Goal: Information Seeking & Learning: Understand process/instructions

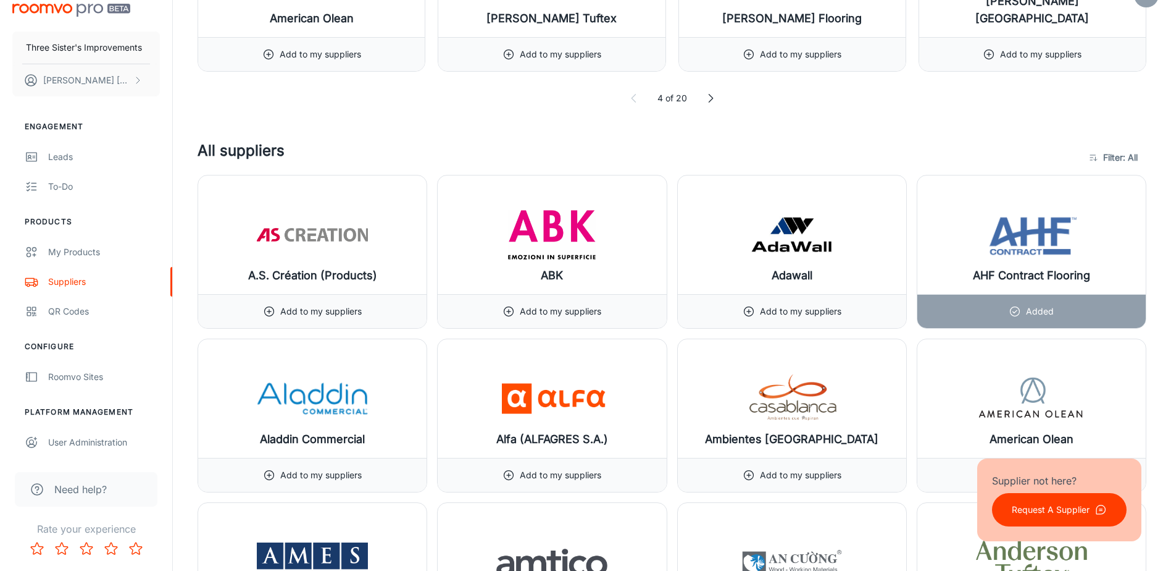
scroll to position [617, 0]
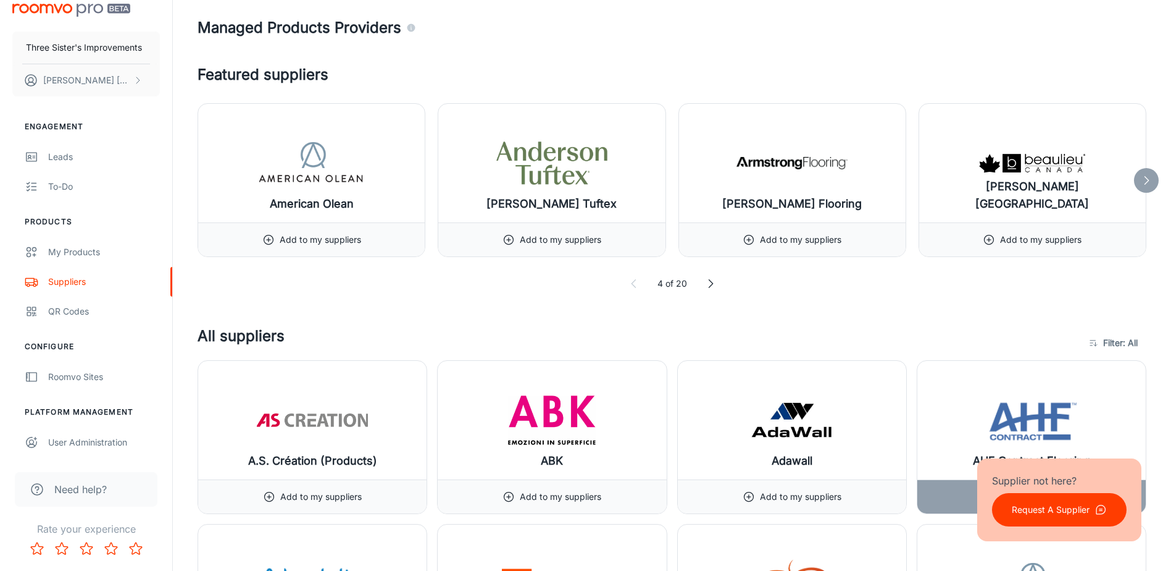
click at [1143, 185] on icon at bounding box center [1146, 180] width 12 height 12
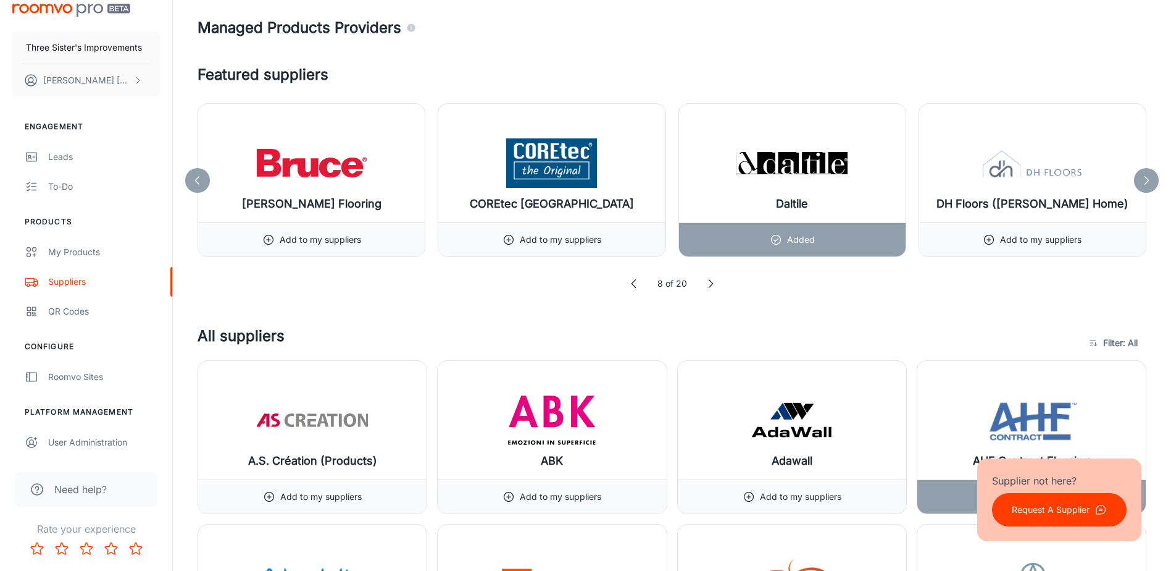
click at [1143, 185] on icon at bounding box center [1146, 180] width 12 height 12
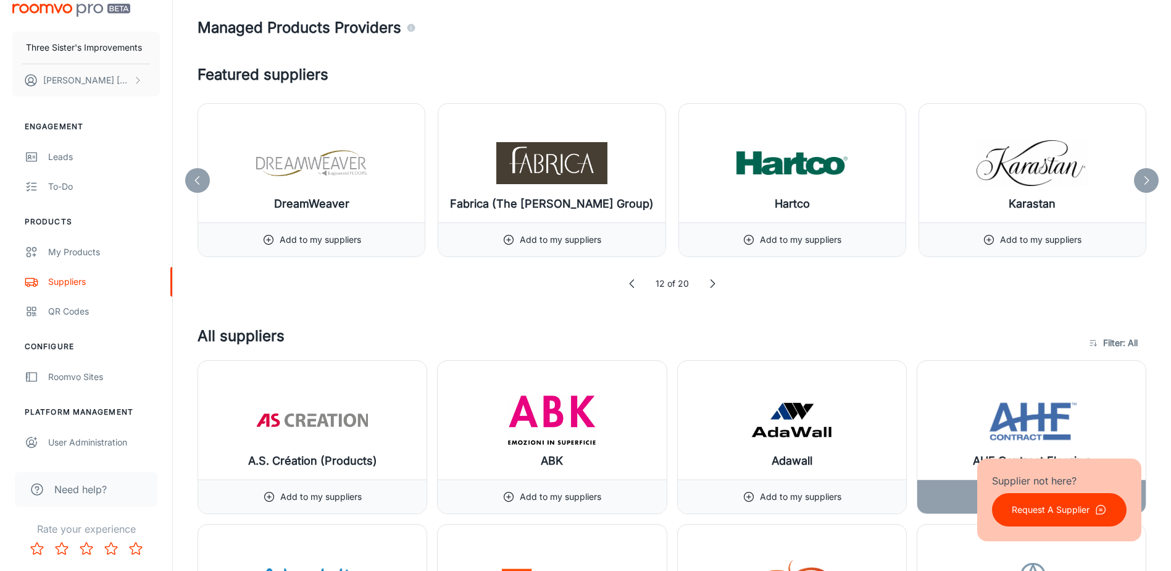
click at [1143, 185] on icon at bounding box center [1146, 180] width 12 height 12
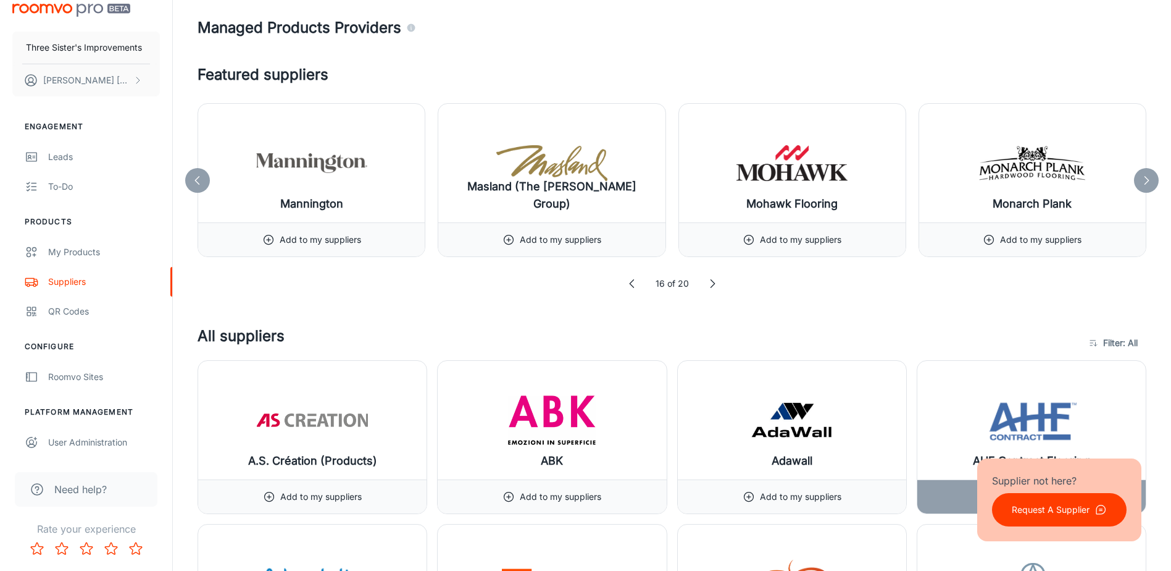
click at [1143, 185] on icon at bounding box center [1146, 180] width 12 height 12
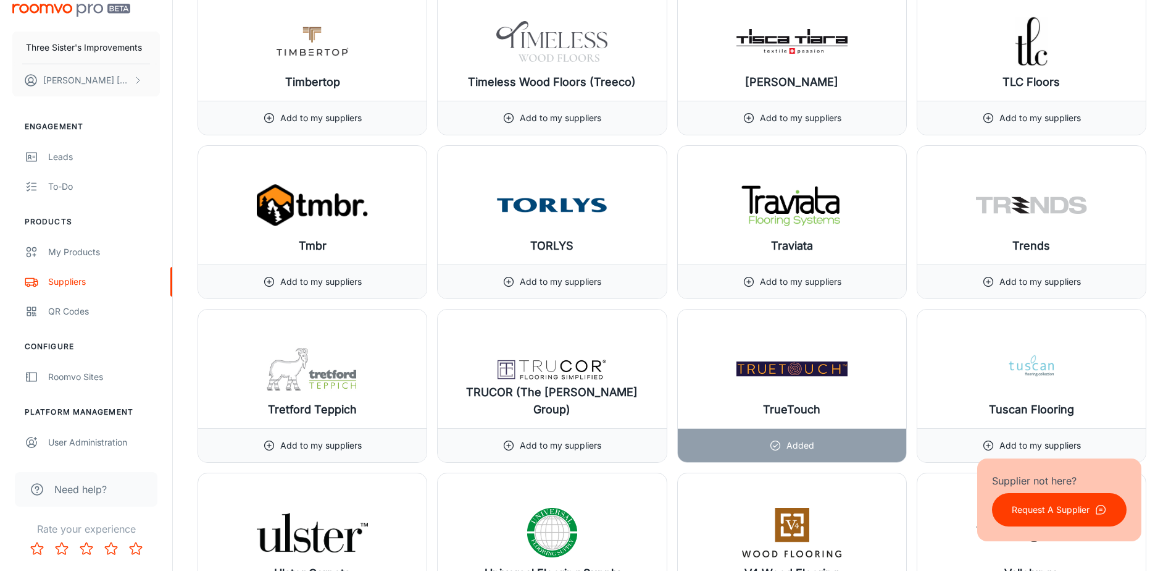
scroll to position [14083, 0]
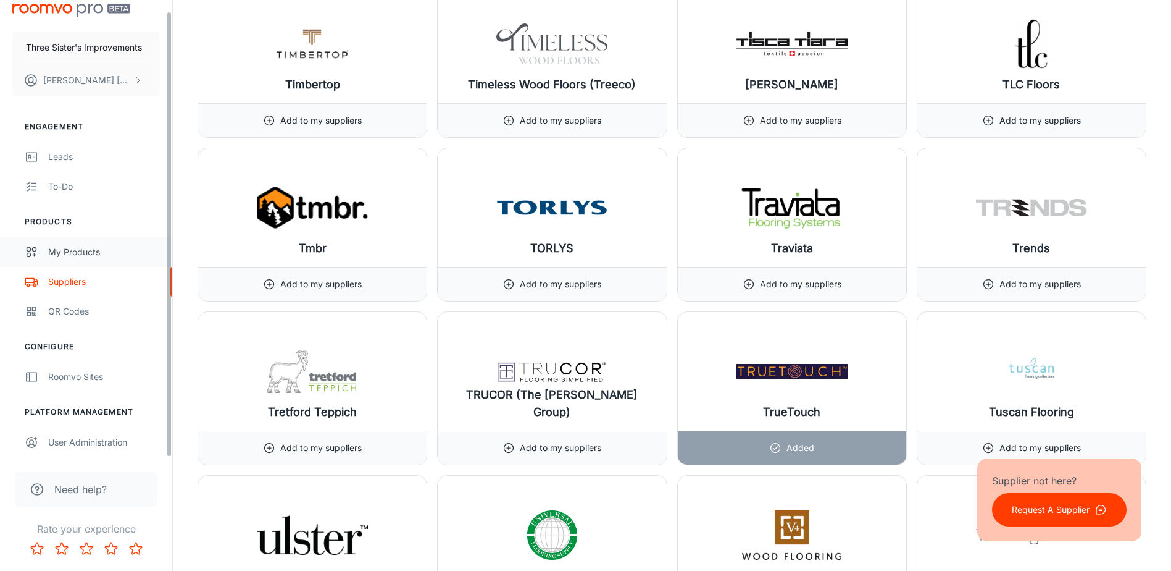
click at [88, 252] on div "My Products" at bounding box center [104, 252] width 112 height 14
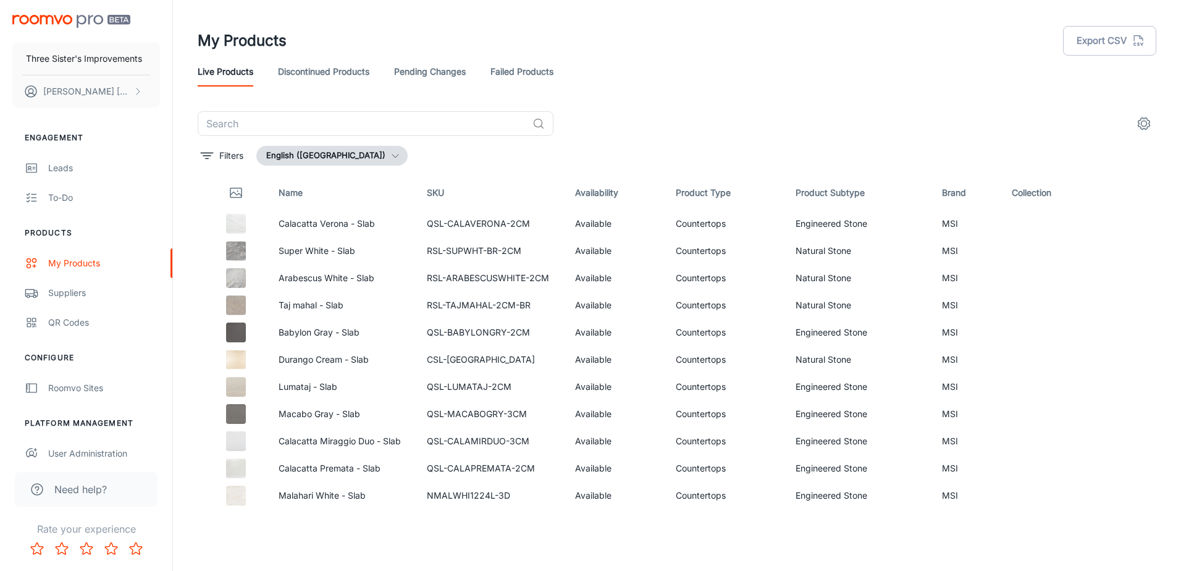
click at [425, 64] on link "Pending Changes" at bounding box center [430, 72] width 72 height 30
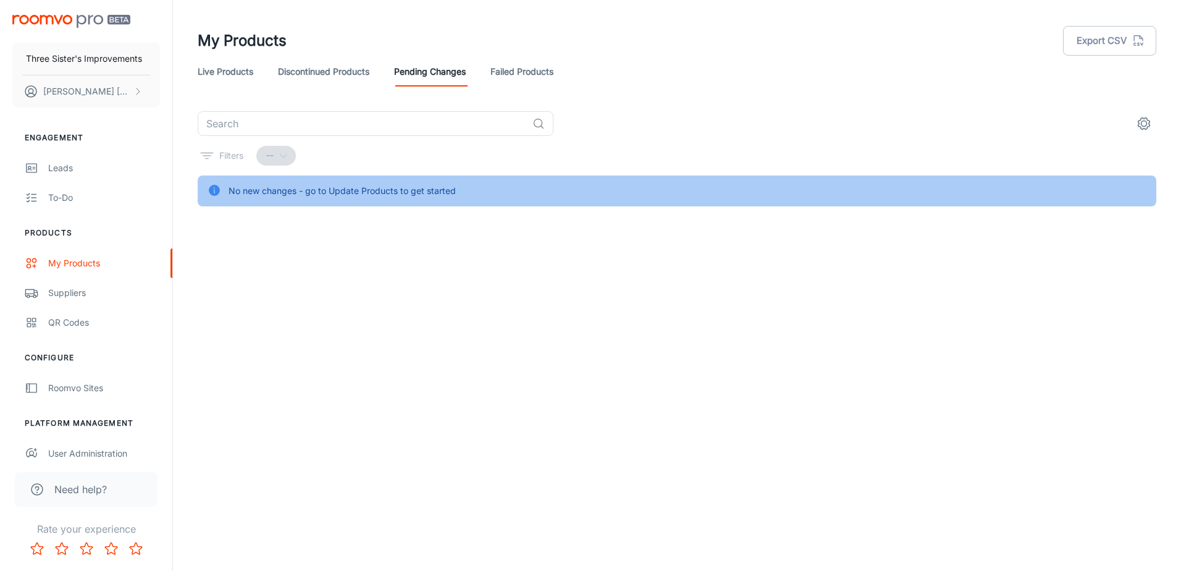
click at [361, 183] on div "No new changes - go to Update Products to get started" at bounding box center [341, 190] width 227 height 23
drag, startPoint x: 361, startPoint y: 183, endPoint x: 336, endPoint y: 196, distance: 28.2
click at [336, 196] on div "No new changes - go to Update Products to get started" at bounding box center [341, 190] width 227 height 23
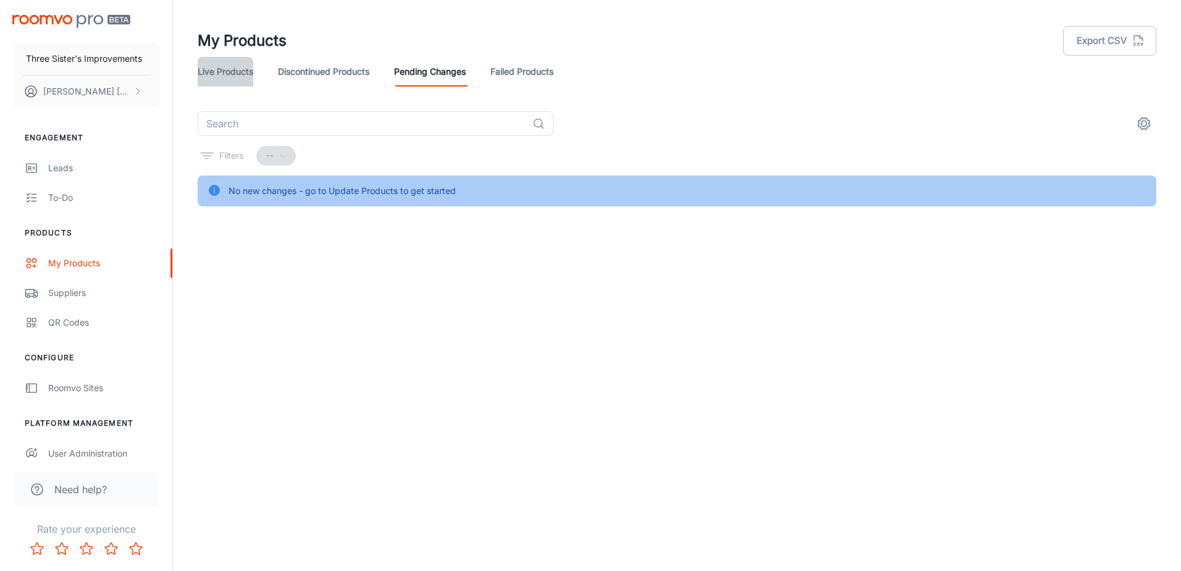
click at [213, 65] on link "Live Products" at bounding box center [226, 72] width 56 height 30
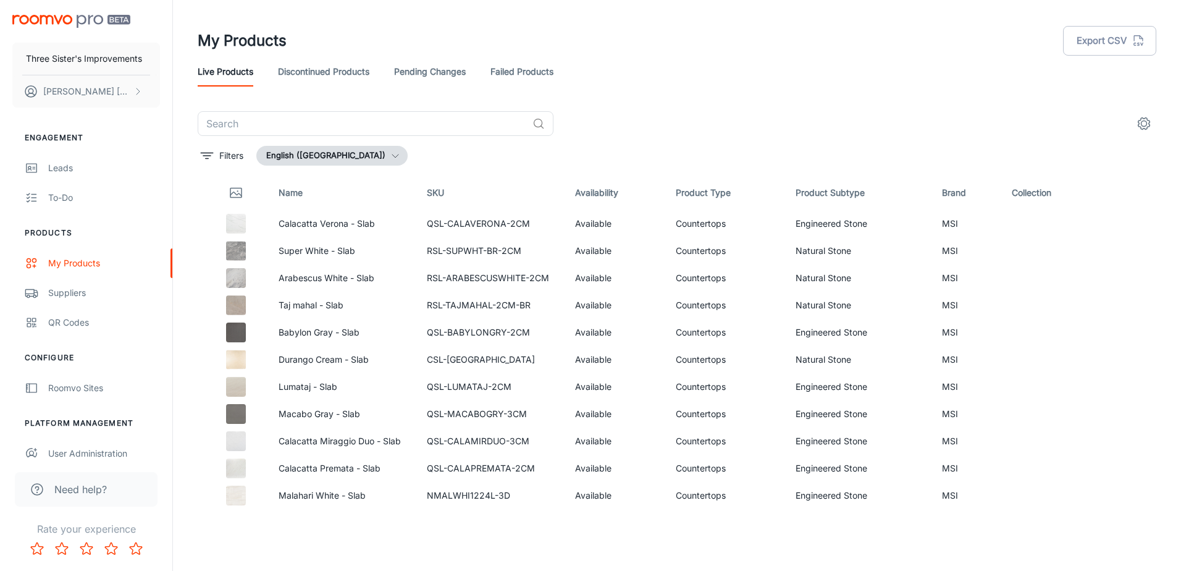
click at [1145, 122] on icon "settings" at bounding box center [1143, 123] width 15 height 15
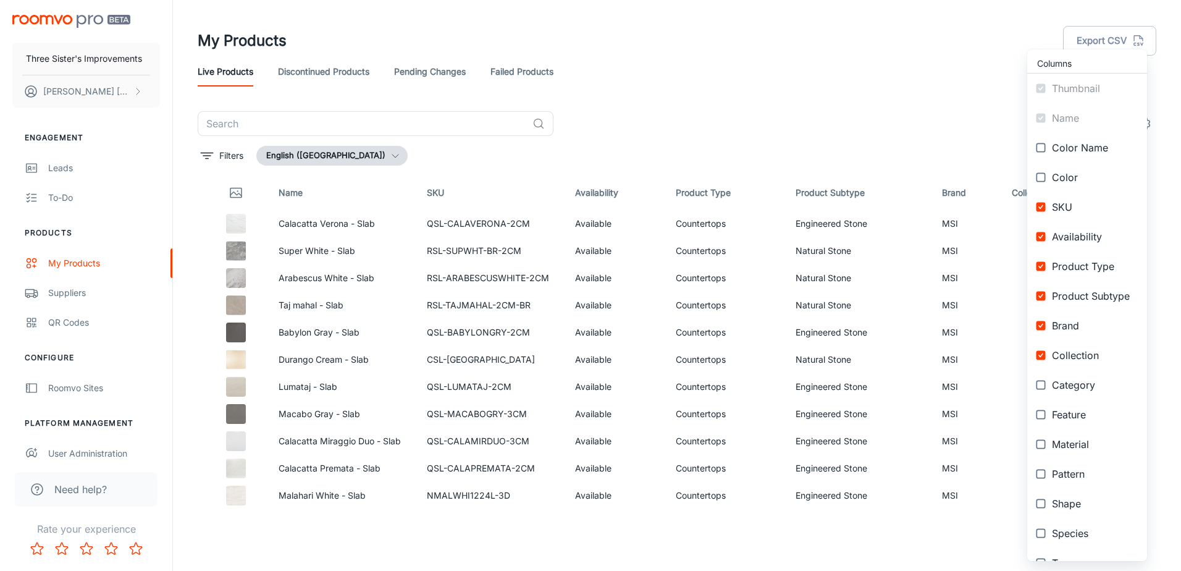
click at [882, 140] on div at bounding box center [590, 285] width 1181 height 571
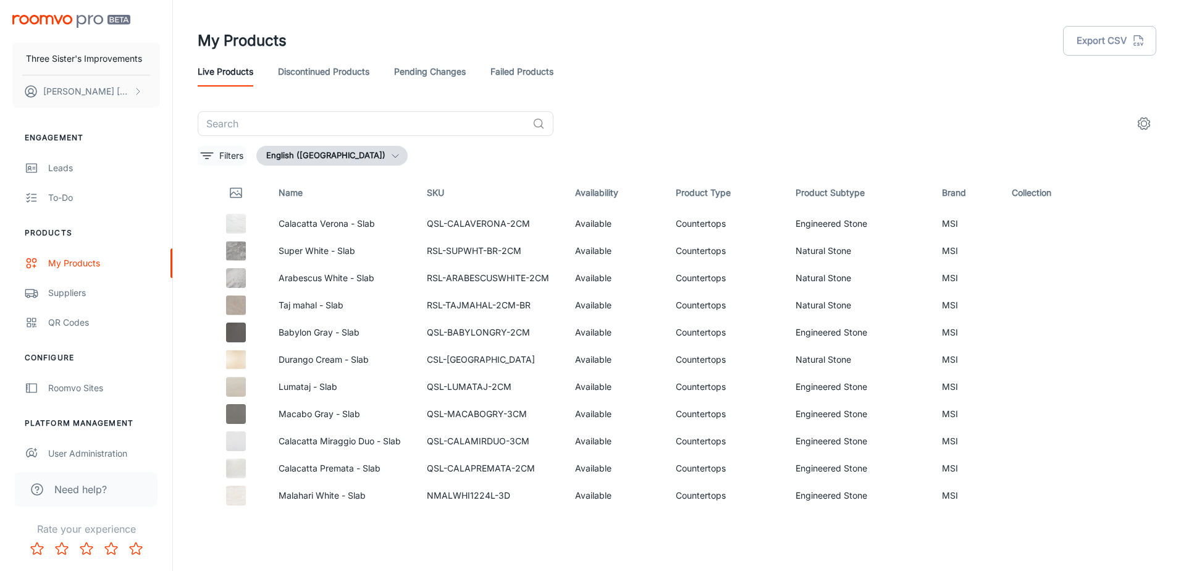
click at [228, 157] on p "Filters" at bounding box center [231, 156] width 24 height 14
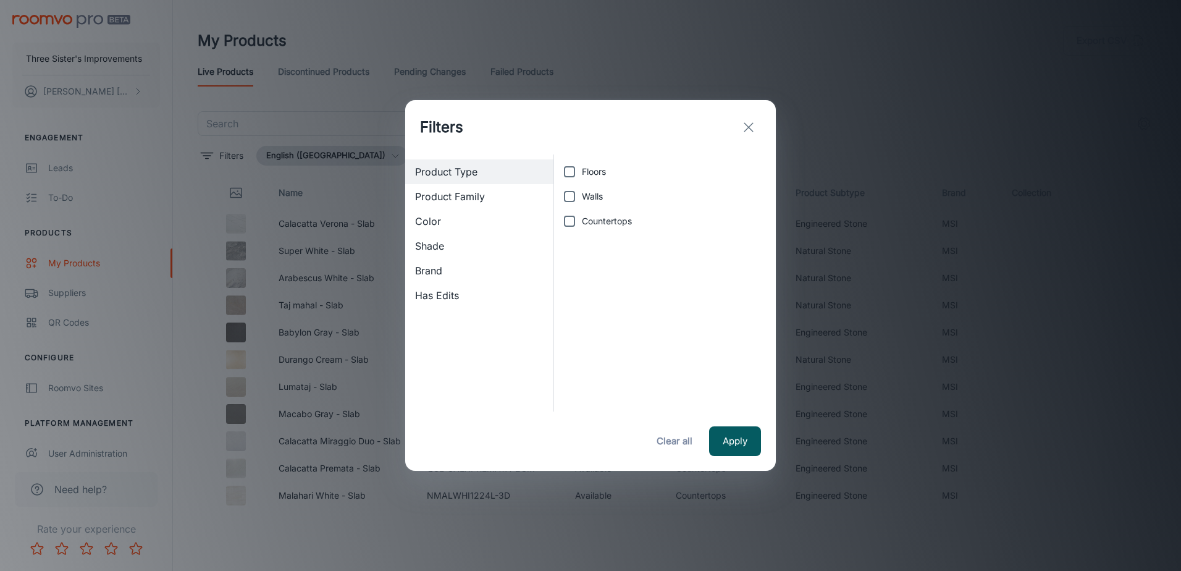
click at [589, 170] on span "Floors" at bounding box center [594, 172] width 24 height 14
click at [582, 170] on input "Floors" at bounding box center [569, 171] width 25 height 25
checkbox input "true"
click at [747, 438] on button "Apply" at bounding box center [735, 441] width 52 height 30
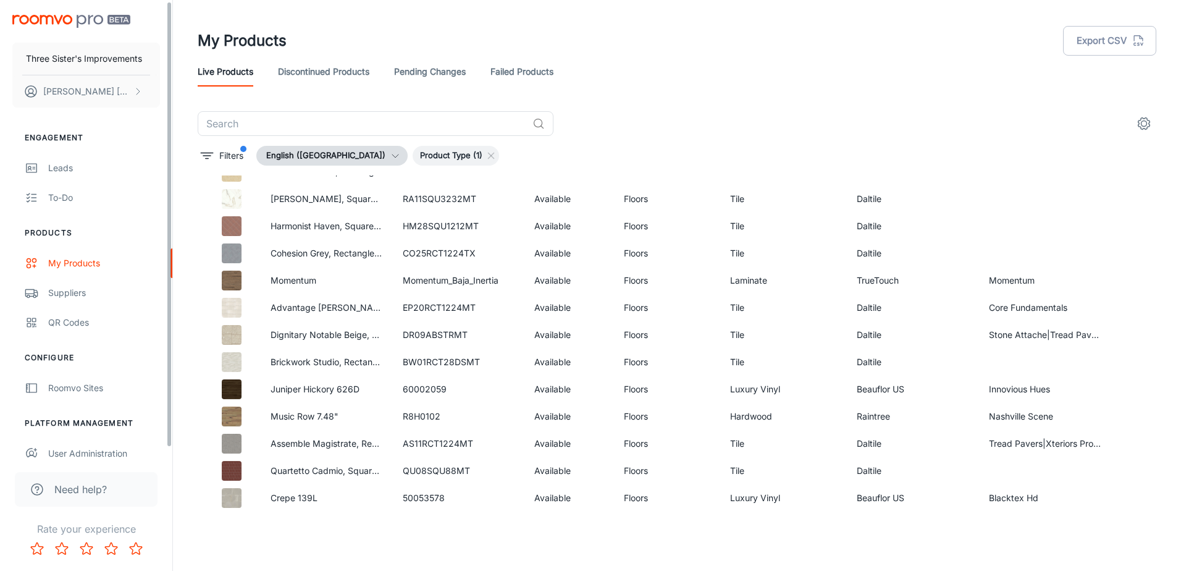
scroll to position [11, 0]
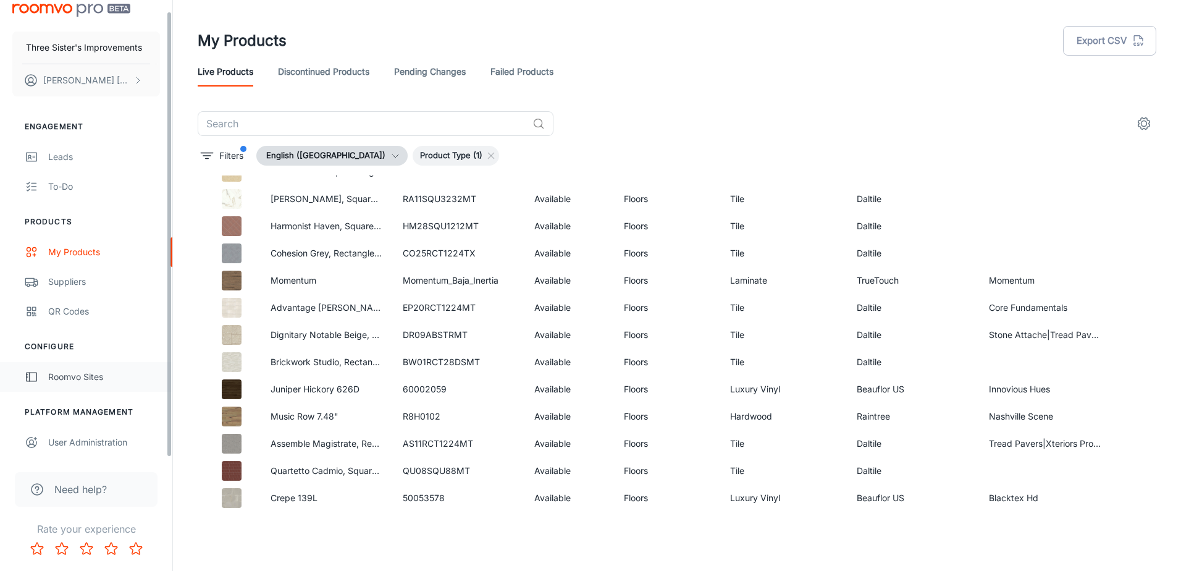
click at [75, 380] on div "Roomvo Sites" at bounding box center [104, 377] width 112 height 14
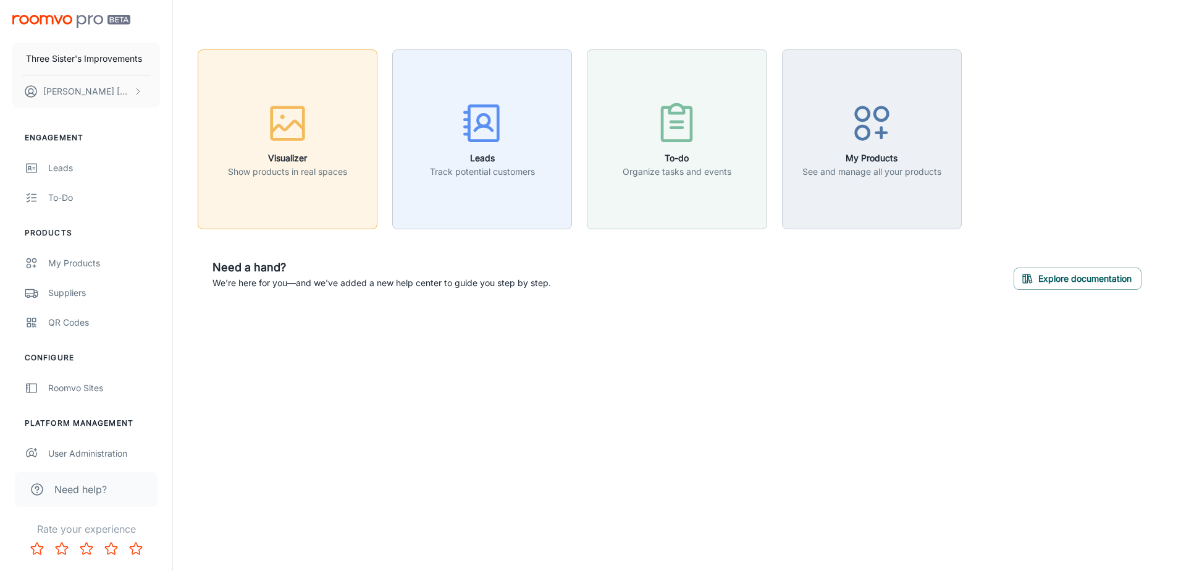
click at [228, 193] on button "Visualizer Show products in real spaces" at bounding box center [288, 139] width 180 height 180
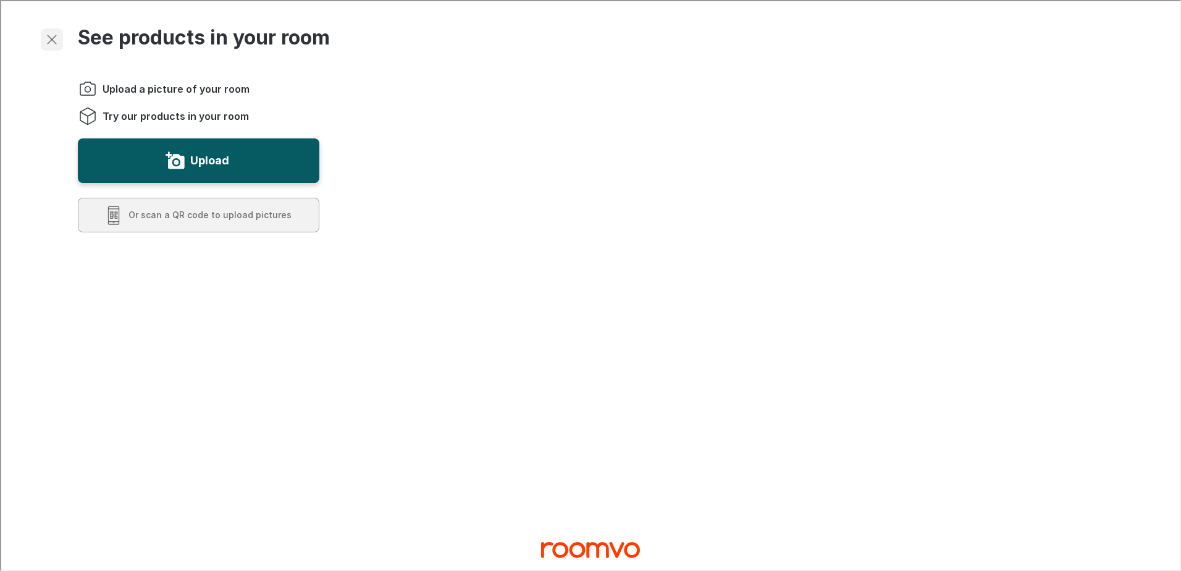
click at [49, 43] on icon "Exit visualizer" at bounding box center [50, 38] width 15 height 15
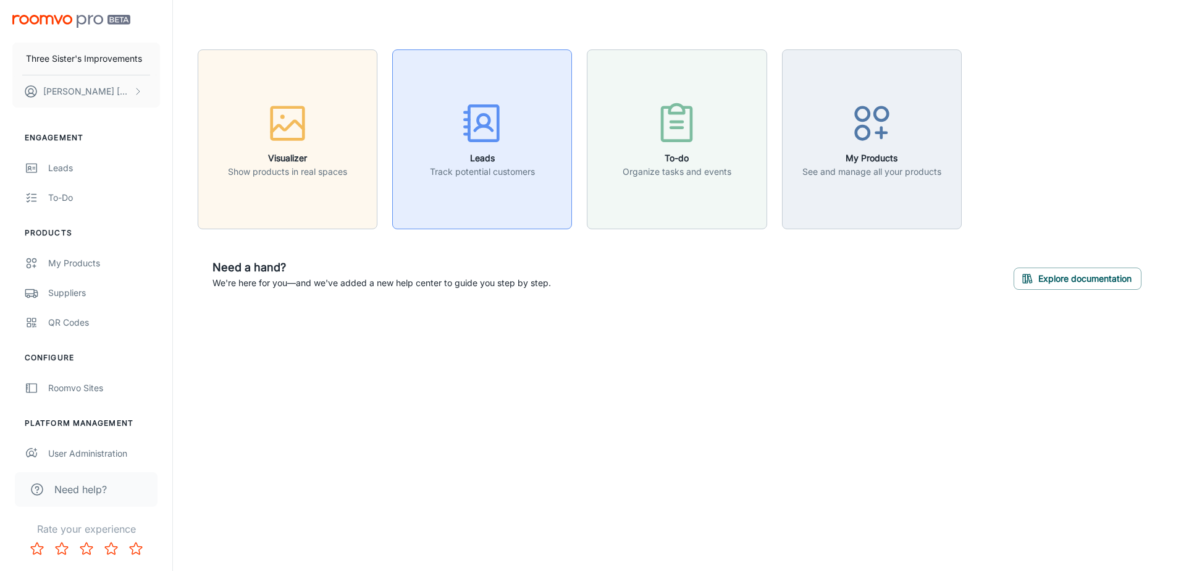
click at [432, 144] on div "button" at bounding box center [482, 125] width 105 height 51
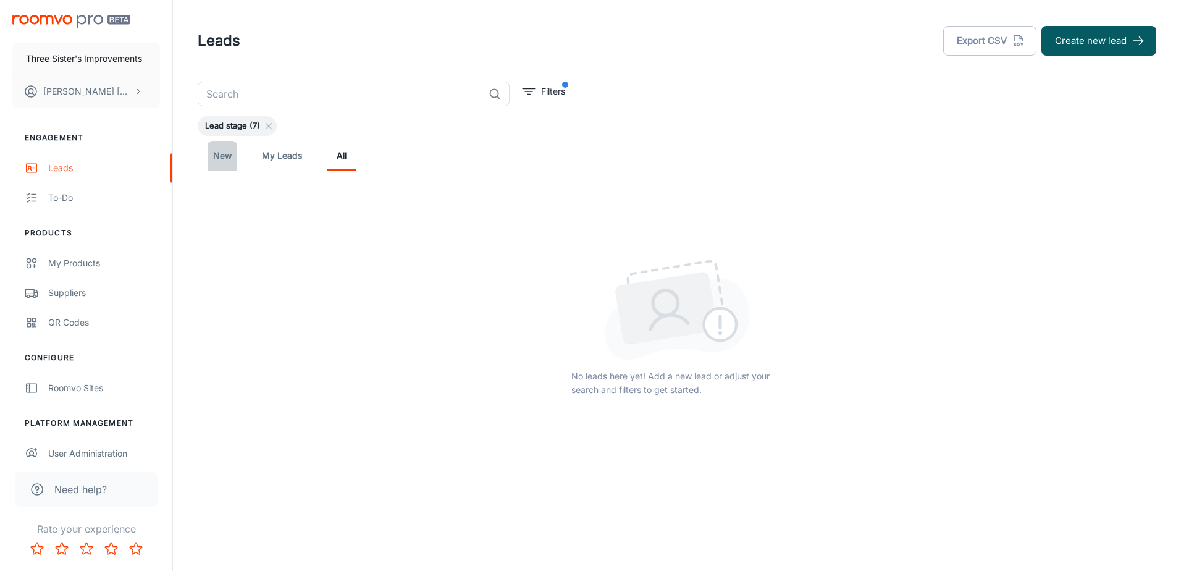
click at [228, 157] on link "New" at bounding box center [222, 156] width 30 height 30
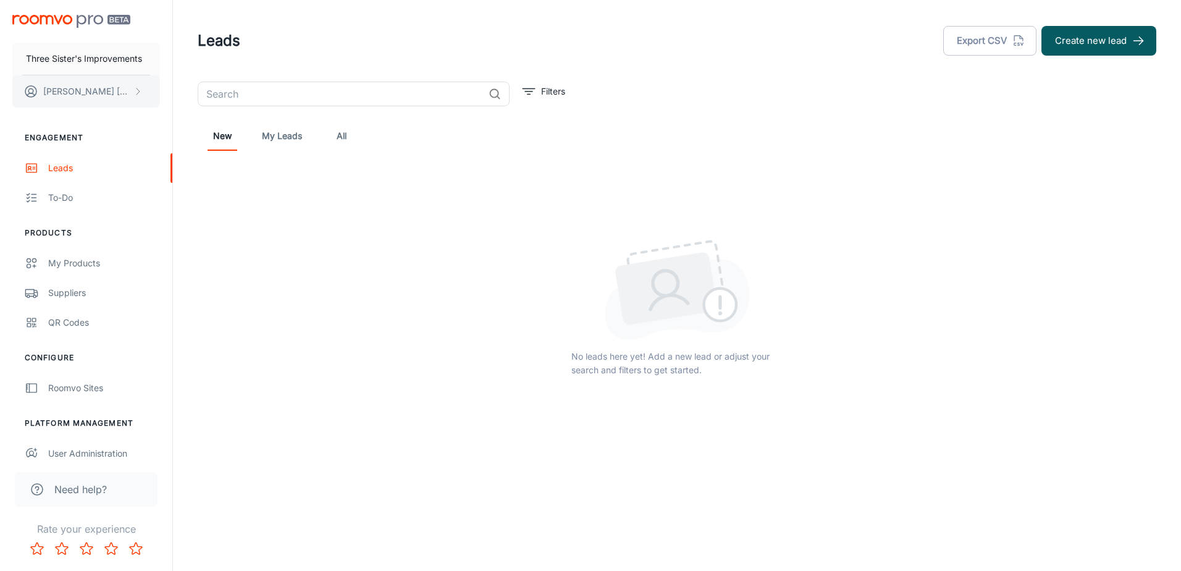
click at [75, 87] on p "[PERSON_NAME]" at bounding box center [86, 92] width 87 height 14
click at [84, 54] on div at bounding box center [590, 285] width 1181 height 571
click at [69, 205] on link "To-do" at bounding box center [86, 198] width 172 height 30
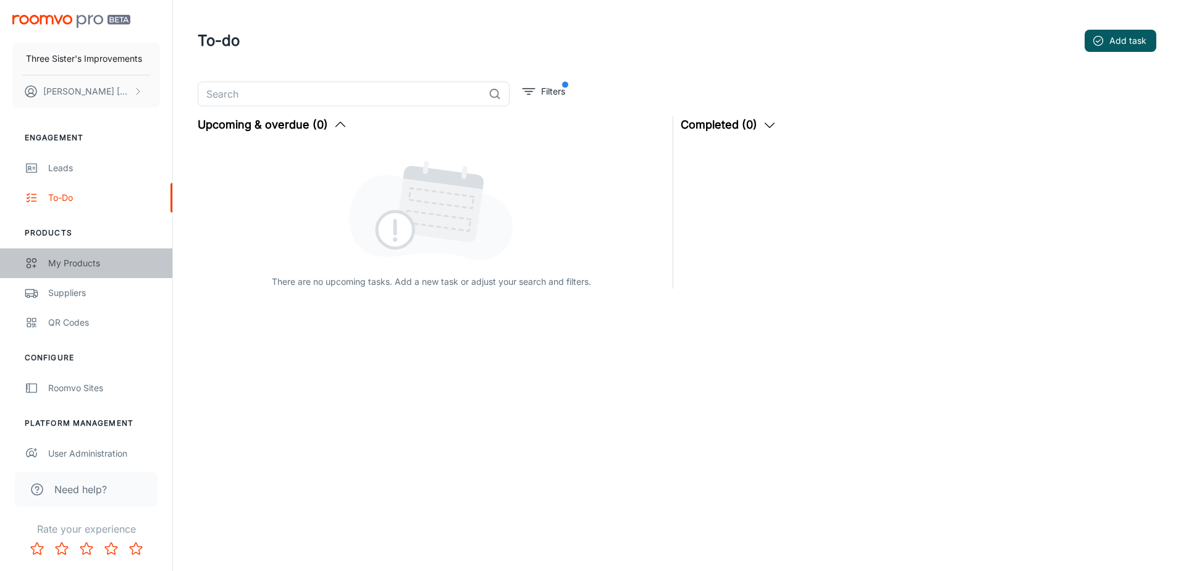
click at [70, 251] on link "My Products" at bounding box center [86, 263] width 172 height 30
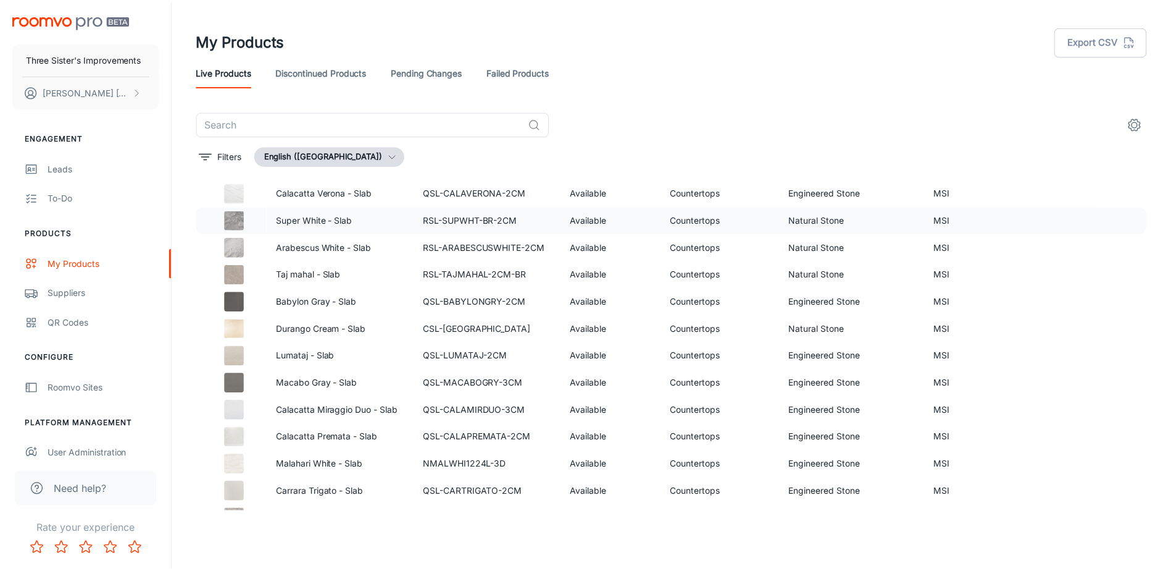
scroll to position [62, 0]
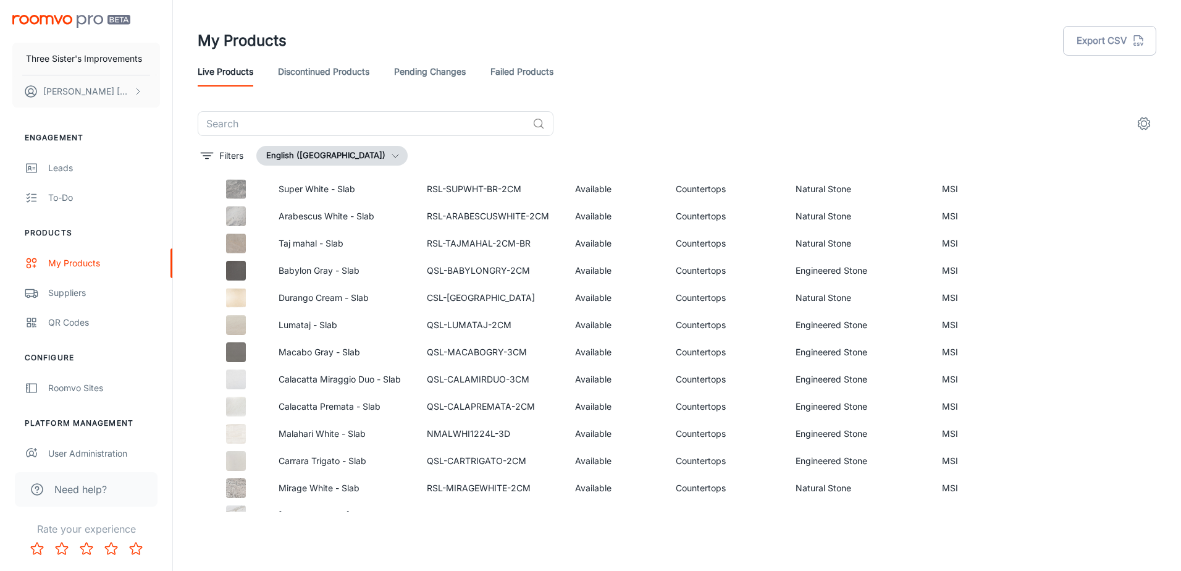
click at [346, 70] on link "Discontinued Products" at bounding box center [323, 72] width 91 height 30
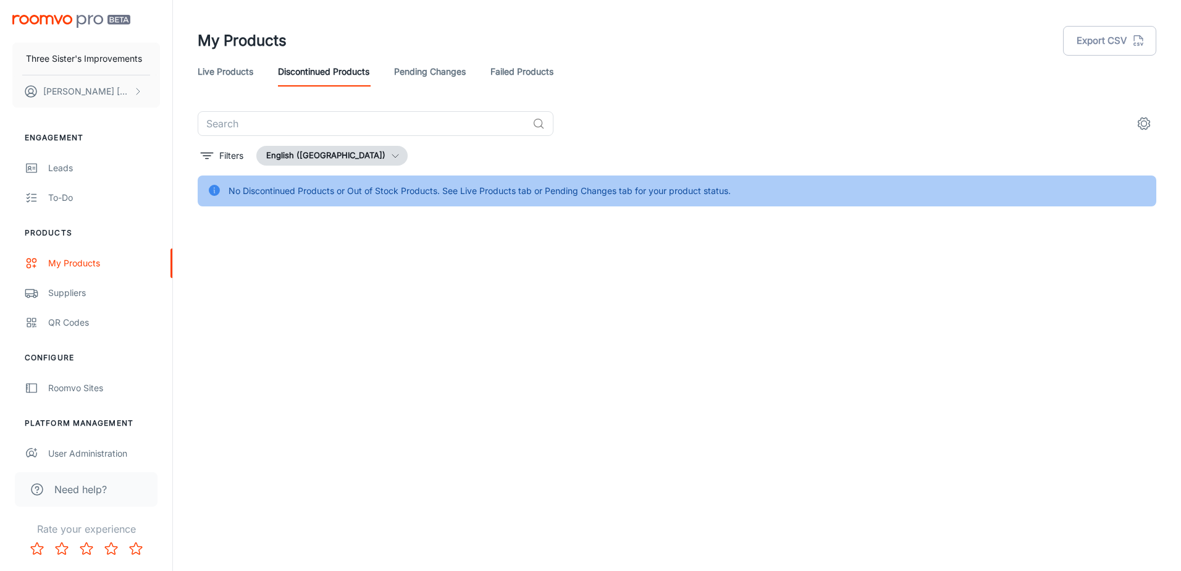
click at [504, 72] on link "Failed Products" at bounding box center [521, 72] width 63 height 30
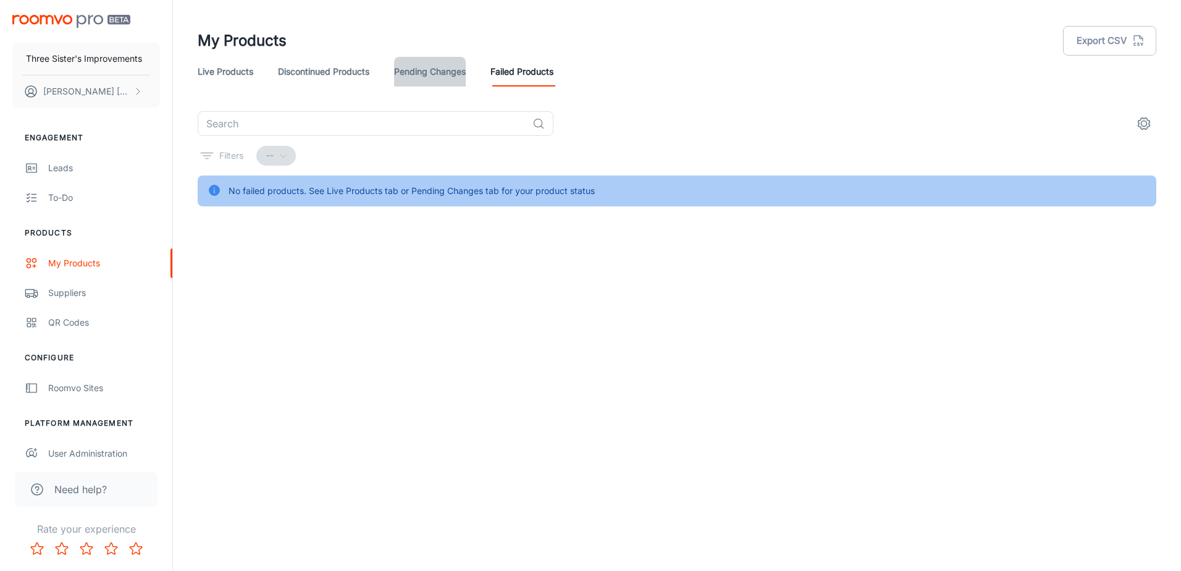
click at [446, 73] on link "Pending Changes" at bounding box center [430, 72] width 72 height 30
click at [283, 148] on div "--" at bounding box center [276, 156] width 40 height 20
click at [99, 293] on div "Suppliers" at bounding box center [104, 293] width 112 height 14
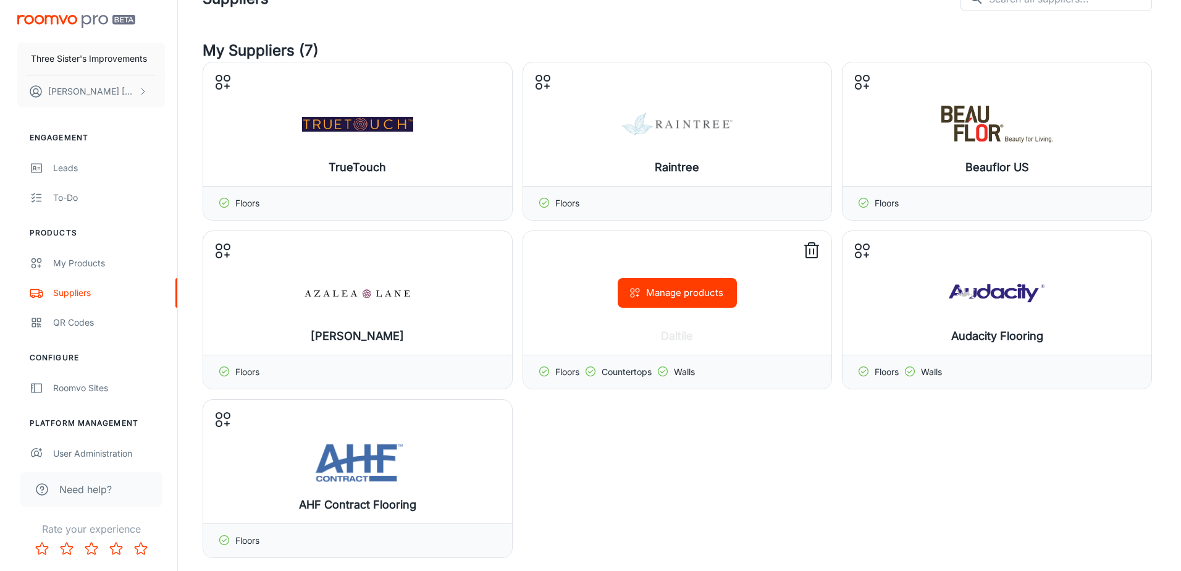
scroll to position [62, 0]
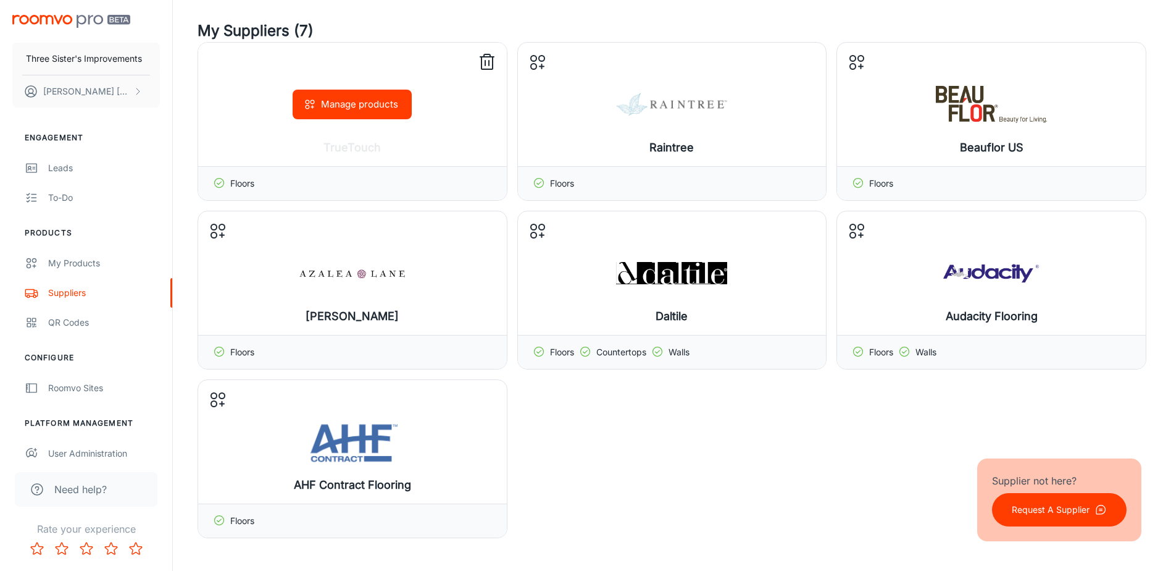
click at [357, 109] on button "Manage products" at bounding box center [352, 105] width 119 height 30
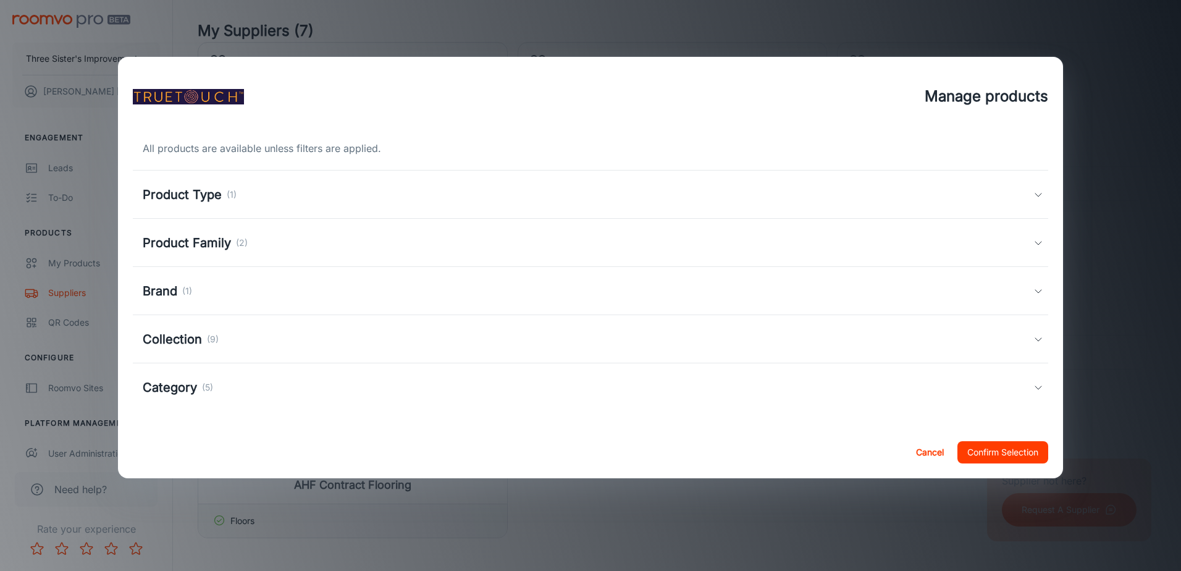
click at [306, 191] on div "Product Type (1)" at bounding box center [588, 194] width 890 height 19
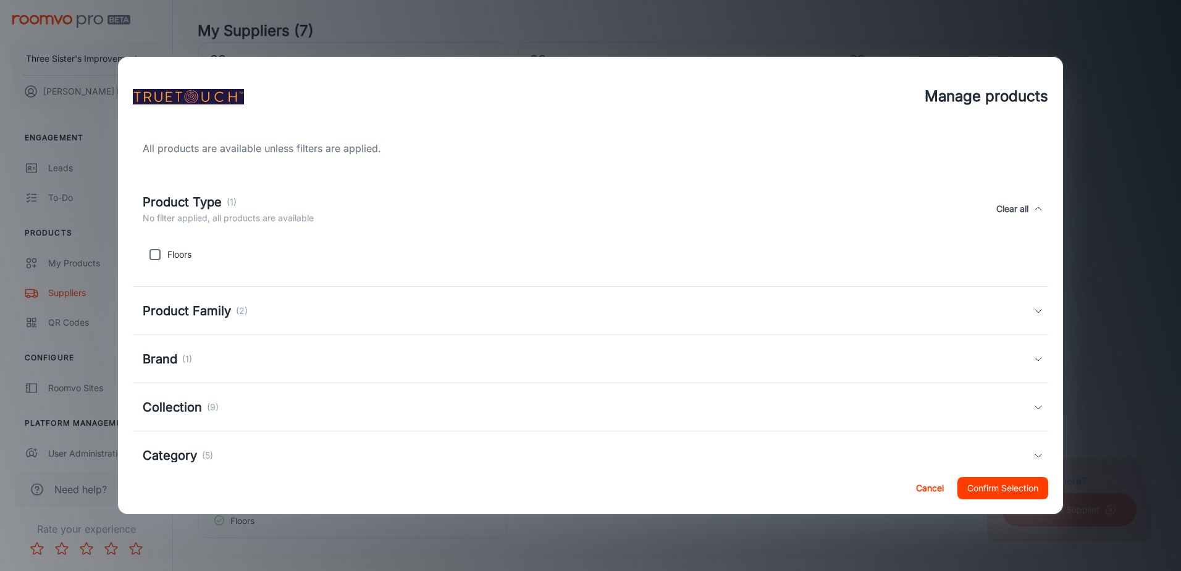
click at [211, 303] on h5 "Product Family" at bounding box center [187, 310] width 88 height 19
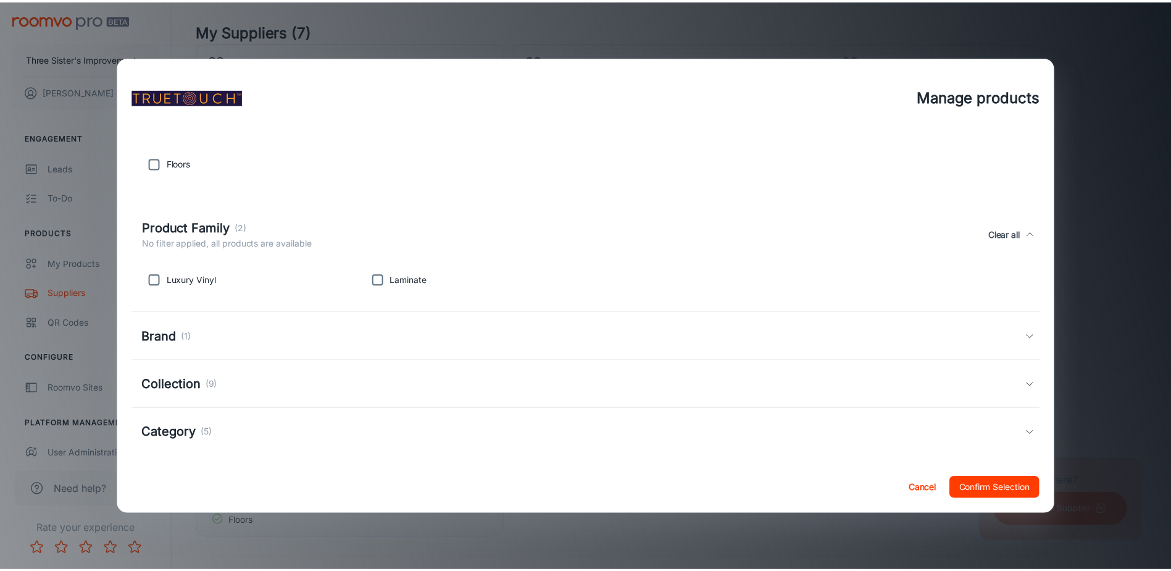
scroll to position [100, 0]
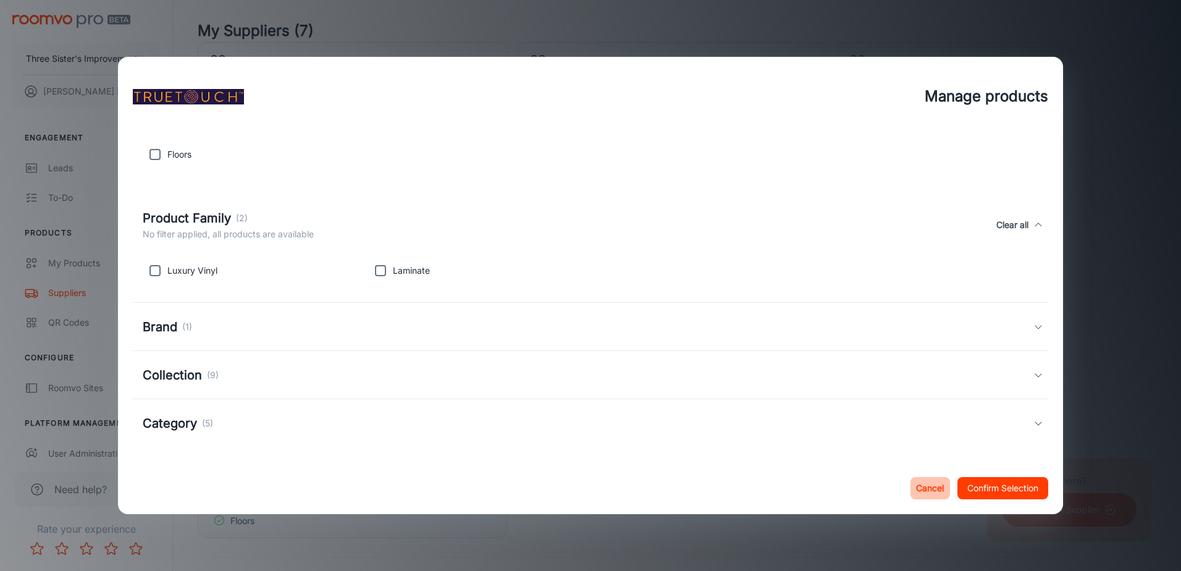
click at [936, 480] on button "Cancel" at bounding box center [930, 488] width 40 height 22
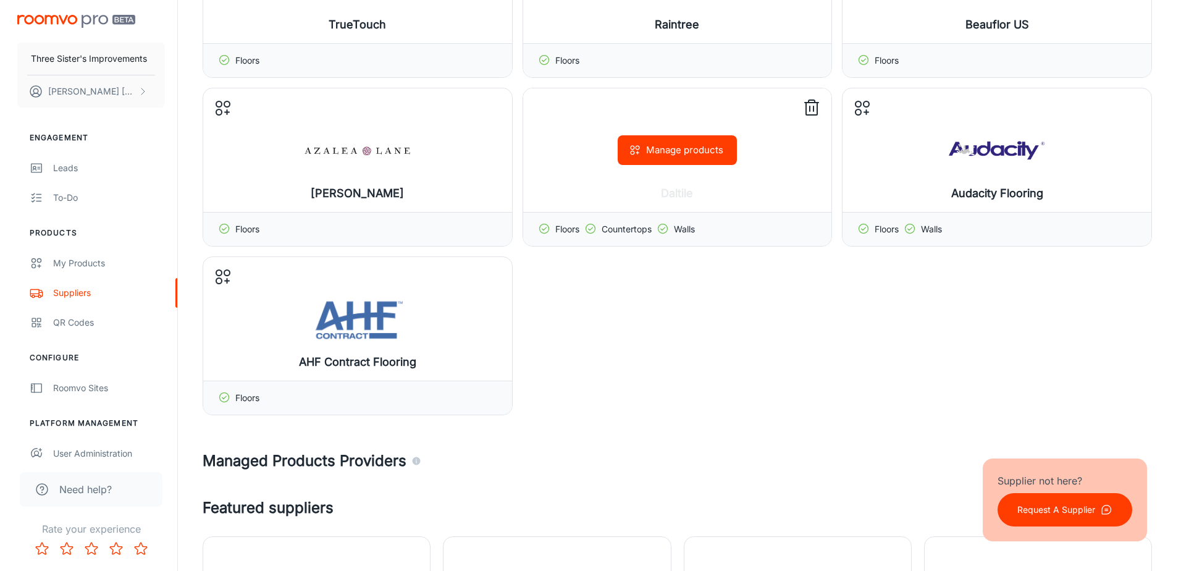
scroll to position [185, 0]
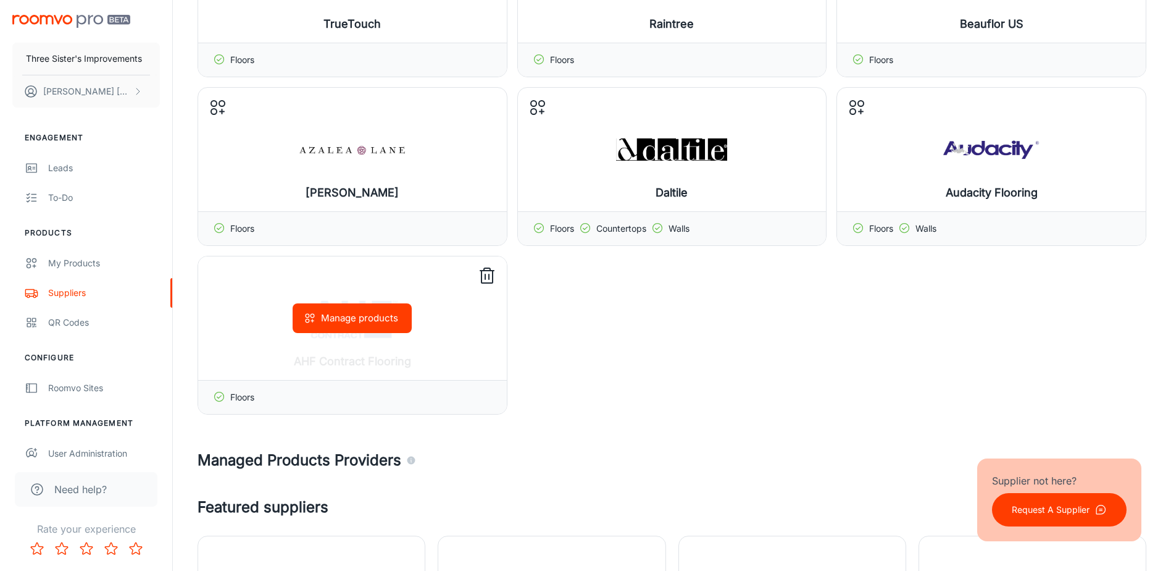
click at [423, 320] on div "Manage products" at bounding box center [352, 317] width 309 height 123
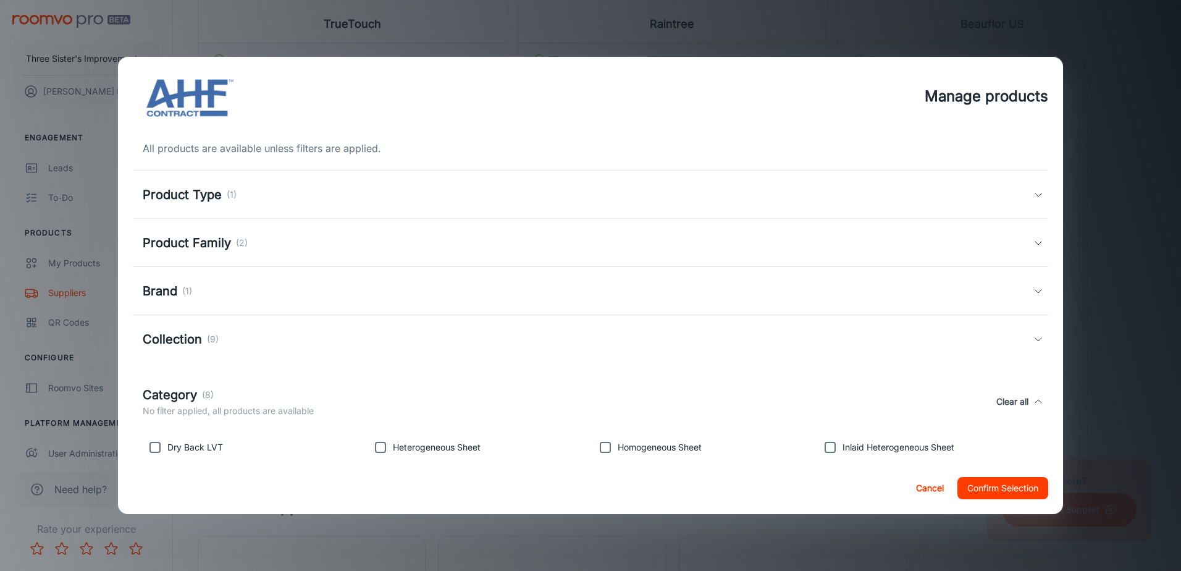
click at [310, 204] on div "Product Type (1)" at bounding box center [590, 194] width 915 height 48
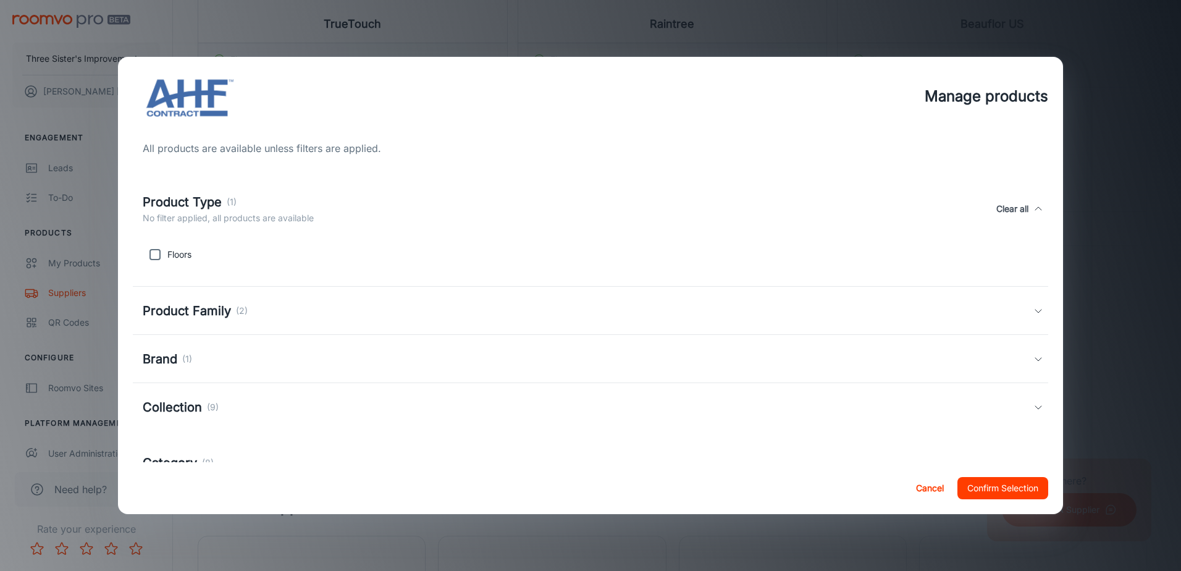
click at [185, 251] on p "Floors" at bounding box center [179, 255] width 24 height 14
click at [162, 258] on input "checkbox" at bounding box center [155, 254] width 25 height 25
checkbox input "true"
click at [168, 306] on h5 "Product Family" at bounding box center [187, 310] width 88 height 19
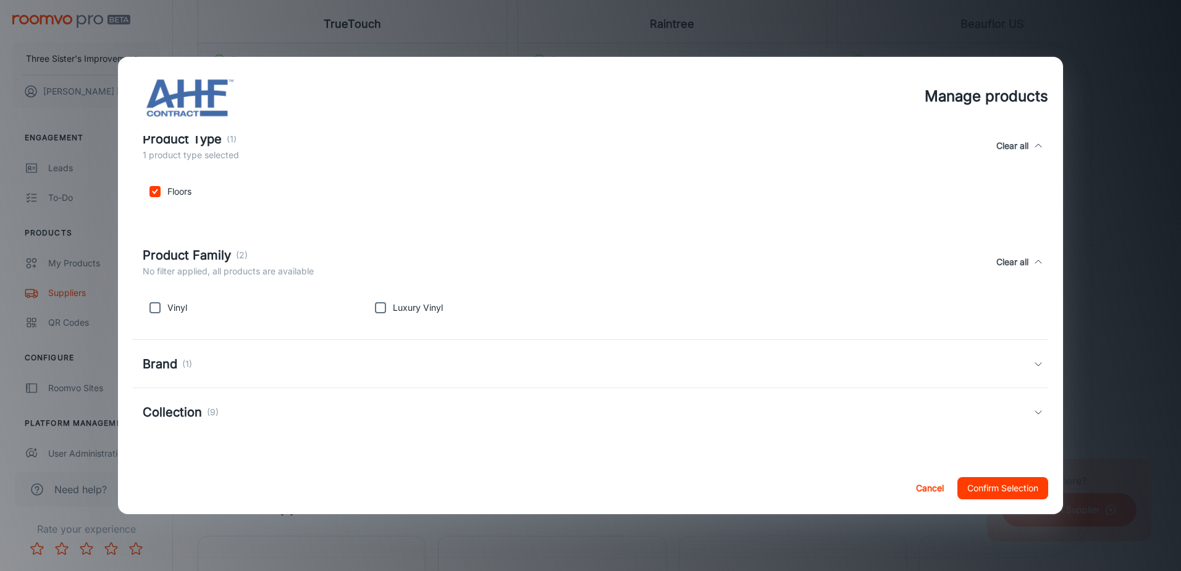
scroll to position [123, 0]
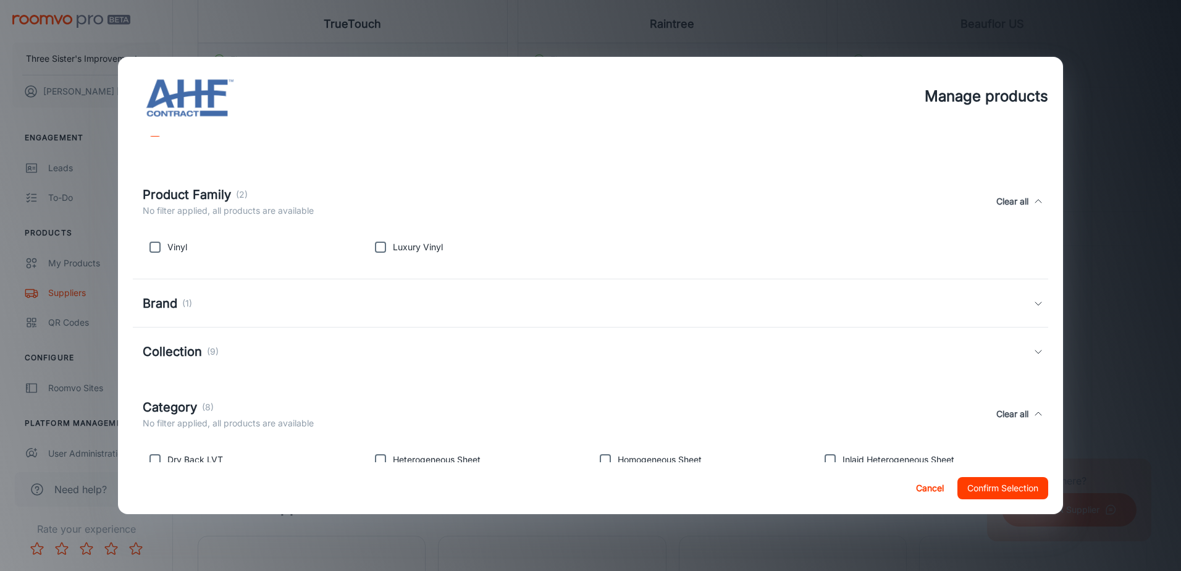
click at [371, 240] on input "checkbox" at bounding box center [380, 247] width 25 height 25
checkbox input "true"
click at [155, 251] on input "checkbox" at bounding box center [155, 247] width 25 height 25
checkbox input "true"
click at [164, 287] on div "Brand (1)" at bounding box center [590, 303] width 915 height 48
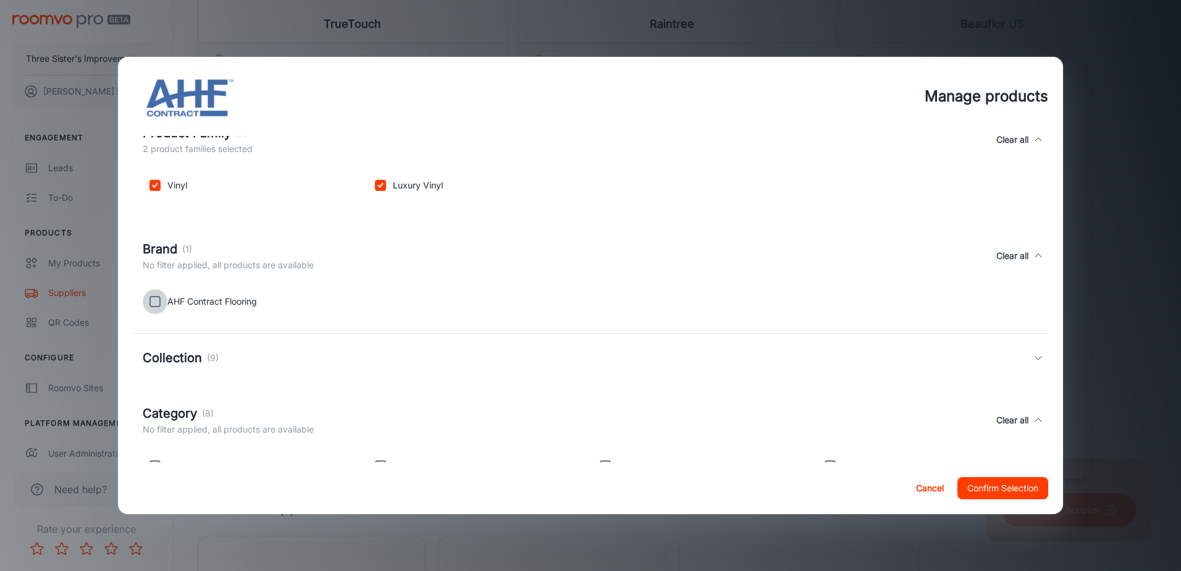
click at [153, 299] on input "checkbox" at bounding box center [155, 301] width 25 height 25
checkbox input "true"
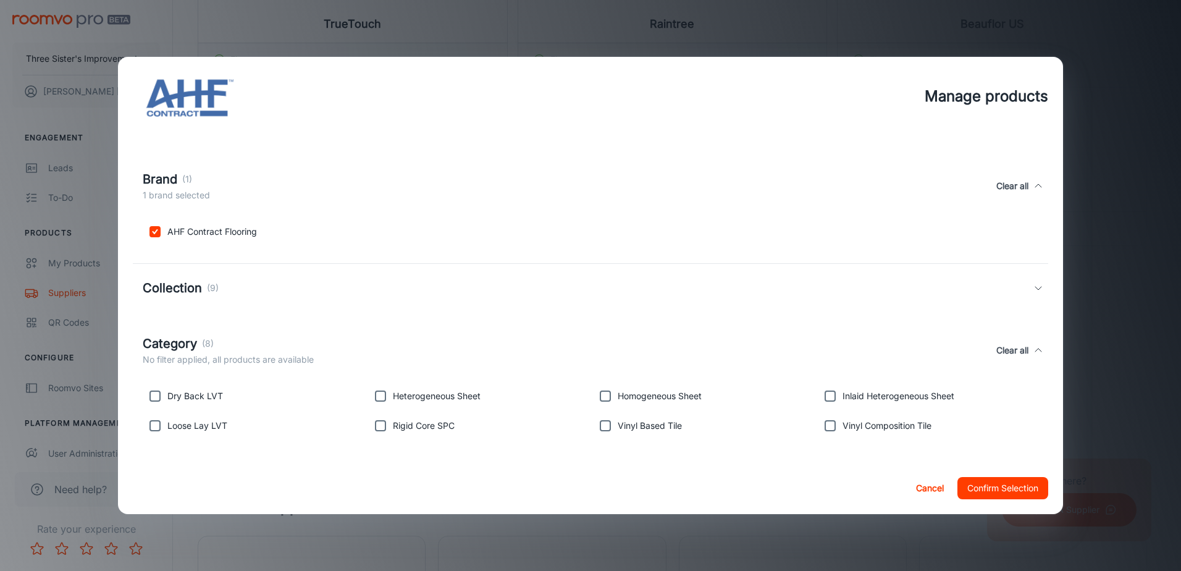
scroll to position [256, 0]
click at [198, 301] on div "Collection (9)" at bounding box center [590, 287] width 915 height 48
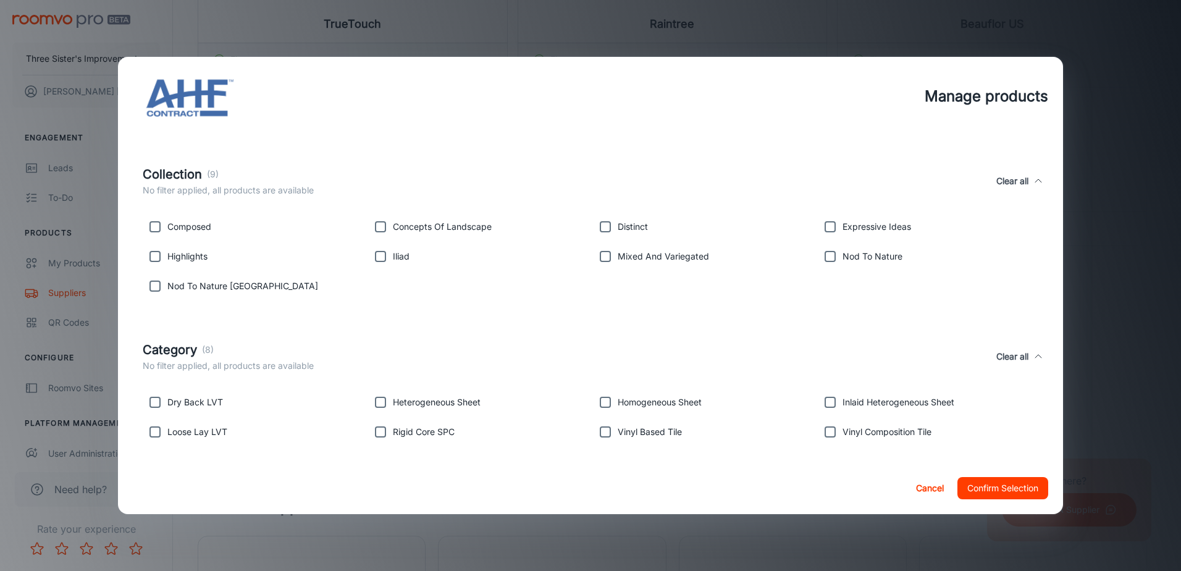
scroll to position [379, 0]
click at [166, 221] on input "checkbox" at bounding box center [155, 223] width 25 height 25
checkbox input "true"
click at [167, 249] on input "checkbox" at bounding box center [155, 253] width 25 height 25
checkbox input "true"
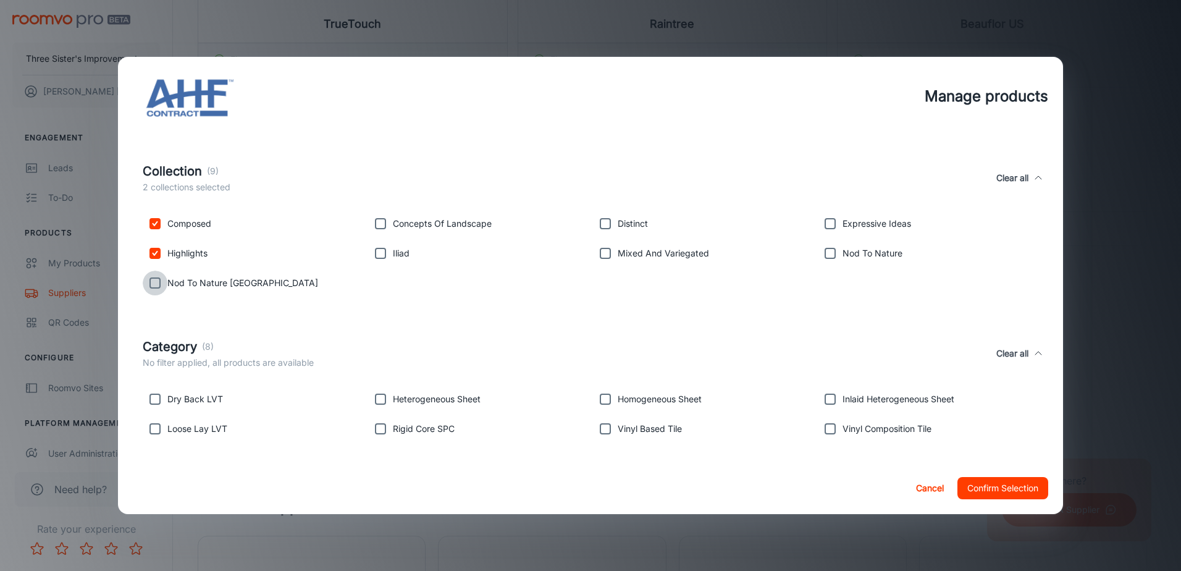
click at [167, 279] on input "checkbox" at bounding box center [155, 282] width 25 height 25
checkbox input "true"
click at [372, 253] on input "checkbox" at bounding box center [380, 253] width 25 height 25
click at [377, 241] on input "checkbox" at bounding box center [380, 253] width 25 height 25
checkbox input "false"
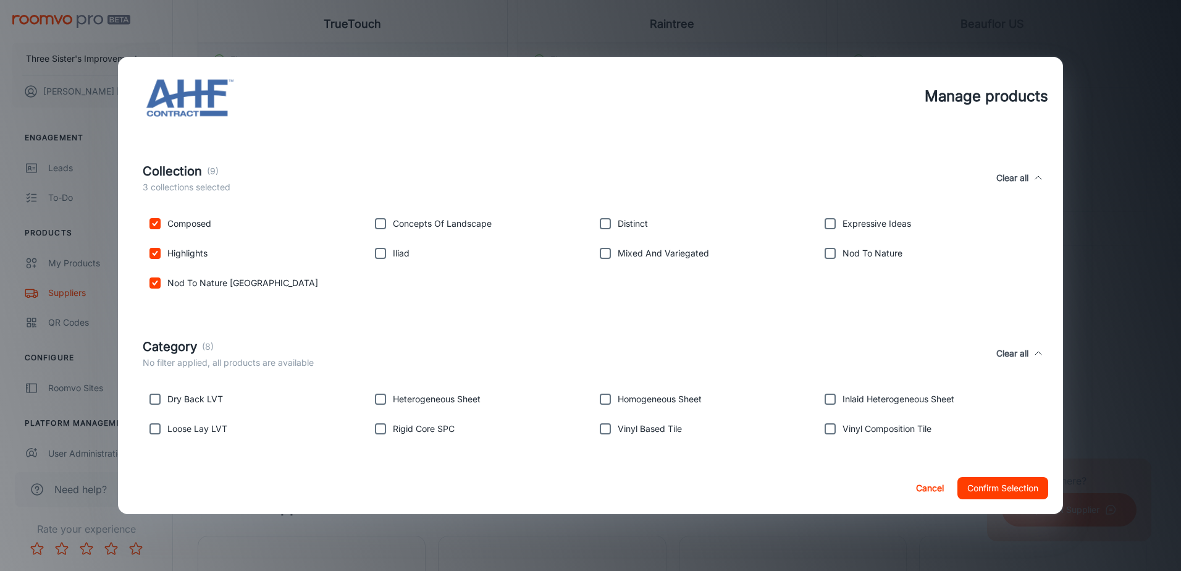
click at [379, 237] on div "Iliad" at bounding box center [475, 251] width 225 height 30
click at [379, 226] on input "checkbox" at bounding box center [380, 223] width 25 height 25
checkbox input "true"
click at [377, 251] on input "checkbox" at bounding box center [380, 253] width 25 height 25
checkbox input "true"
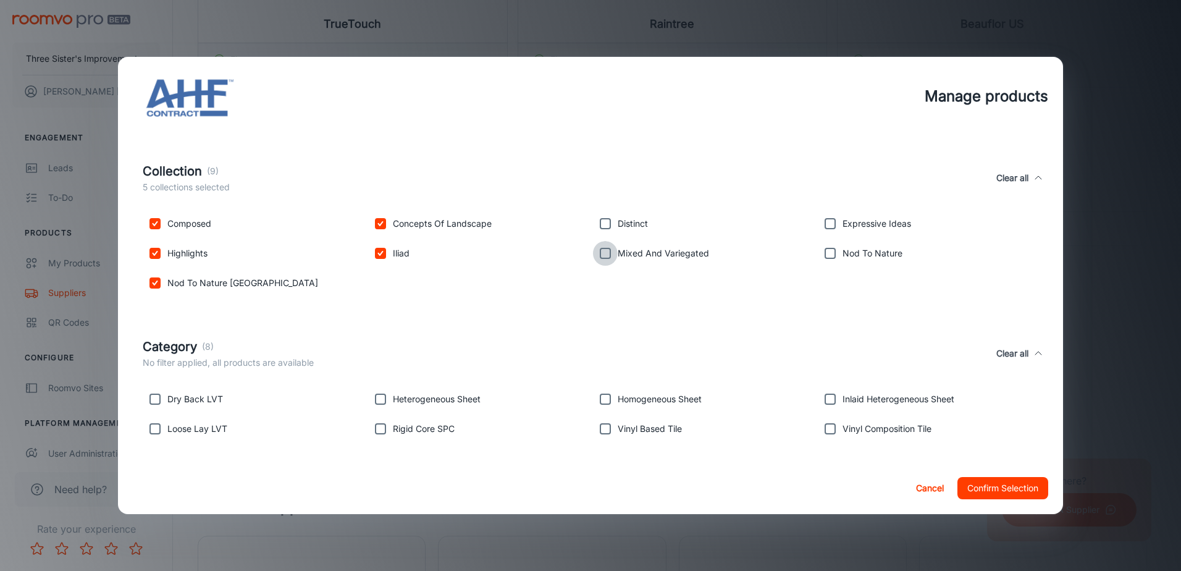
click at [601, 257] on input "checkbox" at bounding box center [605, 253] width 25 height 25
checkbox input "true"
click at [601, 218] on input "checkbox" at bounding box center [605, 223] width 25 height 25
checkbox input "true"
click at [912, 256] on div "Nod To Nature" at bounding box center [925, 251] width 225 height 30
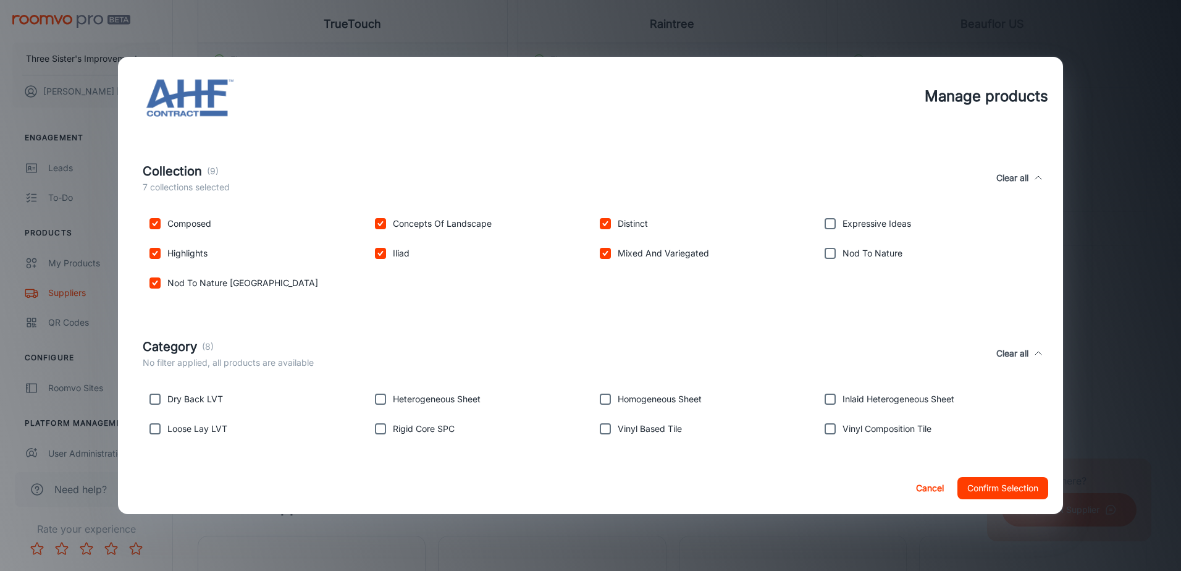
click at [897, 256] on div "Nod To Nature" at bounding box center [925, 251] width 225 height 30
click at [887, 256] on p "Nod To Nature" at bounding box center [872, 253] width 60 height 14
click at [863, 224] on p "Expressive Ideas" at bounding box center [876, 224] width 69 height 14
click at [817, 216] on input "checkbox" at bounding box center [829, 223] width 25 height 25
checkbox input "true"
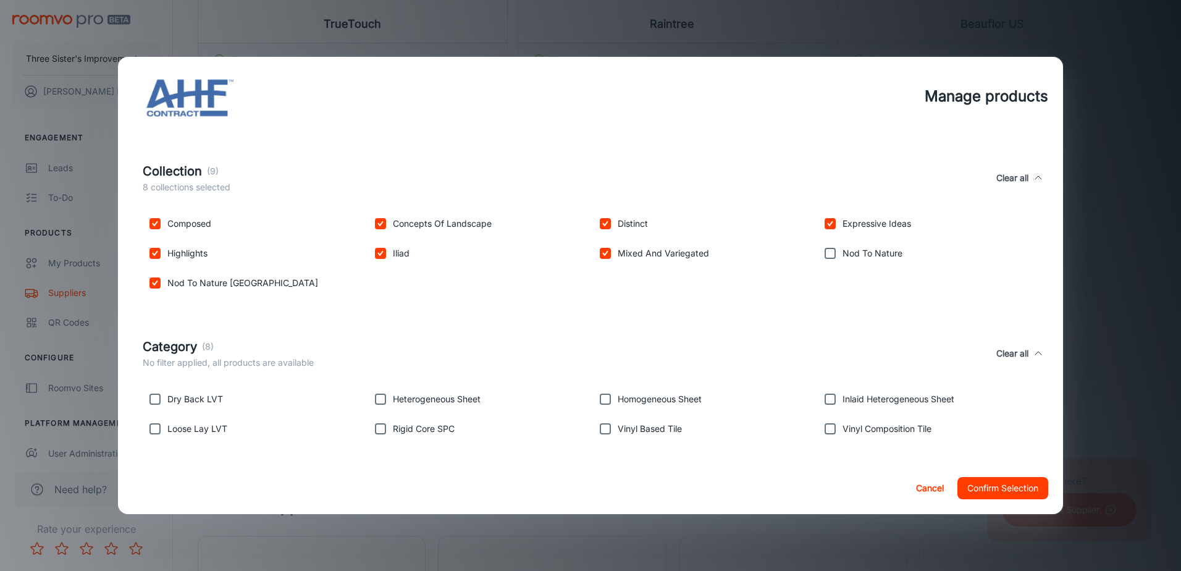
click at [818, 257] on input "checkbox" at bounding box center [829, 253] width 25 height 25
checkbox input "true"
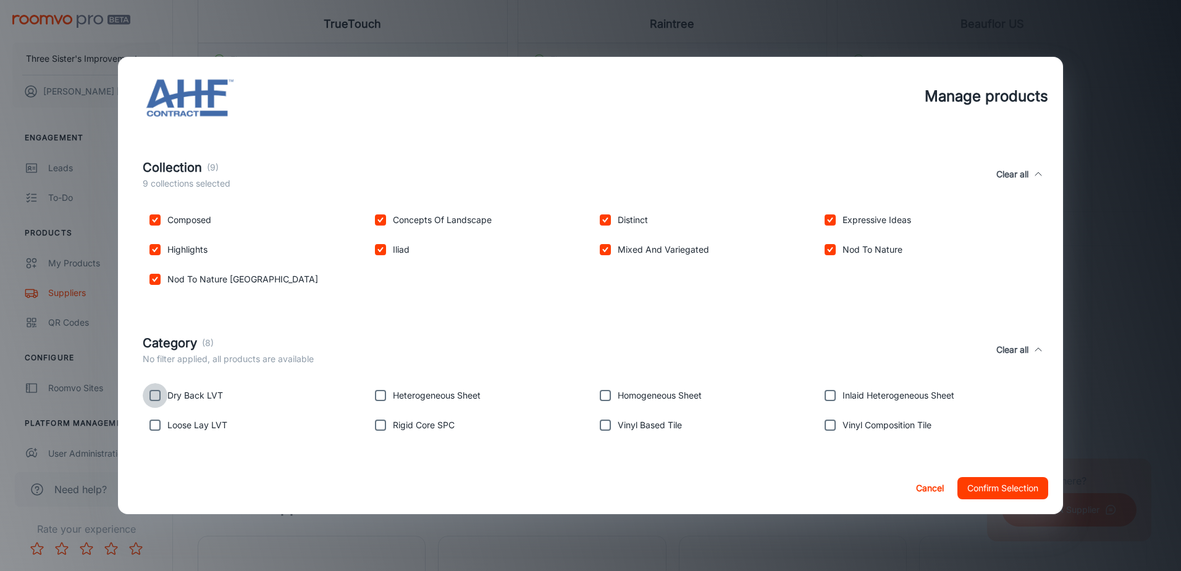
click at [162, 387] on input "checkbox" at bounding box center [155, 395] width 25 height 25
checkbox input "true"
click at [151, 433] on input "checkbox" at bounding box center [155, 424] width 25 height 25
click at [153, 425] on input "checkbox" at bounding box center [155, 424] width 25 height 25
checkbox input "false"
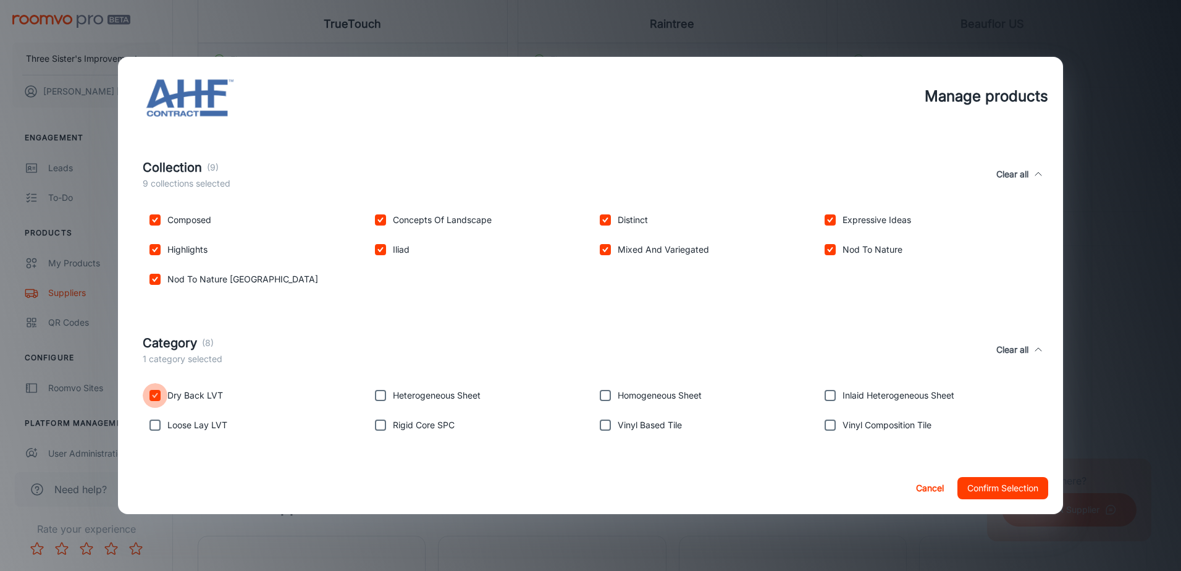
click at [159, 396] on input "checkbox" at bounding box center [155, 395] width 25 height 25
checkbox input "false"
click at [1015, 480] on button "Confirm Selection" at bounding box center [1002, 488] width 91 height 22
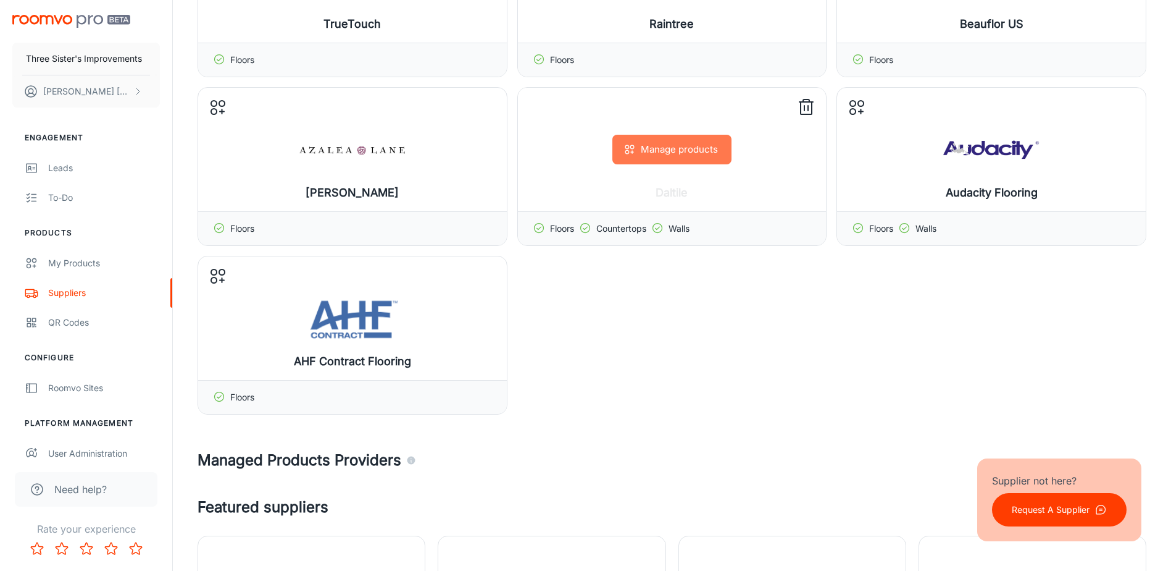
click at [660, 149] on button "Manage products" at bounding box center [671, 150] width 119 height 30
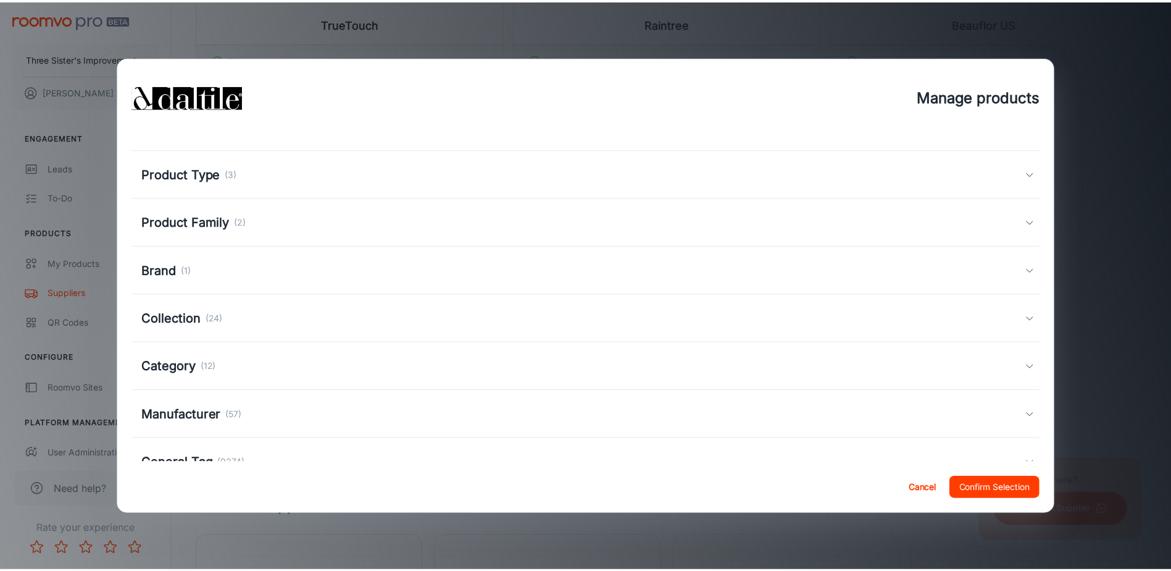
scroll to position [0, 0]
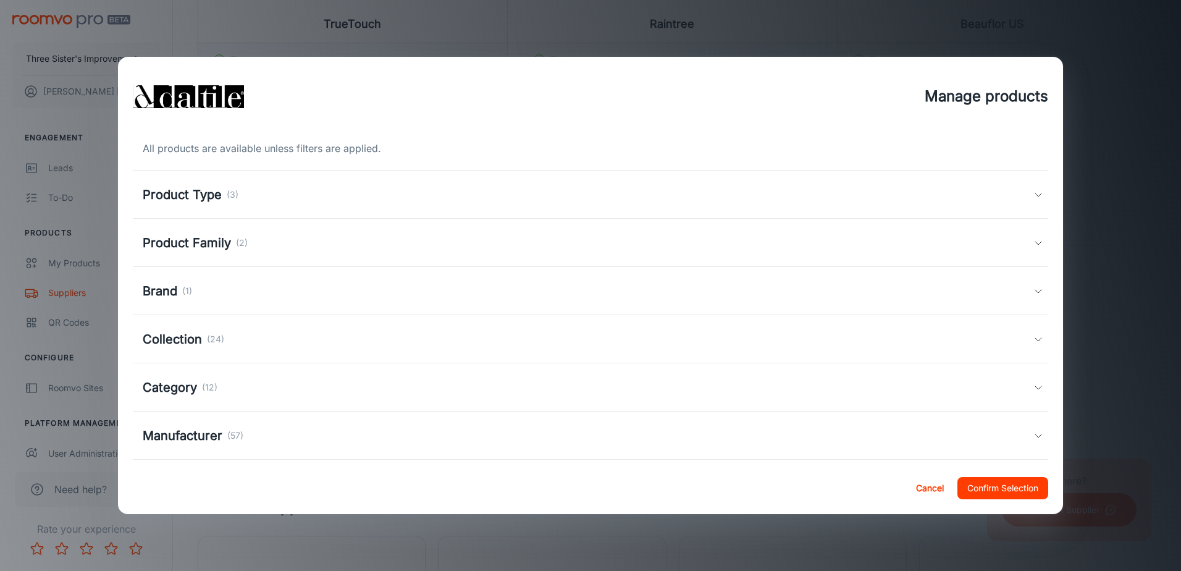
click at [682, 170] on div "Product Type (3)" at bounding box center [590, 194] width 915 height 48
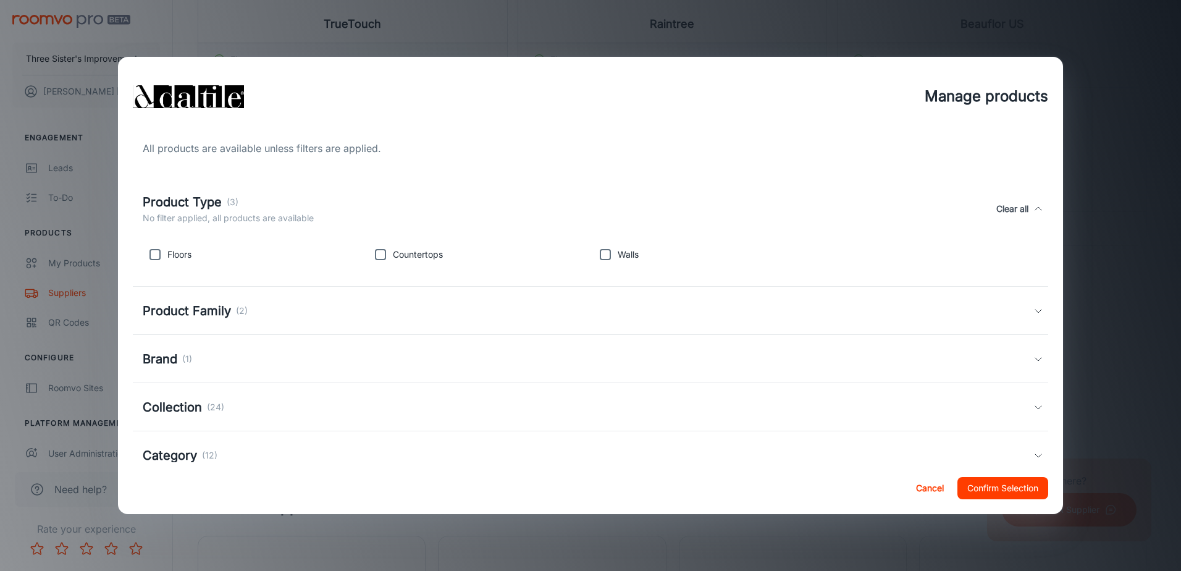
click at [1126, 180] on div "Manage products All products are available unless filters are applied. Product …" at bounding box center [590, 285] width 1181 height 571
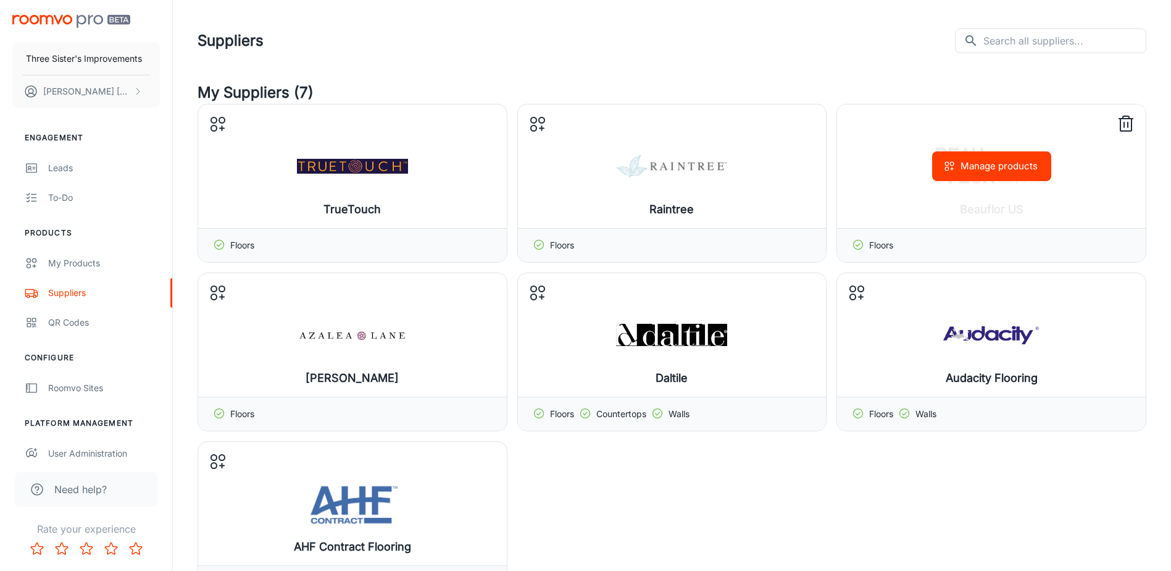
click at [963, 162] on button "Manage products" at bounding box center [991, 166] width 119 height 30
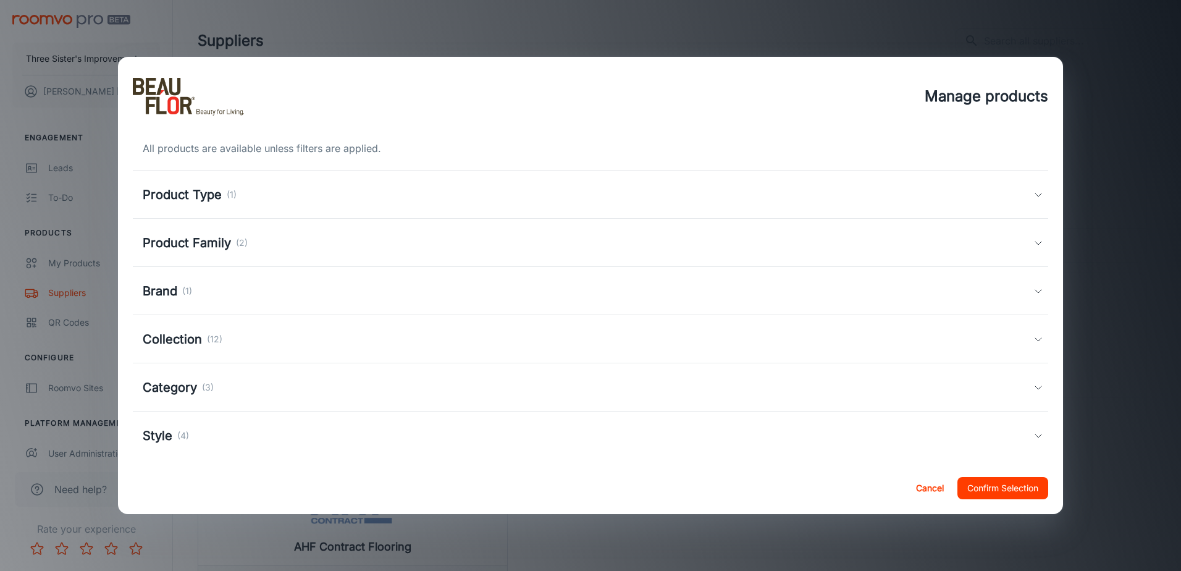
click at [933, 486] on button "Cancel" at bounding box center [930, 488] width 40 height 22
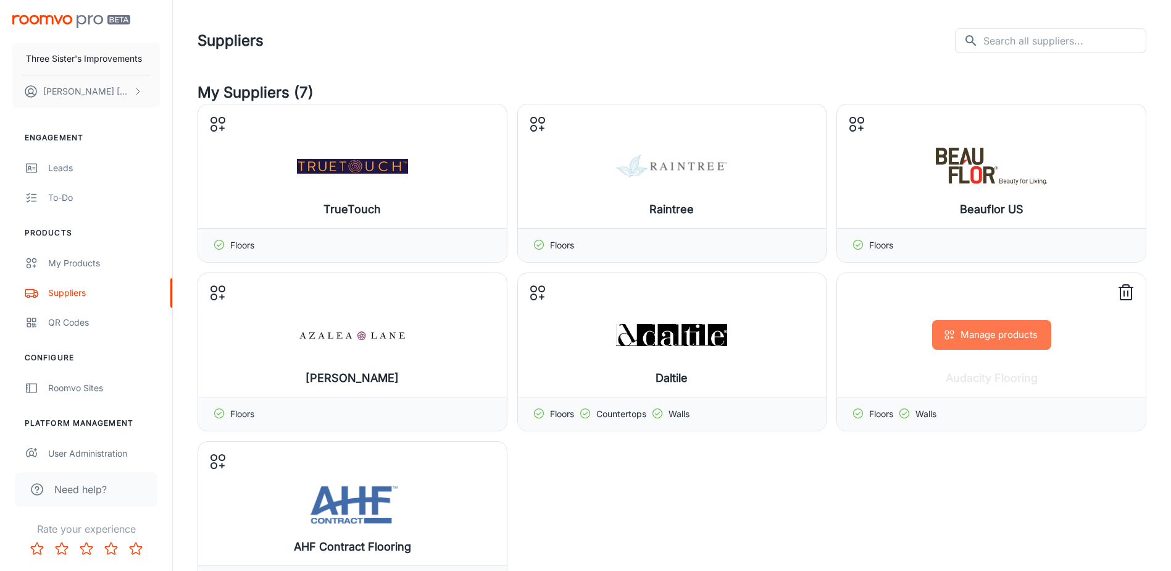
click at [955, 345] on button "Manage products" at bounding box center [991, 335] width 119 height 30
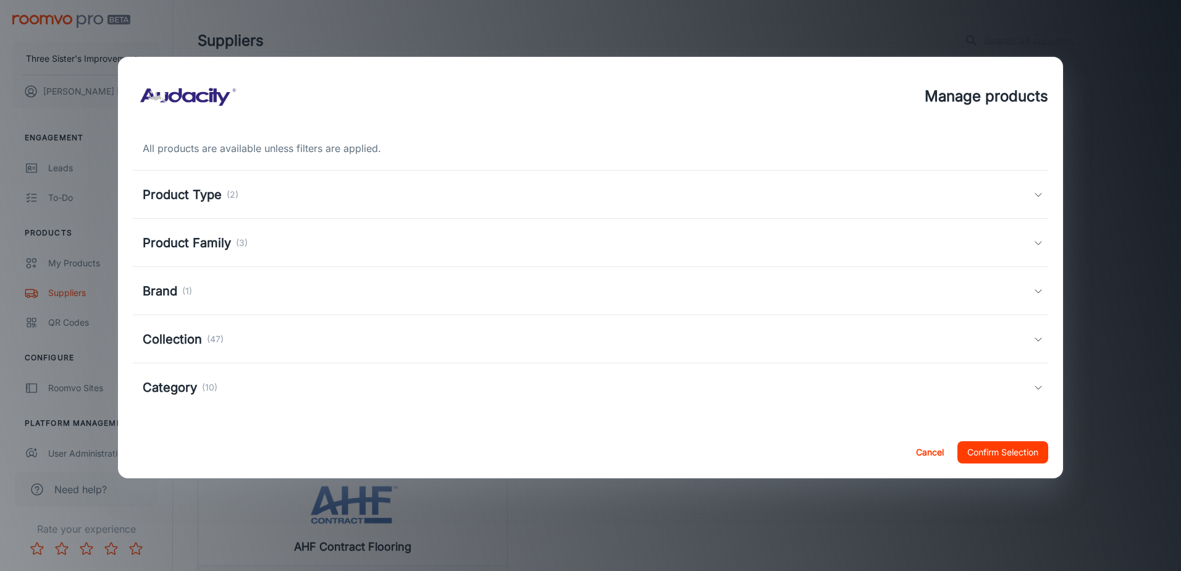
click at [320, 214] on div "Product Type (2)" at bounding box center [590, 194] width 915 height 48
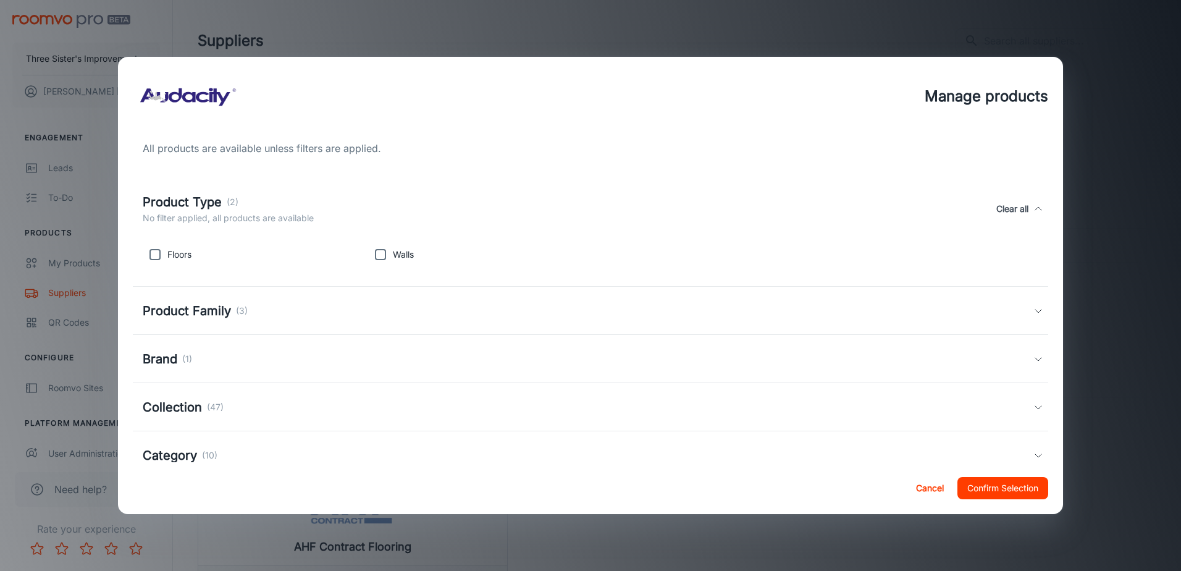
click at [177, 256] on p "Floors" at bounding box center [179, 255] width 24 height 14
click at [155, 249] on input "checkbox" at bounding box center [155, 254] width 25 height 25
checkbox input "true"
click at [198, 299] on div "Product Family (3)" at bounding box center [590, 310] width 915 height 48
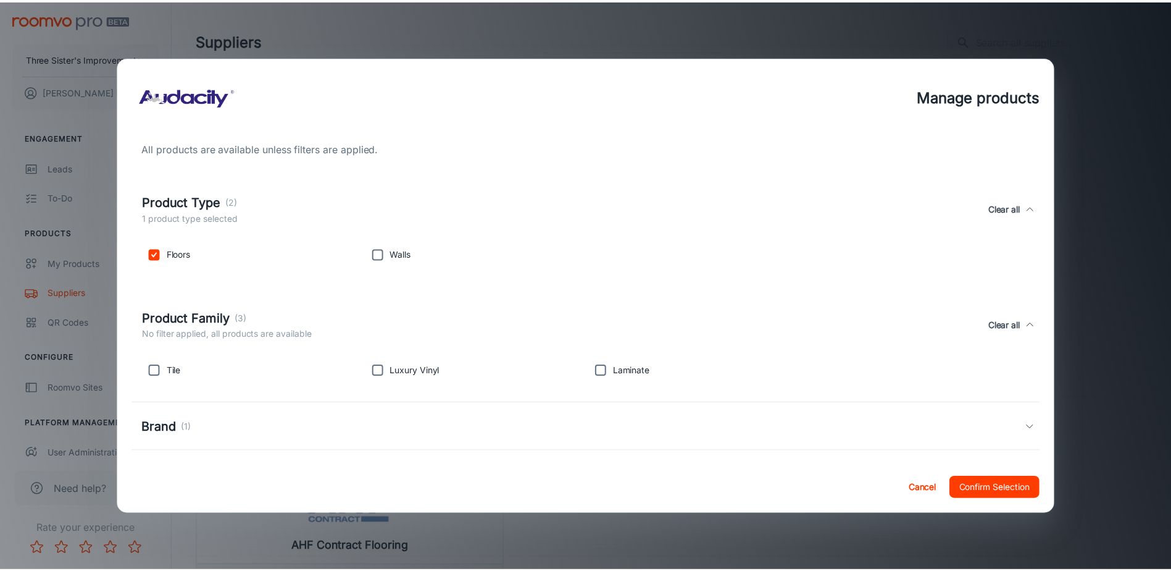
scroll to position [62, 0]
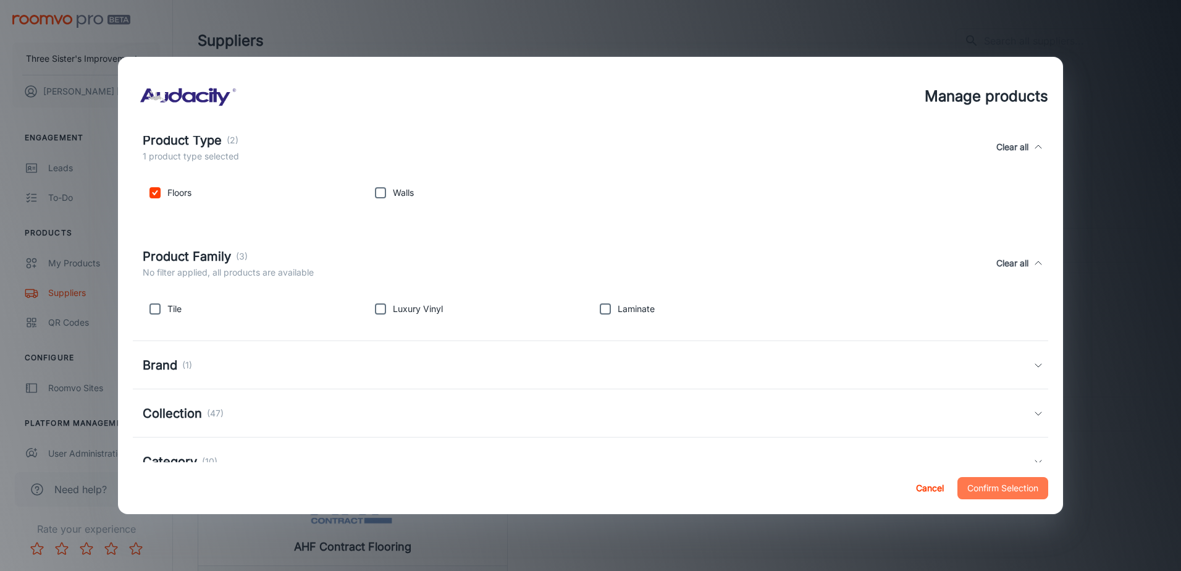
click at [1019, 477] on button "Confirm Selection" at bounding box center [1002, 488] width 91 height 22
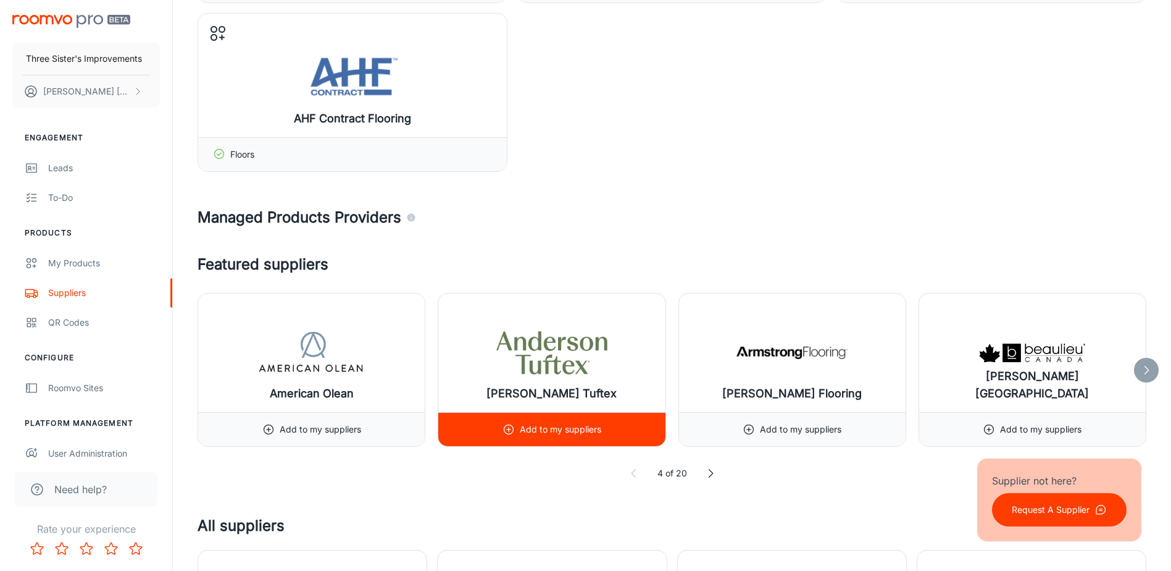
scroll to position [432, 0]
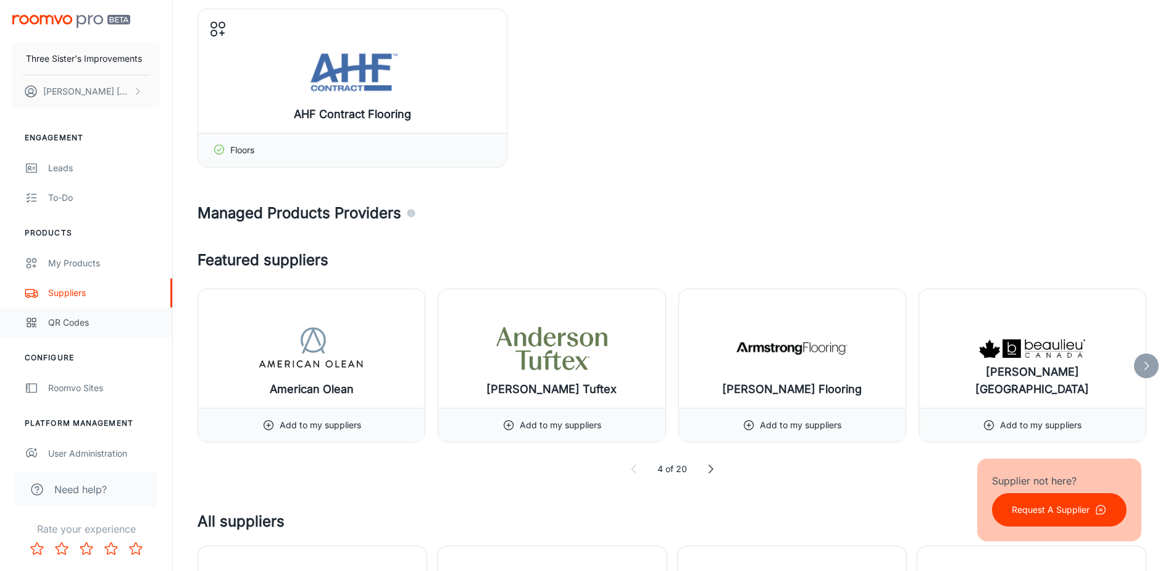
click at [89, 318] on div "QR Codes" at bounding box center [104, 323] width 112 height 14
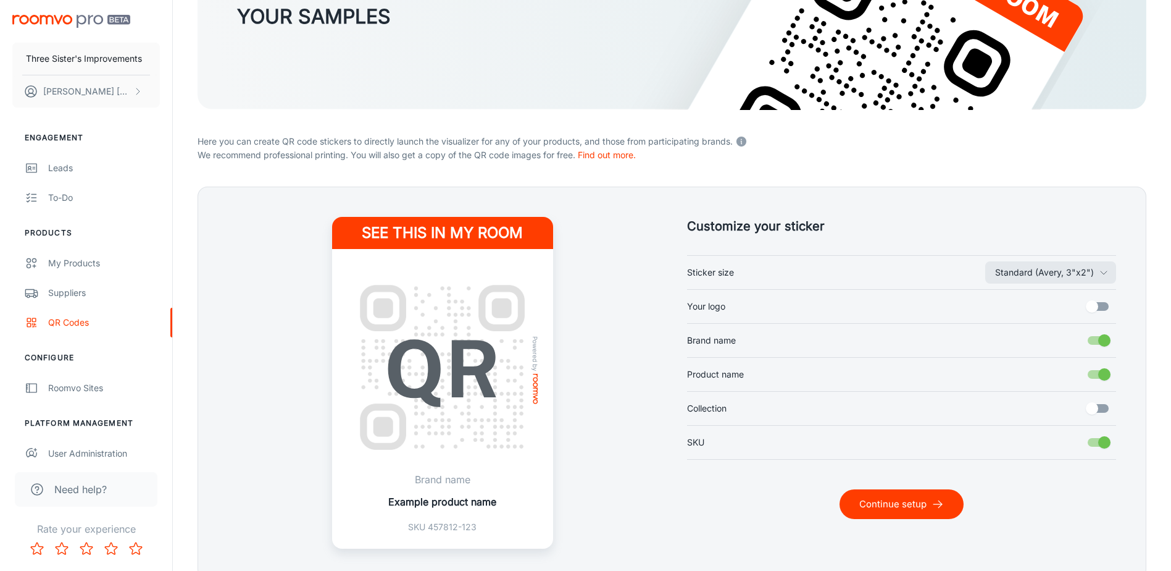
scroll to position [123, 0]
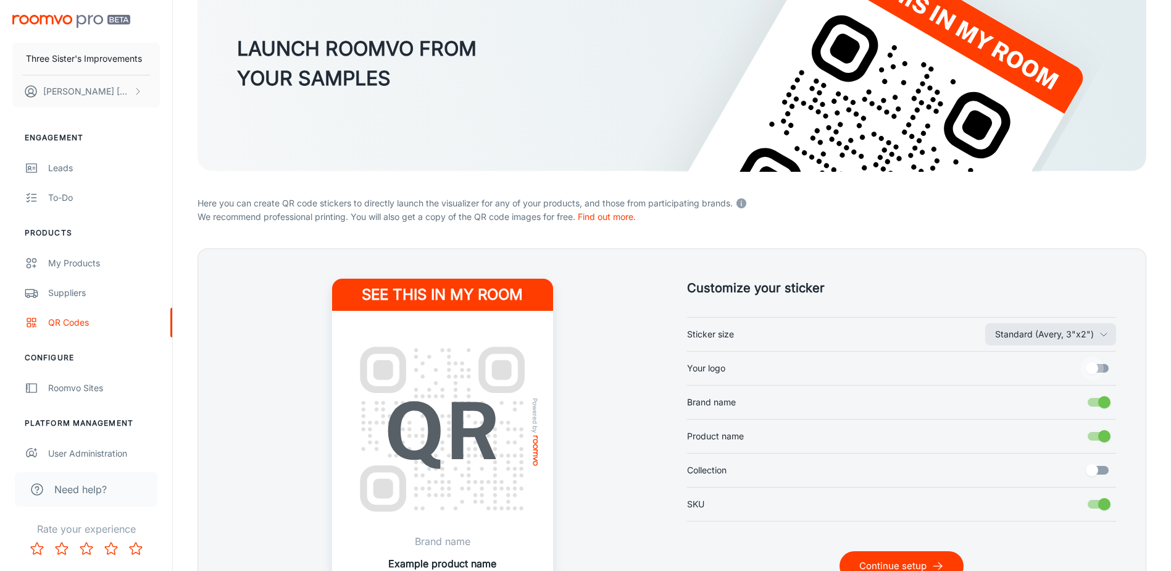
click at [1107, 361] on input "Your logo" at bounding box center [1092, 367] width 70 height 23
checkbox input "true"
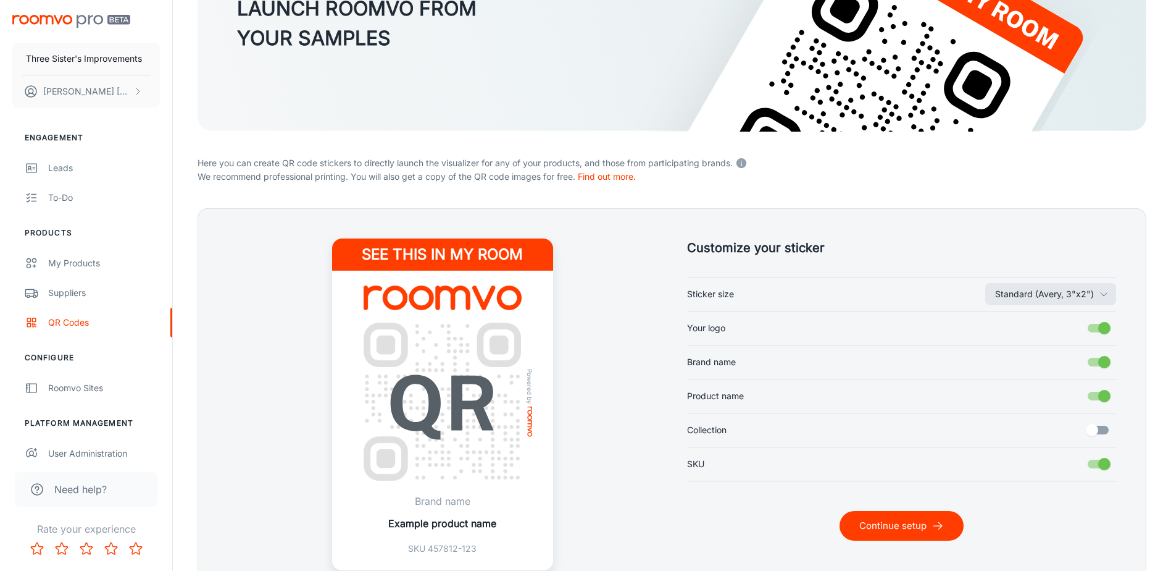
scroll to position [185, 0]
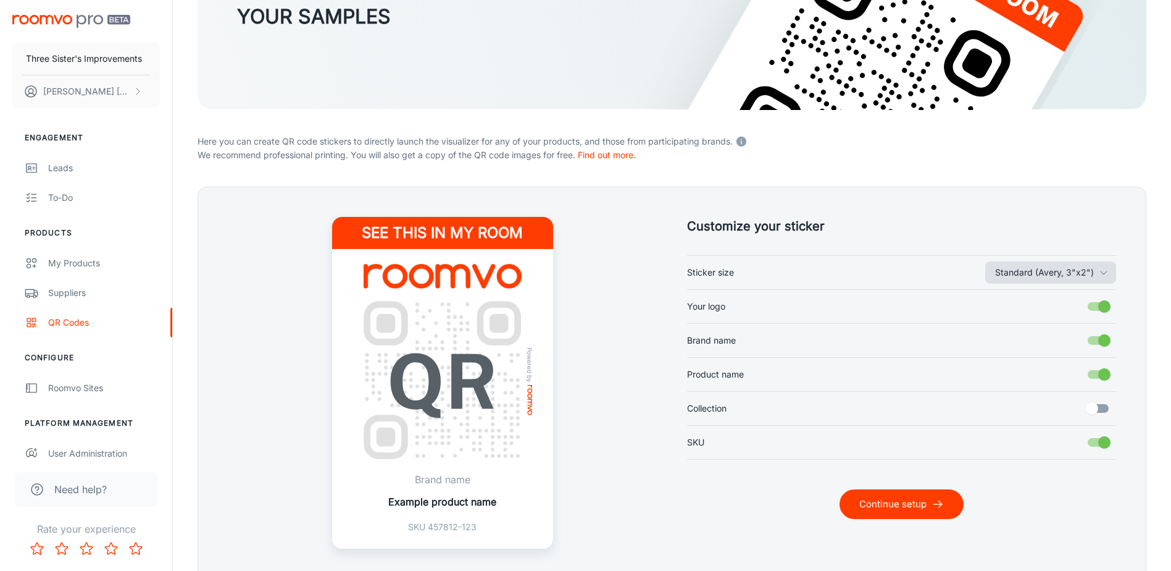
click at [1016, 266] on button "Standard (Avery, 3"x2")" at bounding box center [1050, 272] width 131 height 22
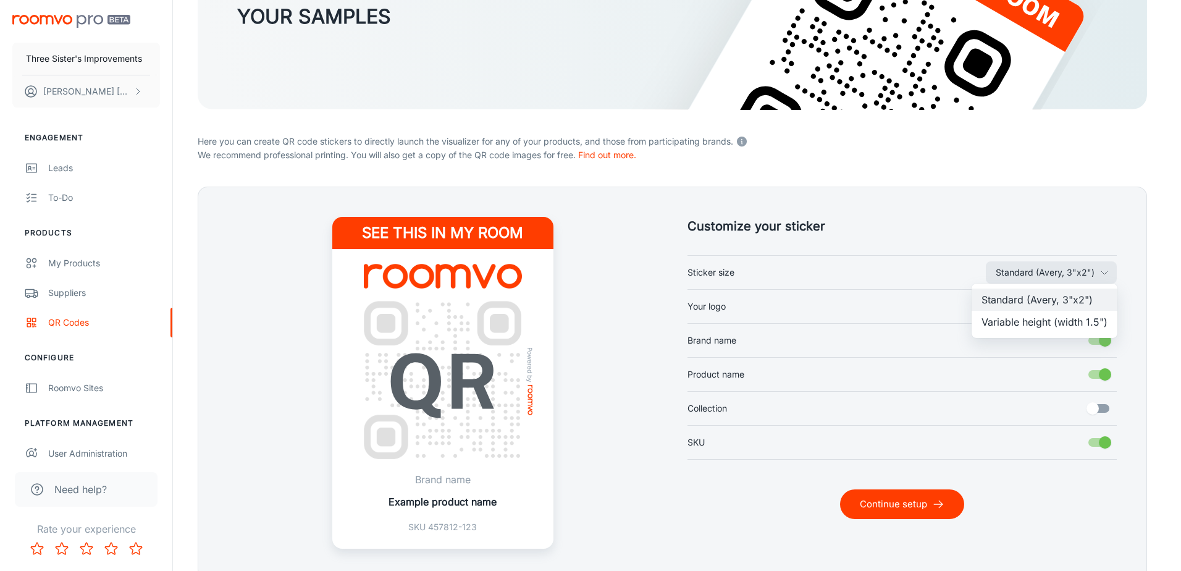
click at [957, 257] on div at bounding box center [590, 285] width 1181 height 571
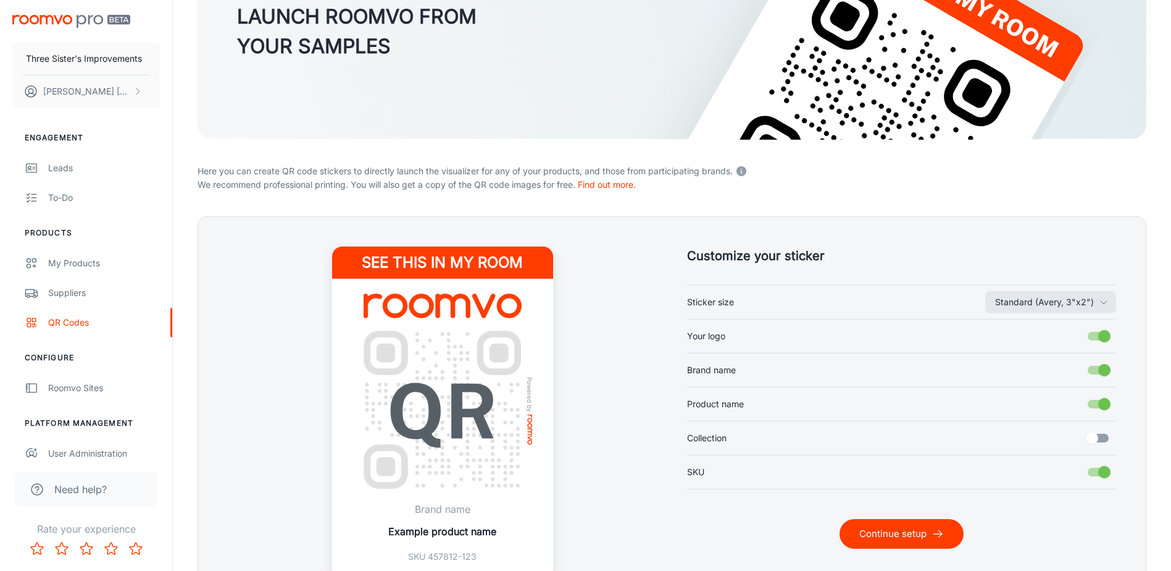
scroll to position [243, 0]
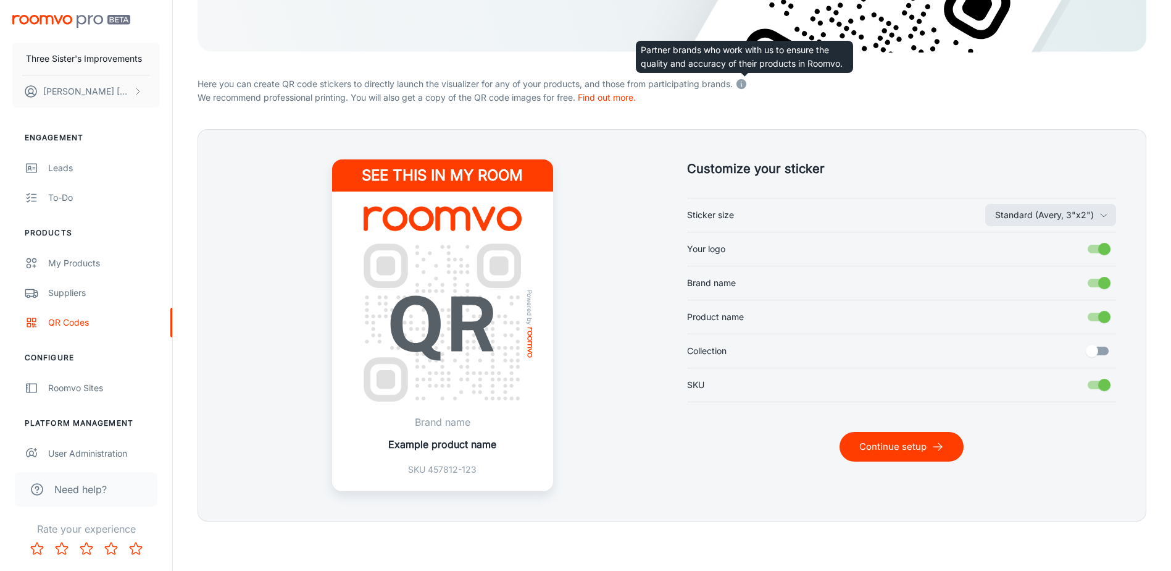
click at [743, 84] on icon at bounding box center [742, 83] width 10 height 10
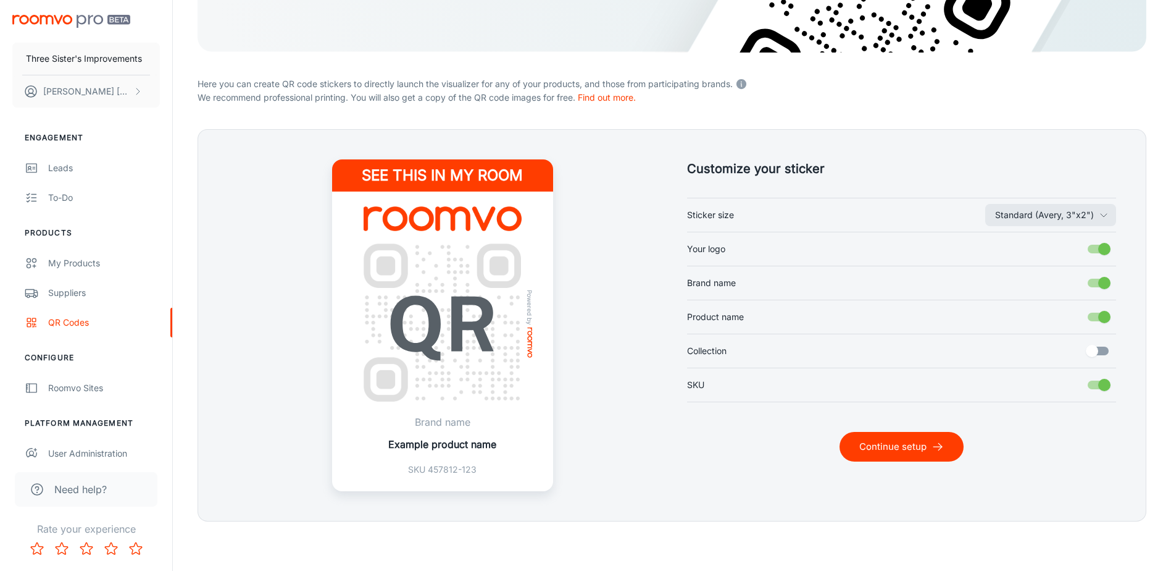
click at [1093, 354] on input "Collection" at bounding box center [1092, 350] width 70 height 23
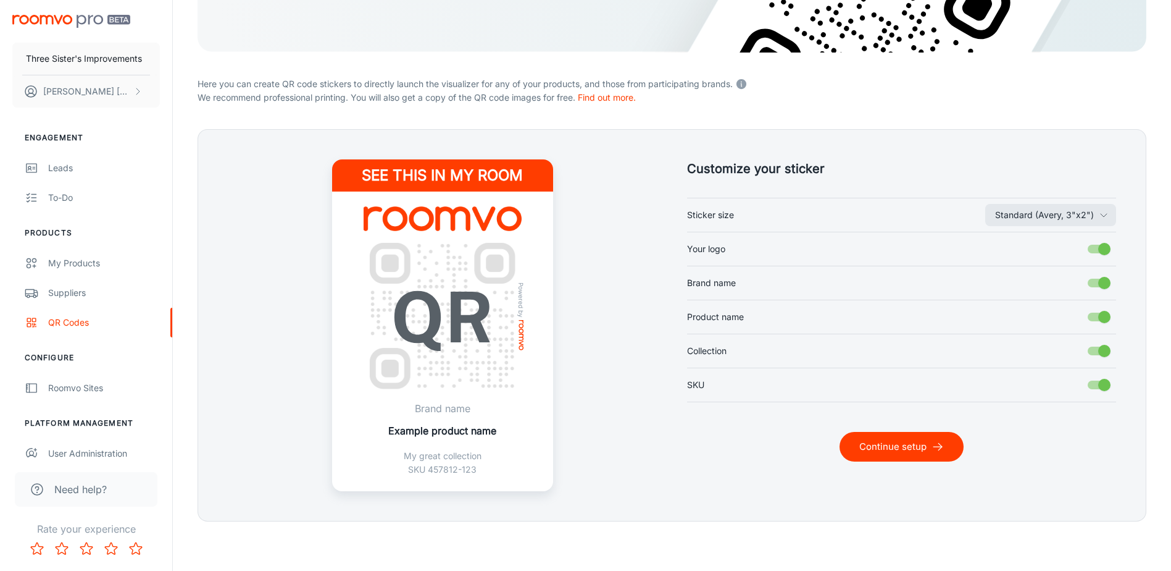
click at [1093, 354] on input "Collection" at bounding box center [1104, 350] width 70 height 23
checkbox input "false"
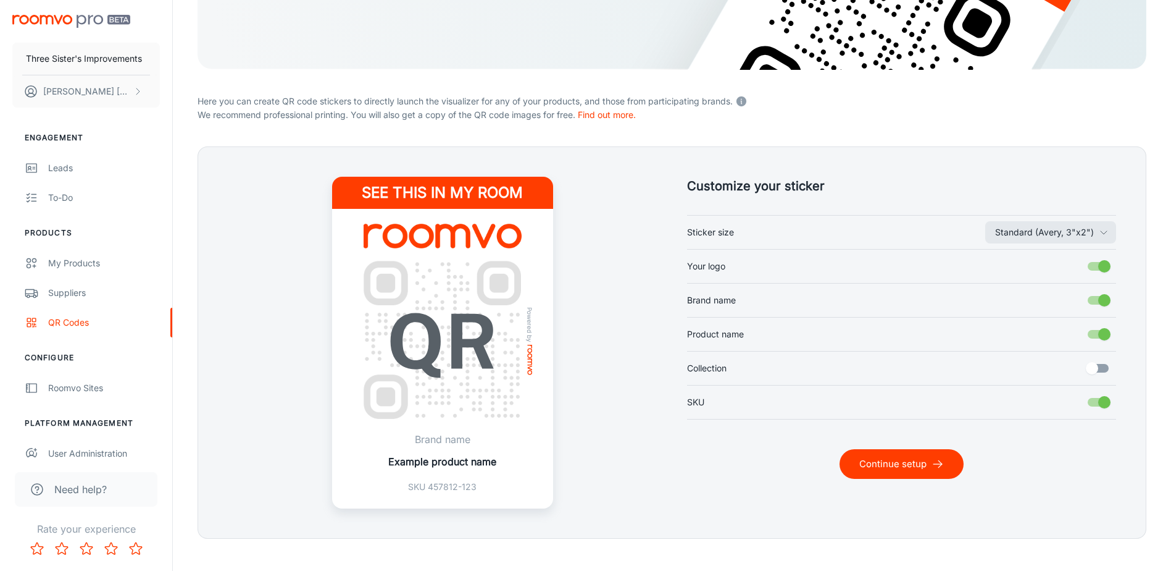
scroll to position [181, 0]
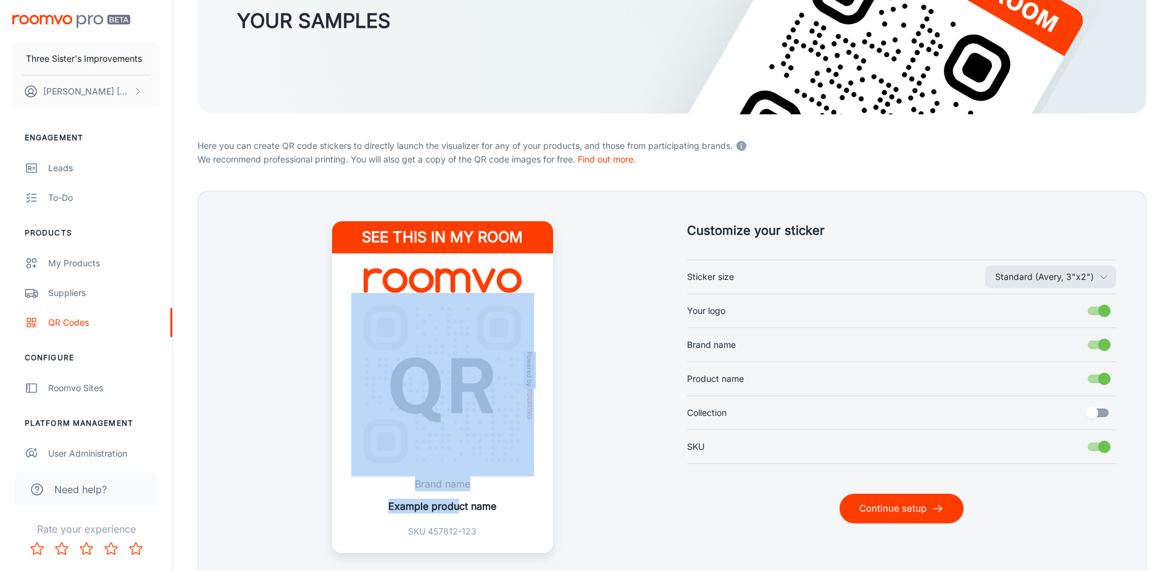
drag, startPoint x: 461, startPoint y: 499, endPoint x: 450, endPoint y: 454, distance: 46.4
click at [450, 454] on div "Powered by Brand name Example product name SKU 457812-123" at bounding box center [442, 402] width 221 height 299
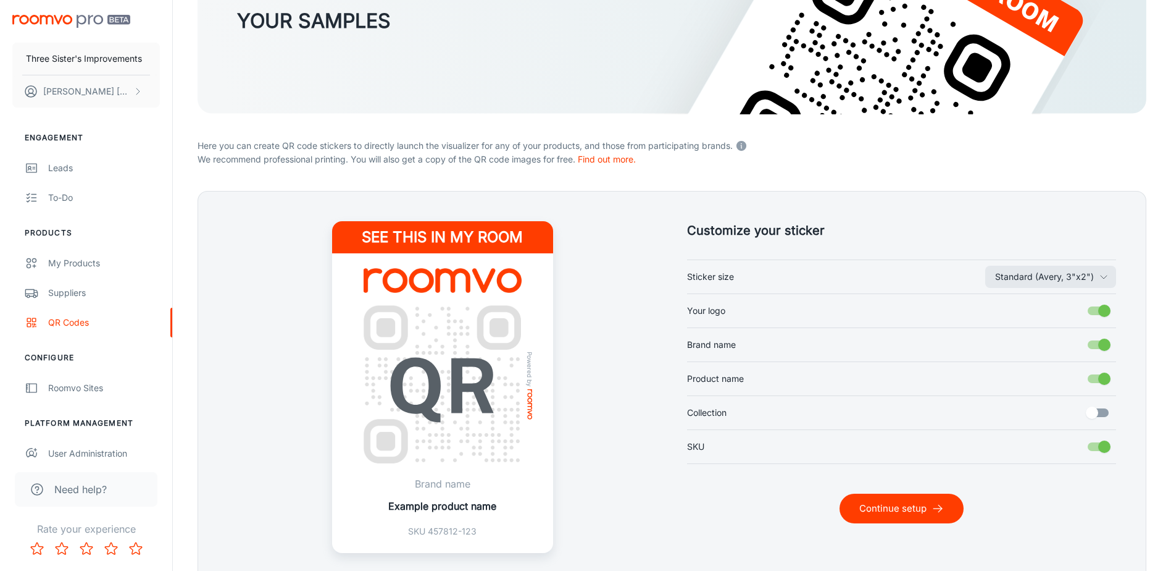
drag, startPoint x: 450, startPoint y: 454, endPoint x: 528, endPoint y: 523, distance: 104.1
click at [528, 523] on div "Powered by Brand name Example product name SKU 457812-123" at bounding box center [442, 402] width 221 height 299
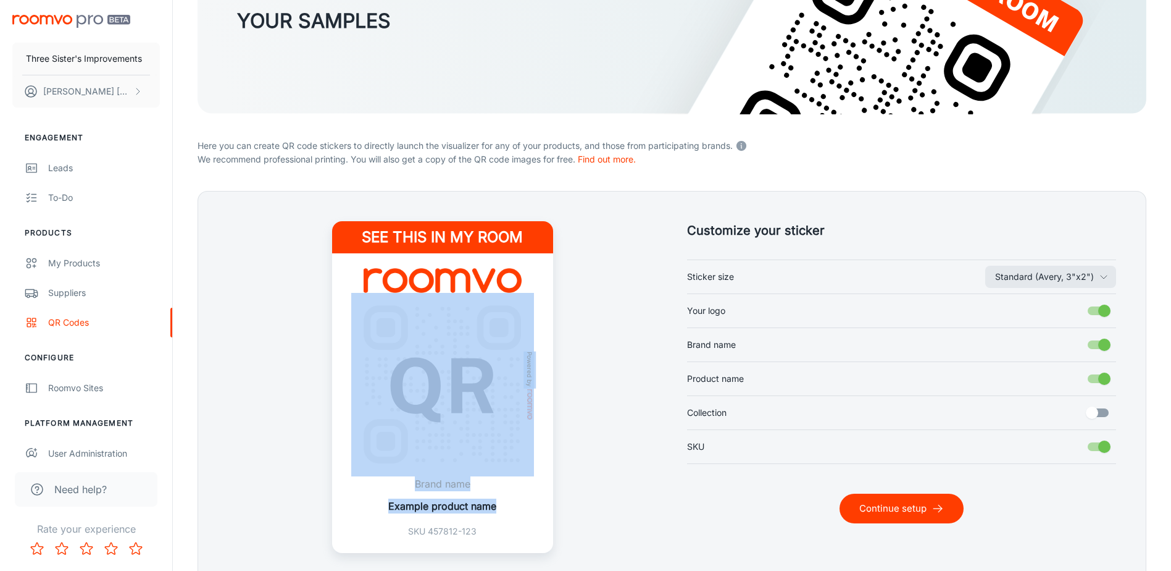
drag, startPoint x: 513, startPoint y: 503, endPoint x: 455, endPoint y: 441, distance: 84.3
click at [455, 441] on div "Powered by Brand name Example product name SKU 457812-123" at bounding box center [442, 402] width 221 height 299
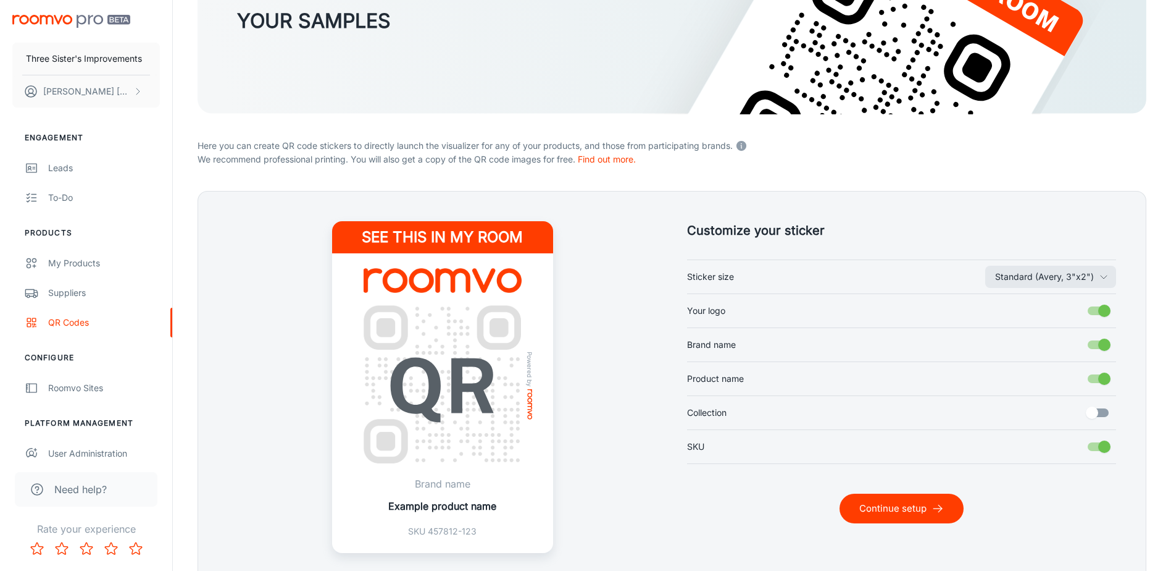
click at [248, 401] on div "See this in my room Powered by Brand name Example product name SKU 457812-123" at bounding box center [443, 387] width 430 height 332
drag, startPoint x: 454, startPoint y: 339, endPoint x: 299, endPoint y: 328, distance: 155.3
click at [299, 328] on div "See this in my room Powered by Brand name Example product name SKU 457812-123" at bounding box center [443, 387] width 430 height 332
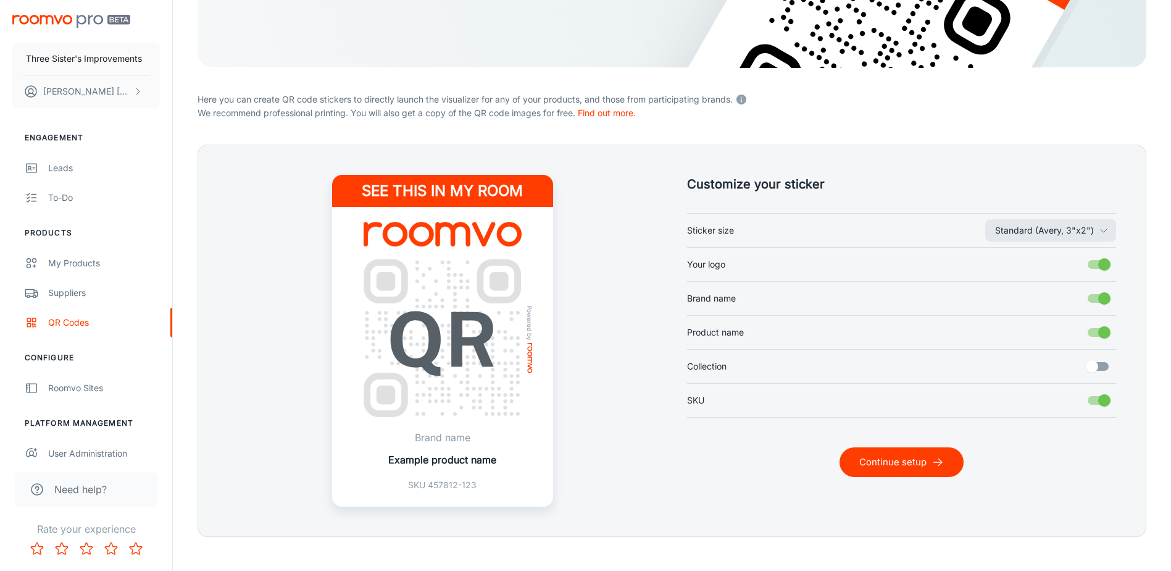
scroll to position [243, 0]
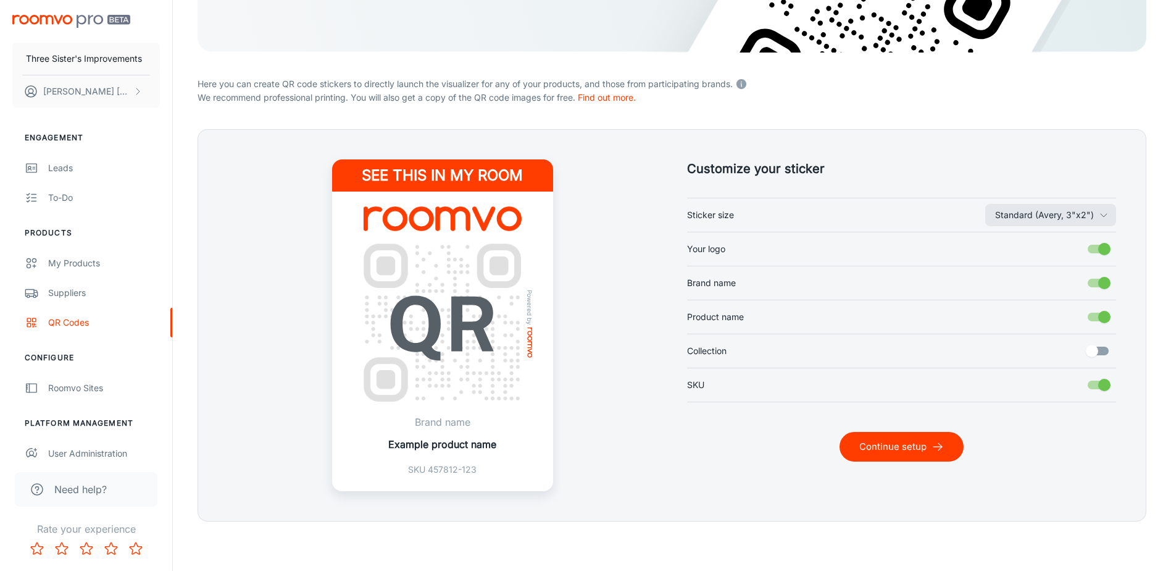
click at [895, 440] on button "Continue setup" at bounding box center [902, 447] width 124 height 30
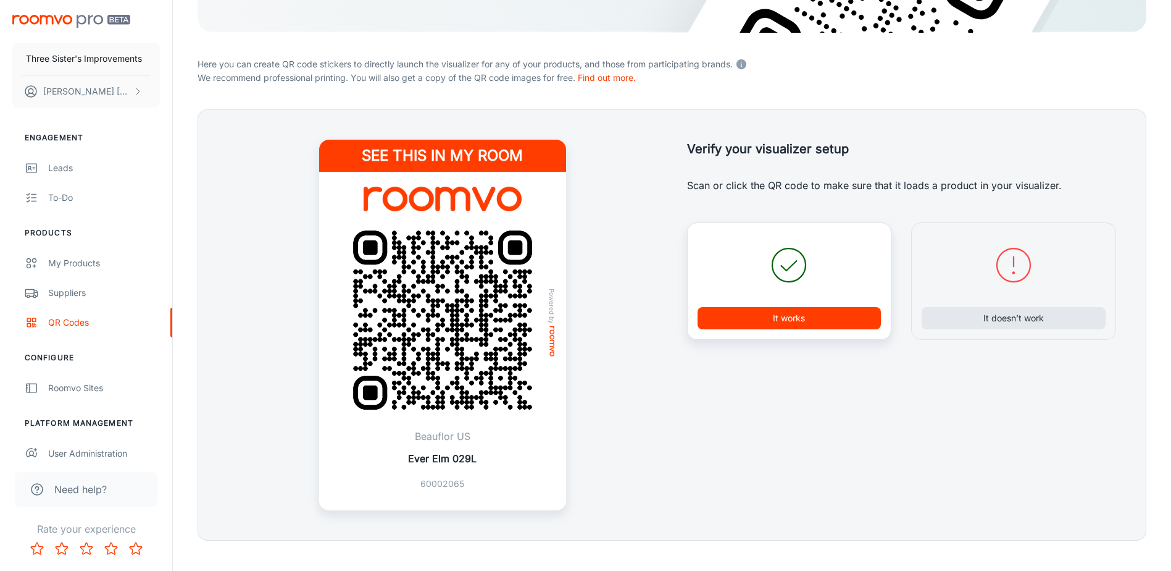
scroll to position [282, 0]
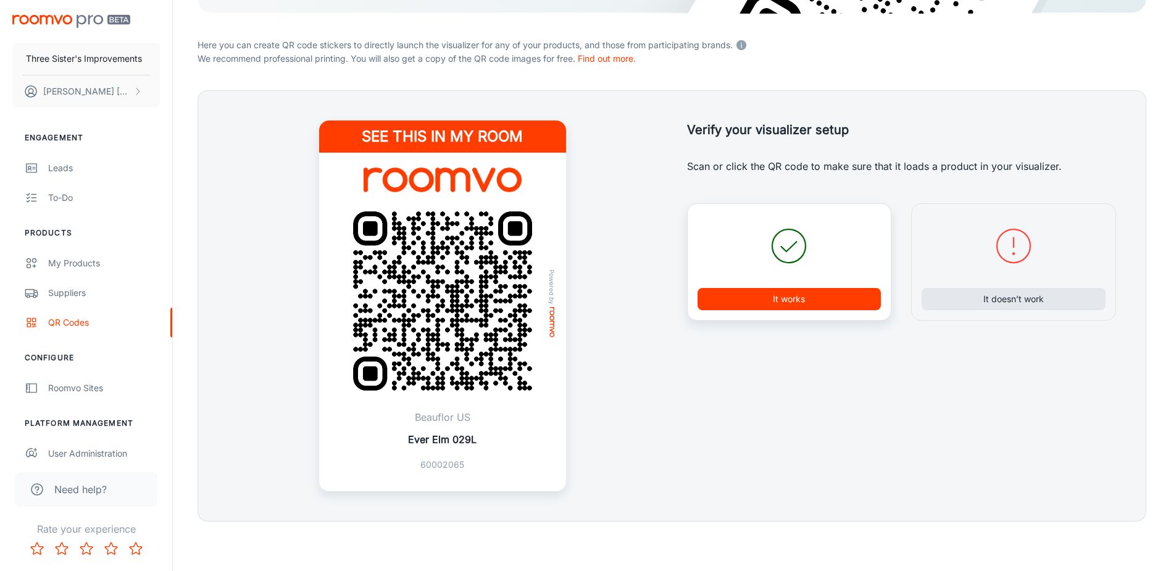
click at [513, 293] on img at bounding box center [442, 300] width 217 height 217
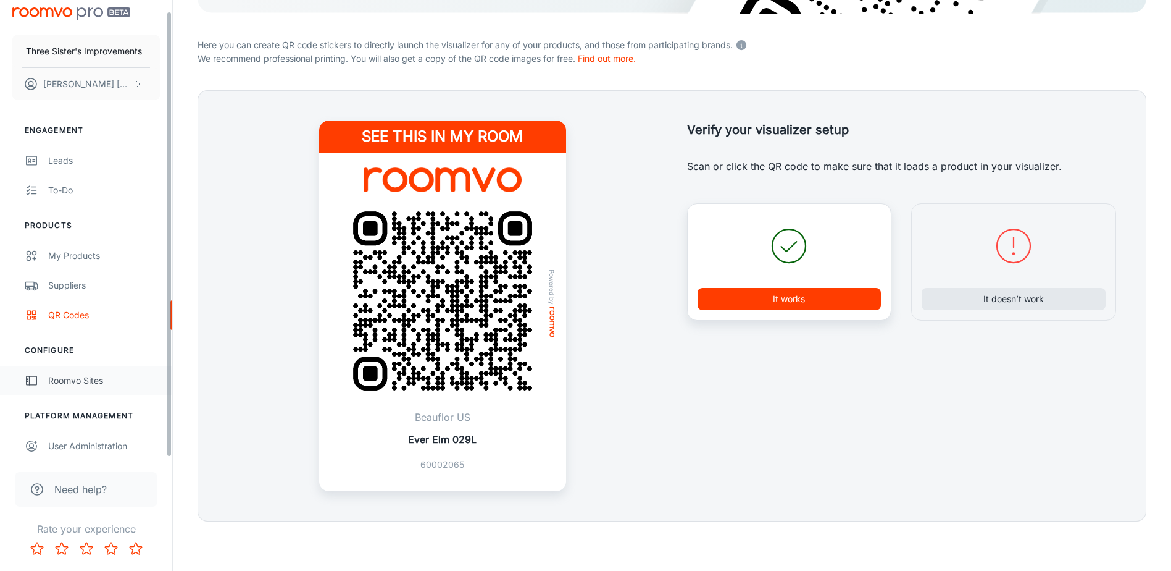
scroll to position [11, 0]
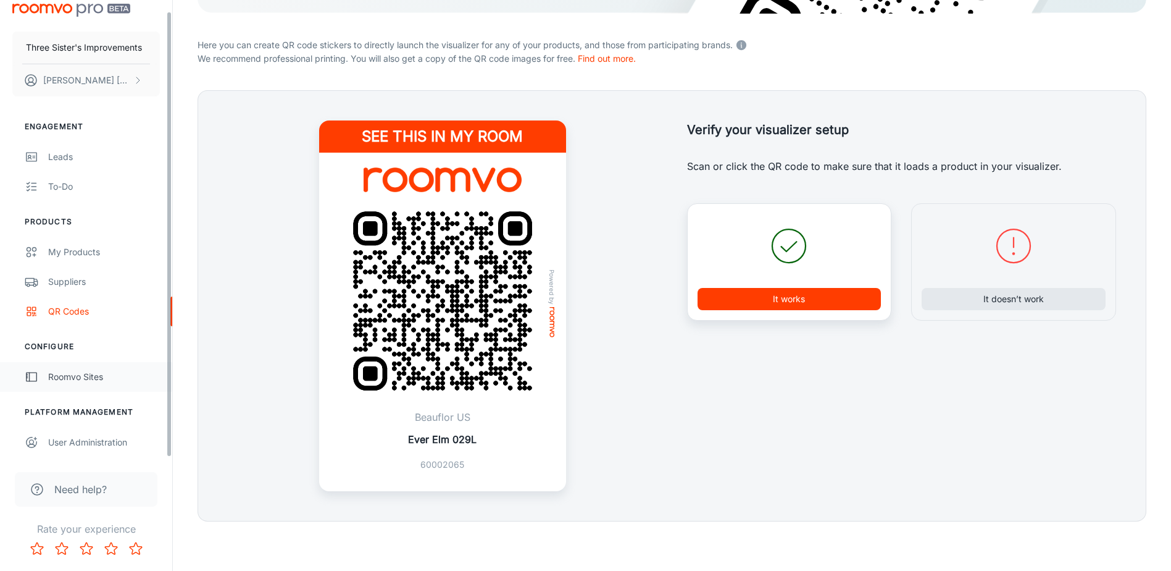
click at [91, 377] on div "Roomvo Sites" at bounding box center [104, 377] width 112 height 14
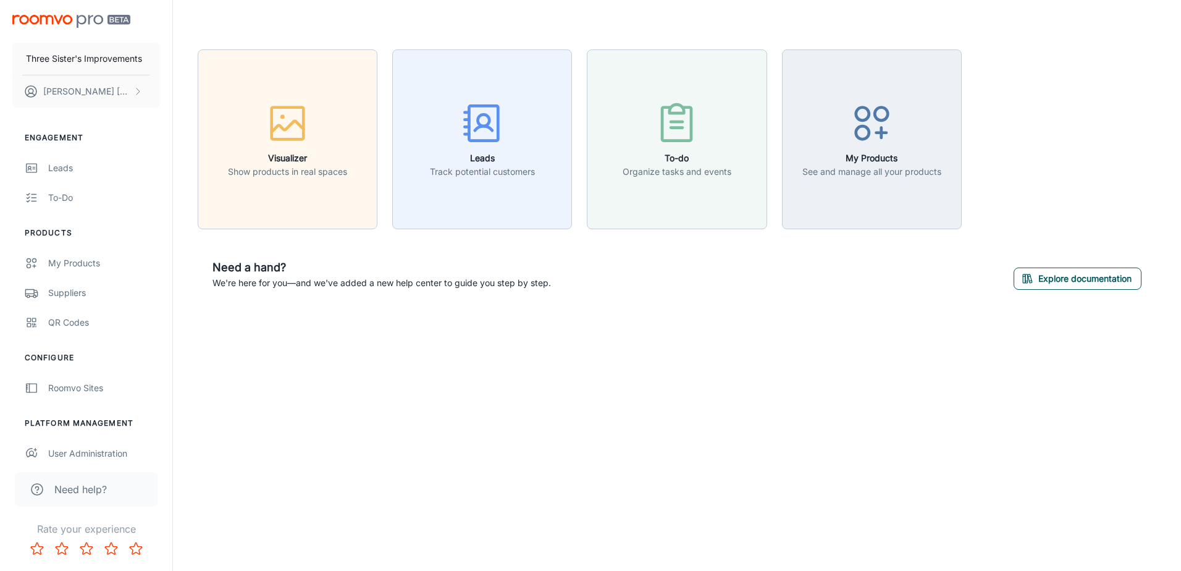
click at [1068, 277] on button "Explore documentation" at bounding box center [1077, 278] width 128 height 22
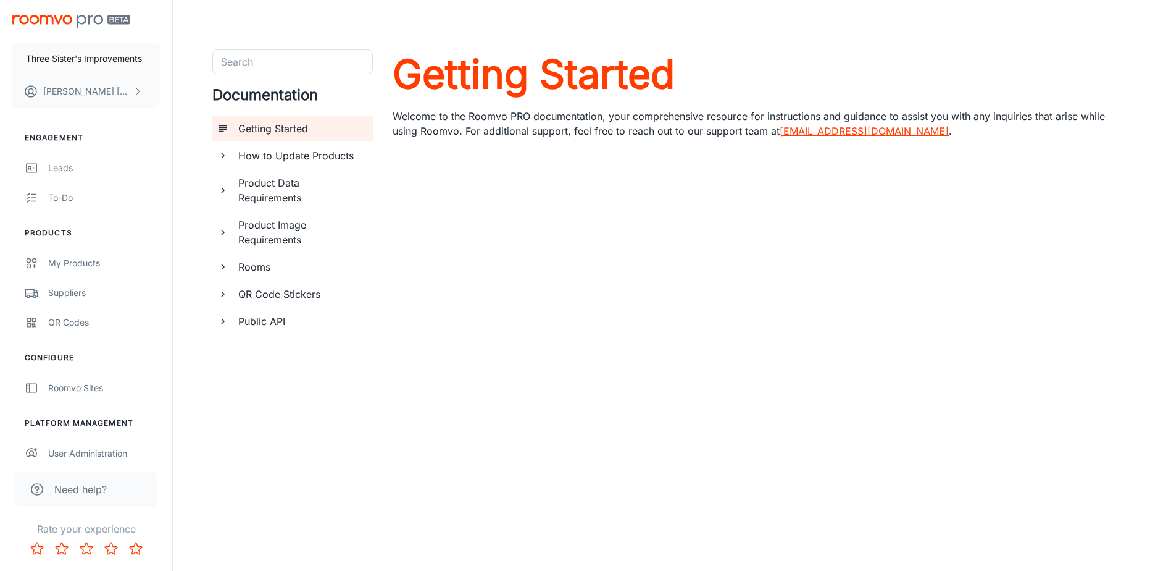
click at [309, 311] on div "Public API" at bounding box center [300, 321] width 135 height 25
click at [311, 296] on h6 "QR Code Stickers" at bounding box center [300, 293] width 125 height 15
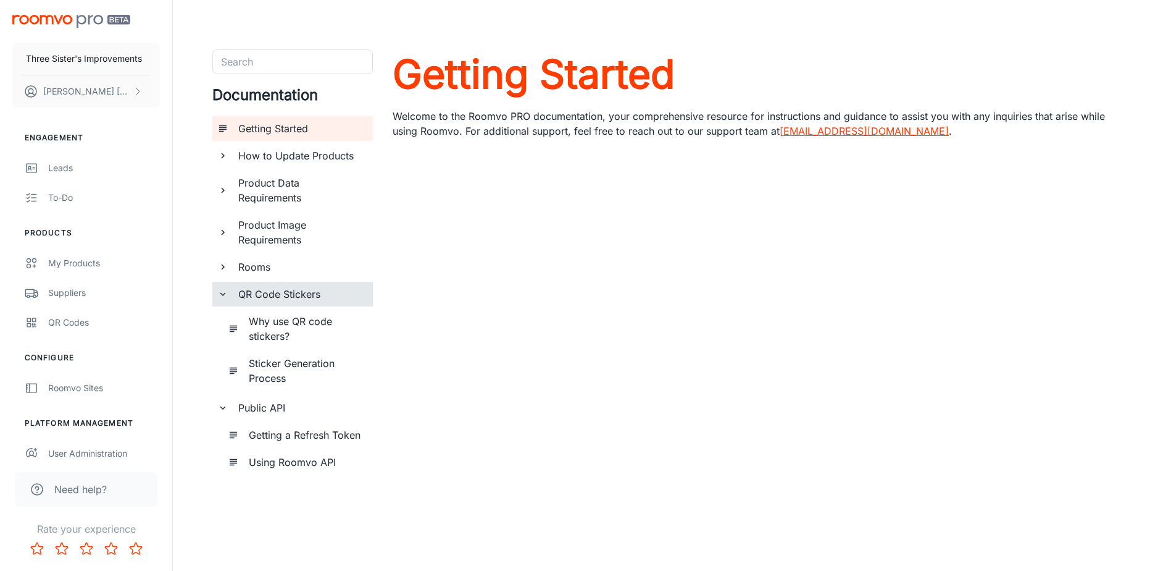
click at [311, 270] on h6 "Rooms" at bounding box center [300, 266] width 125 height 15
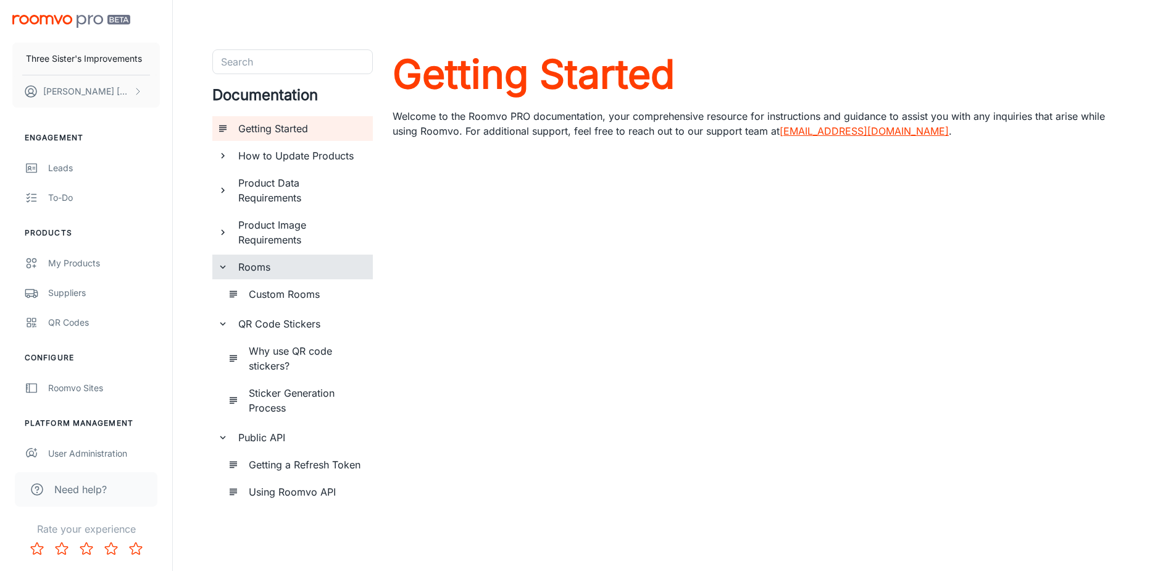
click at [311, 249] on div "Product Image Requirements" at bounding box center [300, 232] width 135 height 40
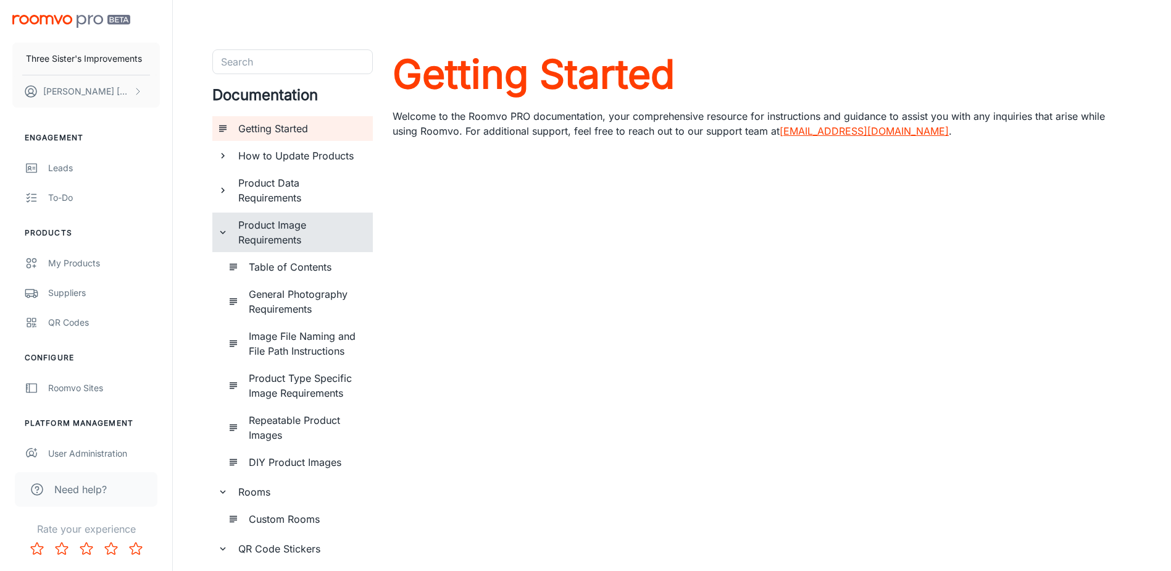
click at [327, 201] on h6 "Product Data Requirements" at bounding box center [300, 190] width 125 height 30
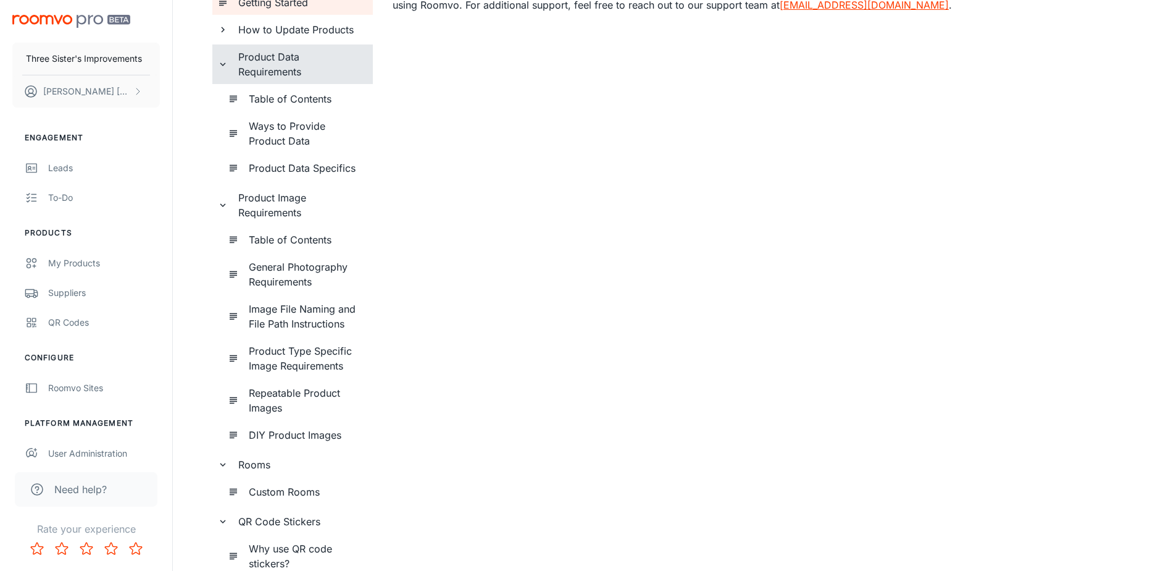
scroll to position [311, 0]
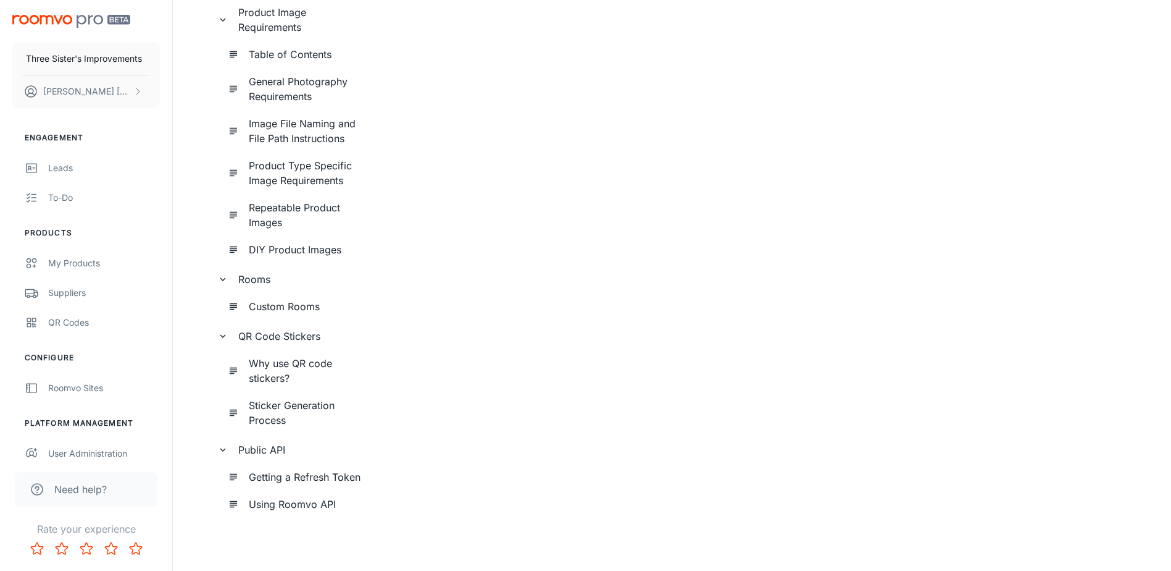
click at [322, 483] on h6 "Getting a Refresh Token" at bounding box center [306, 476] width 114 height 15
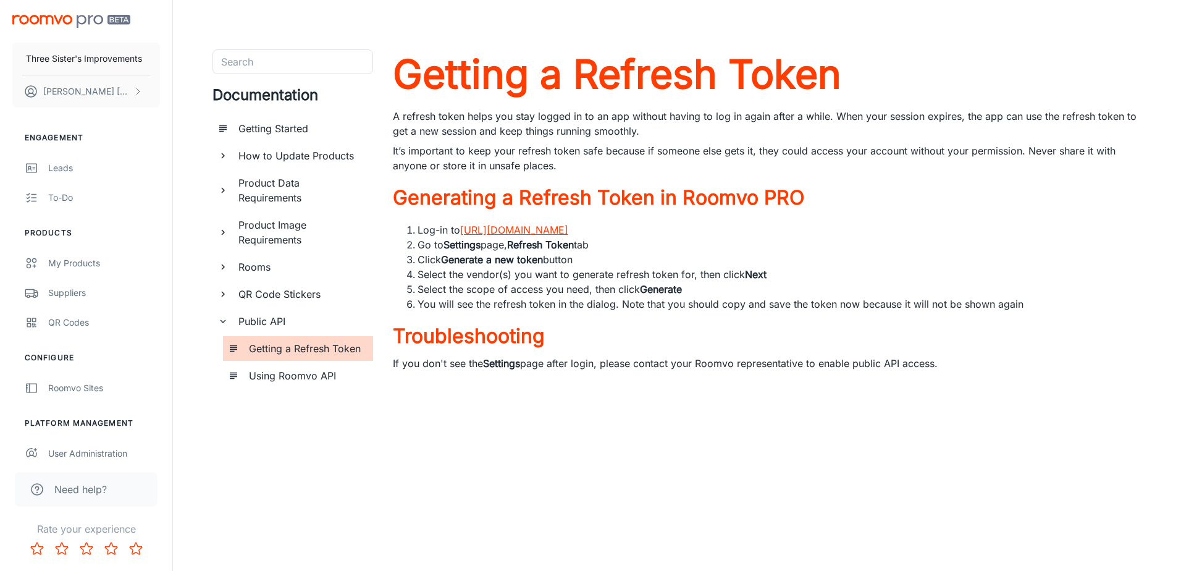
click at [316, 378] on h6 "Using Roomvo API" at bounding box center [306, 375] width 114 height 15
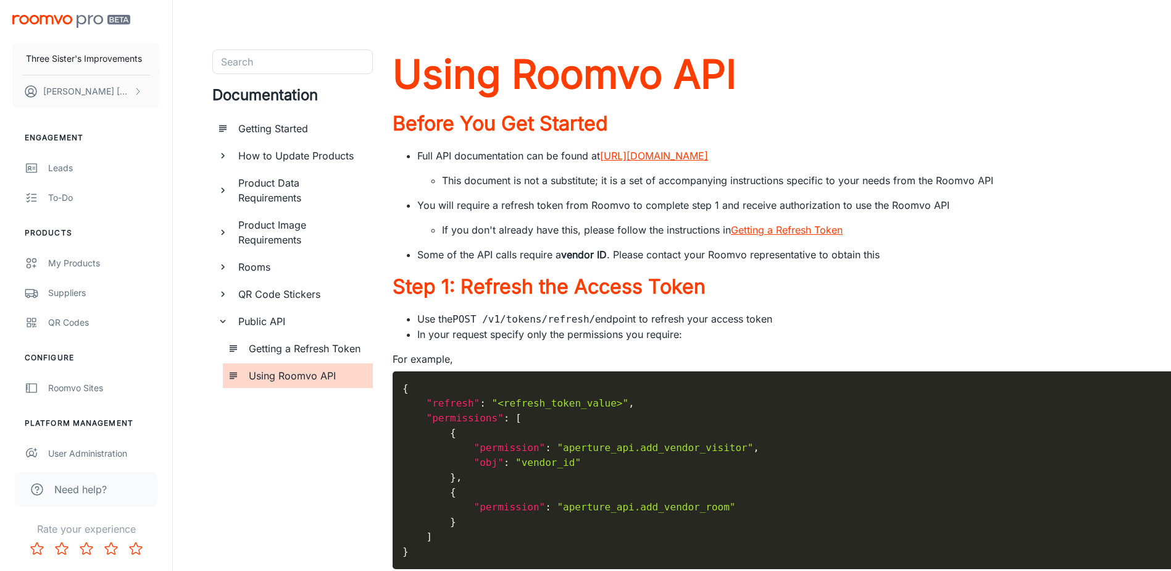
click at [313, 132] on h6 "Getting Started" at bounding box center [300, 128] width 125 height 15
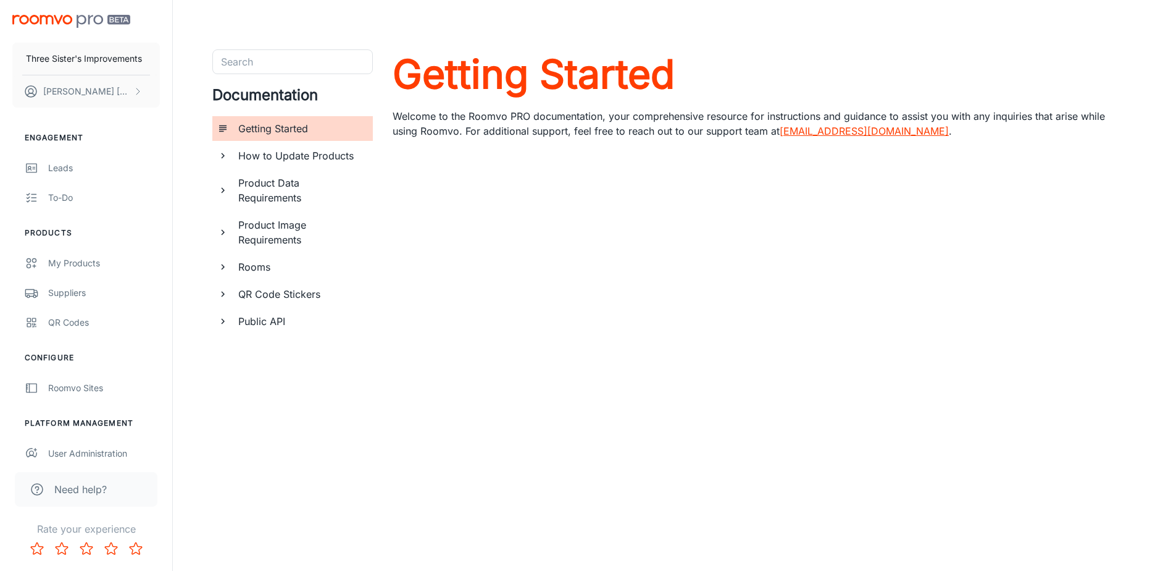
scroll to position [38, 0]
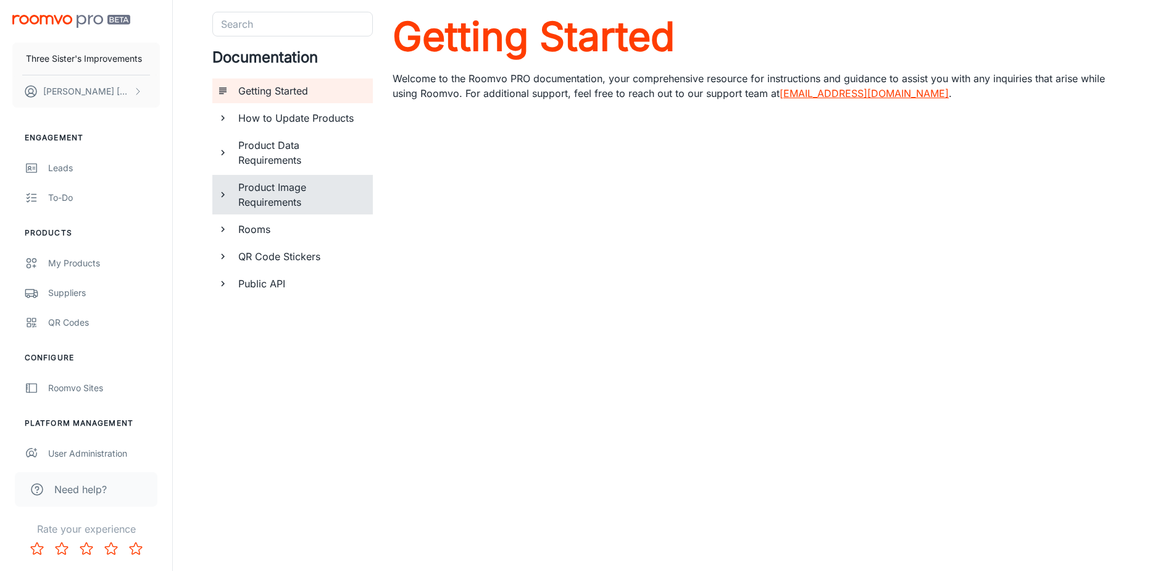
click at [312, 183] on h6 "Product Image Requirements" at bounding box center [300, 195] width 125 height 30
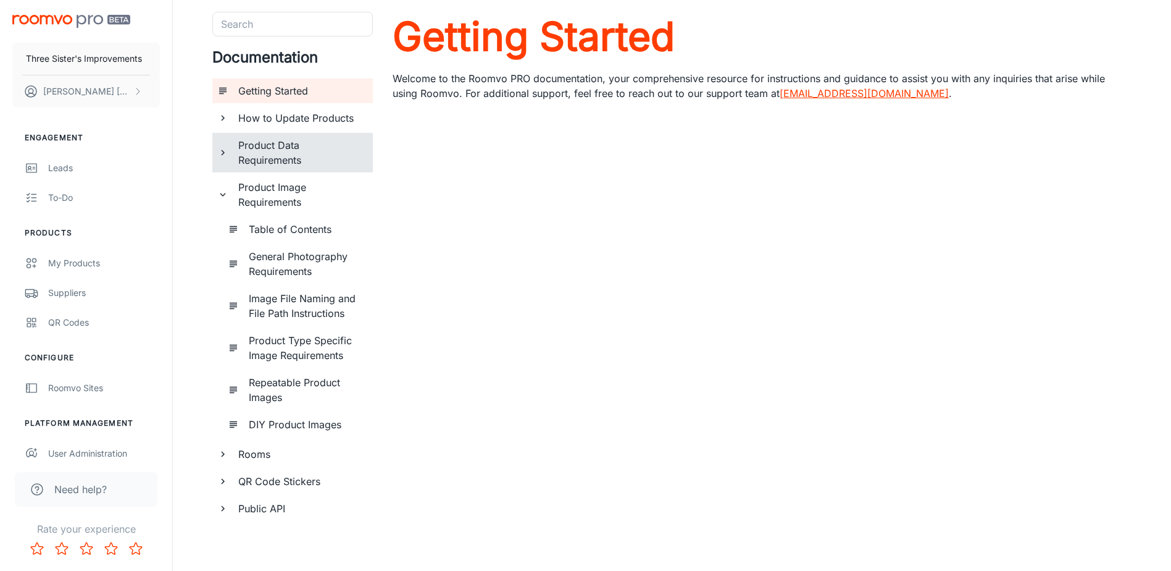
click at [302, 157] on h6 "Product Data Requirements" at bounding box center [300, 153] width 125 height 30
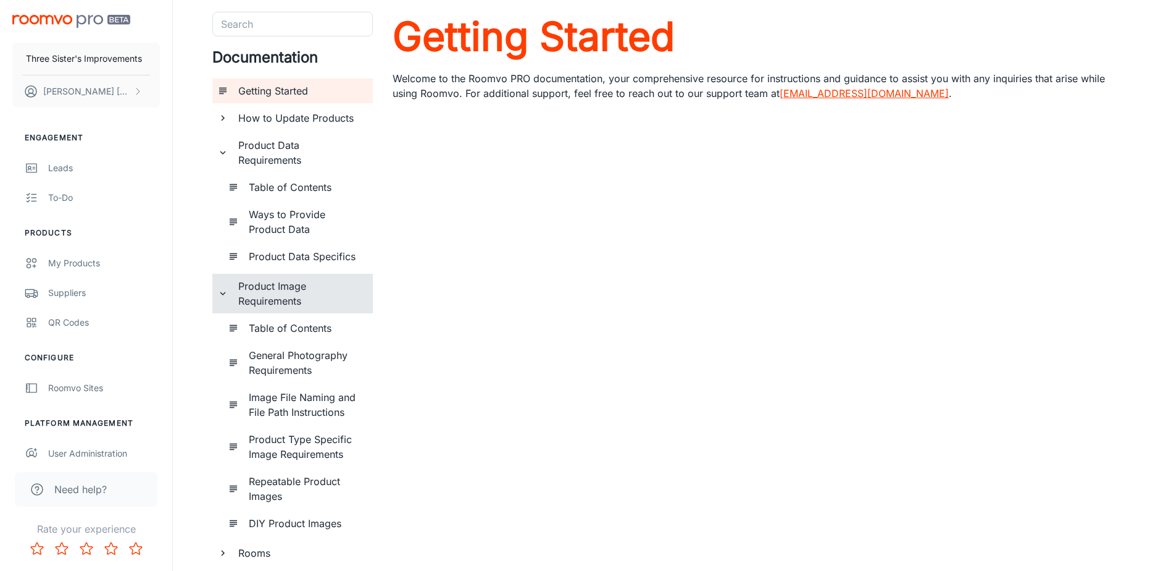
click at [314, 291] on h6 "Product Image Requirements" at bounding box center [300, 293] width 125 height 30
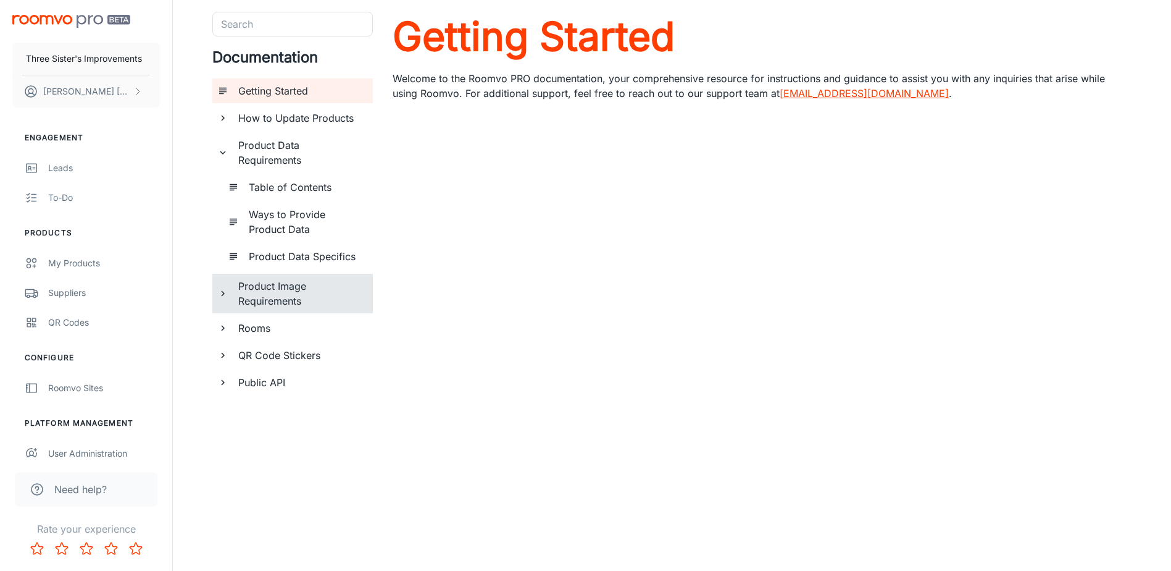
click at [309, 327] on h6 "Rooms" at bounding box center [300, 327] width 125 height 15
click at [309, 302] on h6 "Product Image Requirements" at bounding box center [300, 293] width 125 height 30
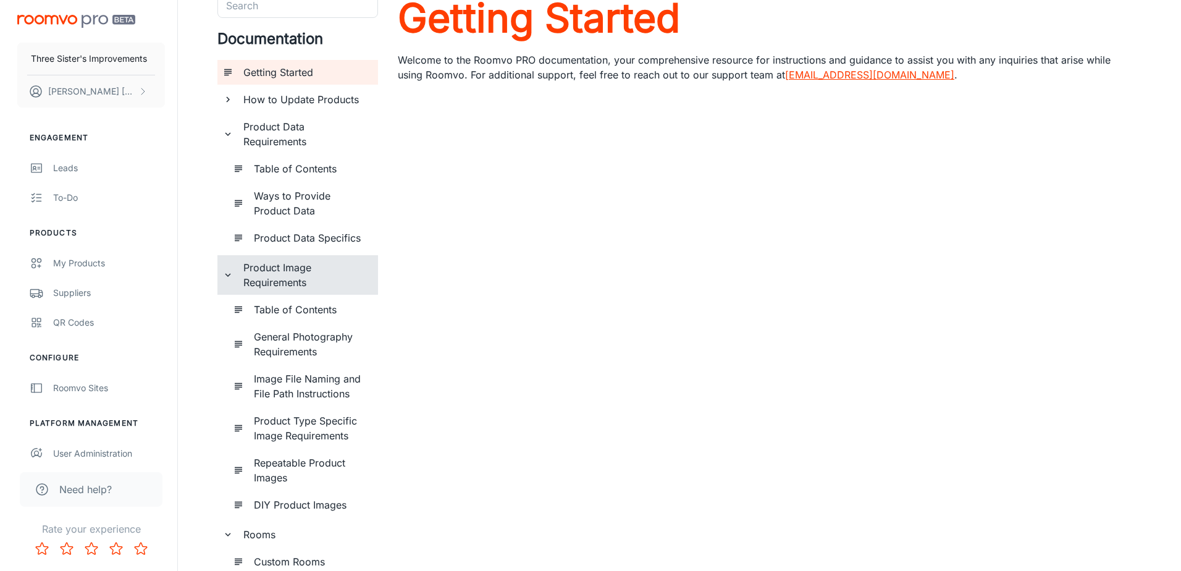
scroll to position [0, 0]
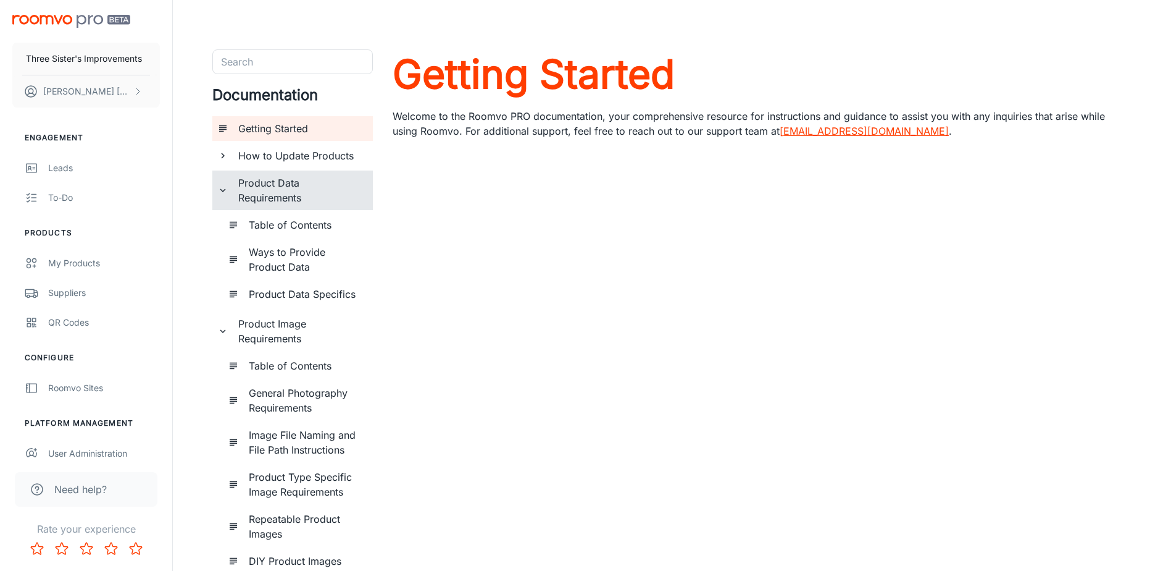
click at [307, 201] on h6 "Product Data Requirements" at bounding box center [300, 190] width 125 height 30
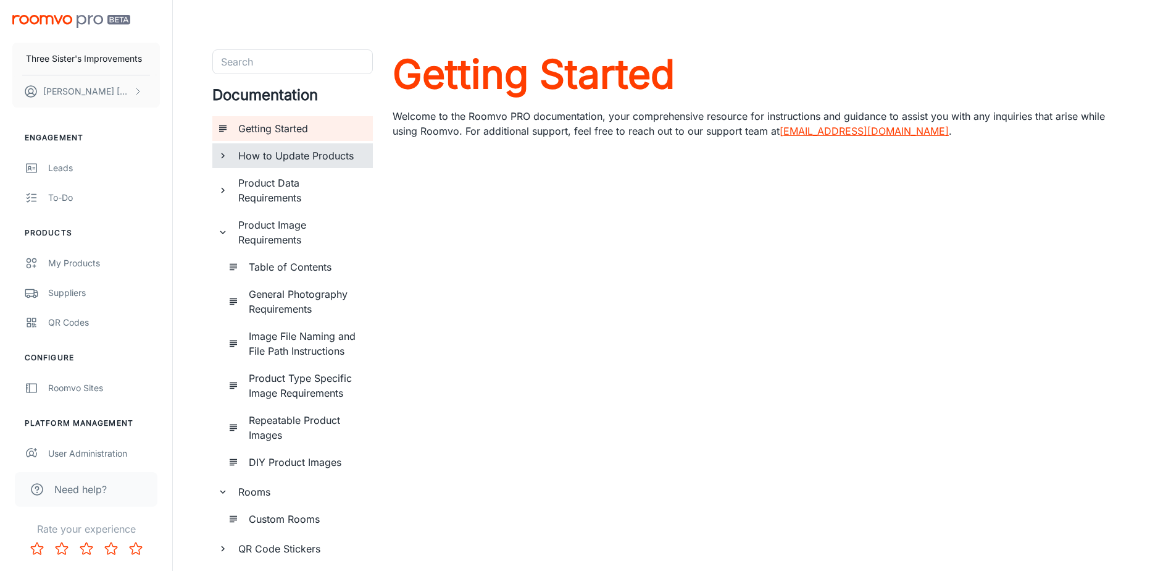
click at [332, 165] on div "How to Update Products" at bounding box center [300, 155] width 135 height 25
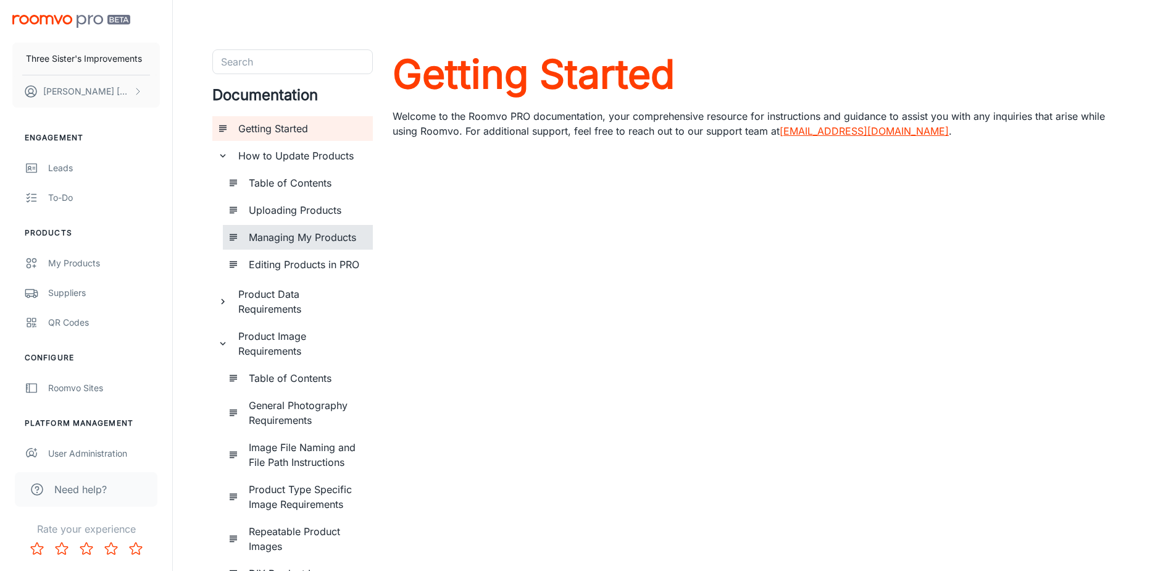
click at [331, 230] on h6 "Managing My Products" at bounding box center [306, 237] width 114 height 15
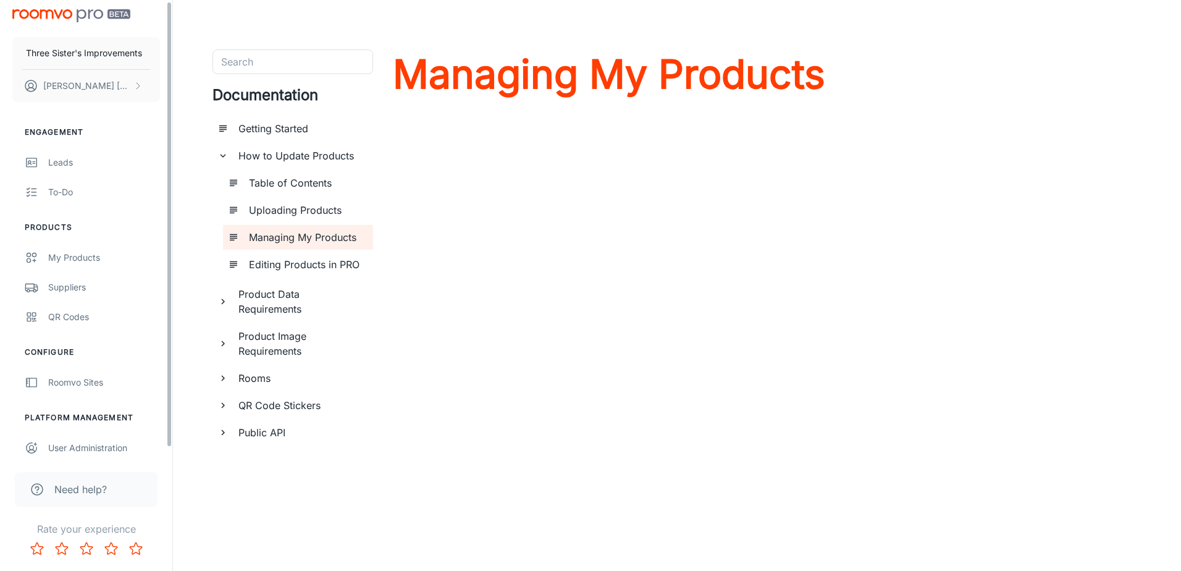
scroll to position [11, 0]
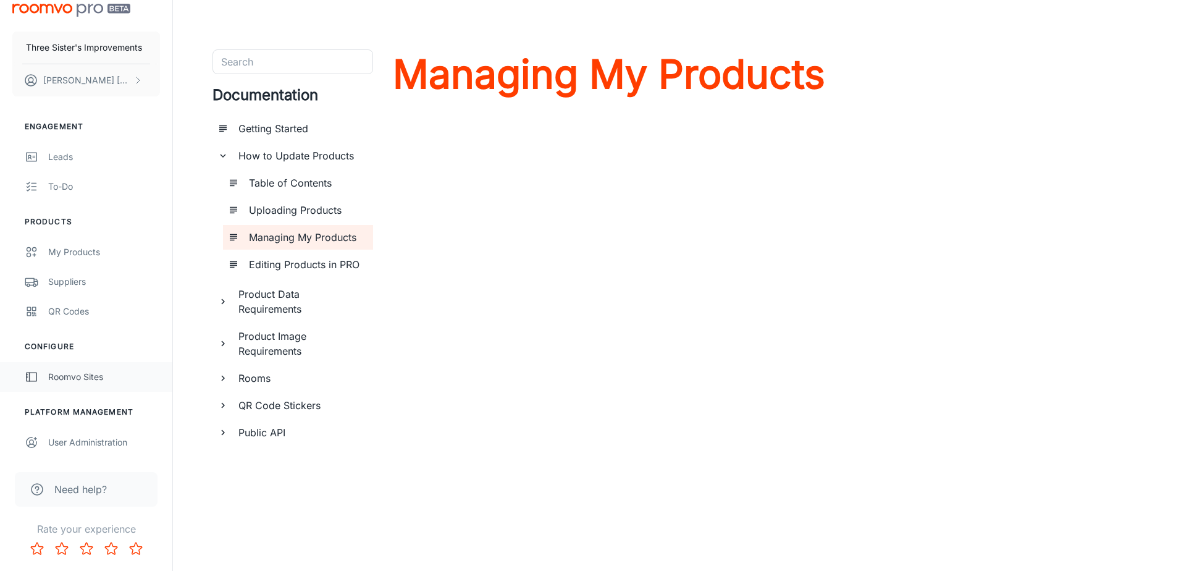
click at [114, 370] on div "Roomvo Sites" at bounding box center [104, 377] width 112 height 14
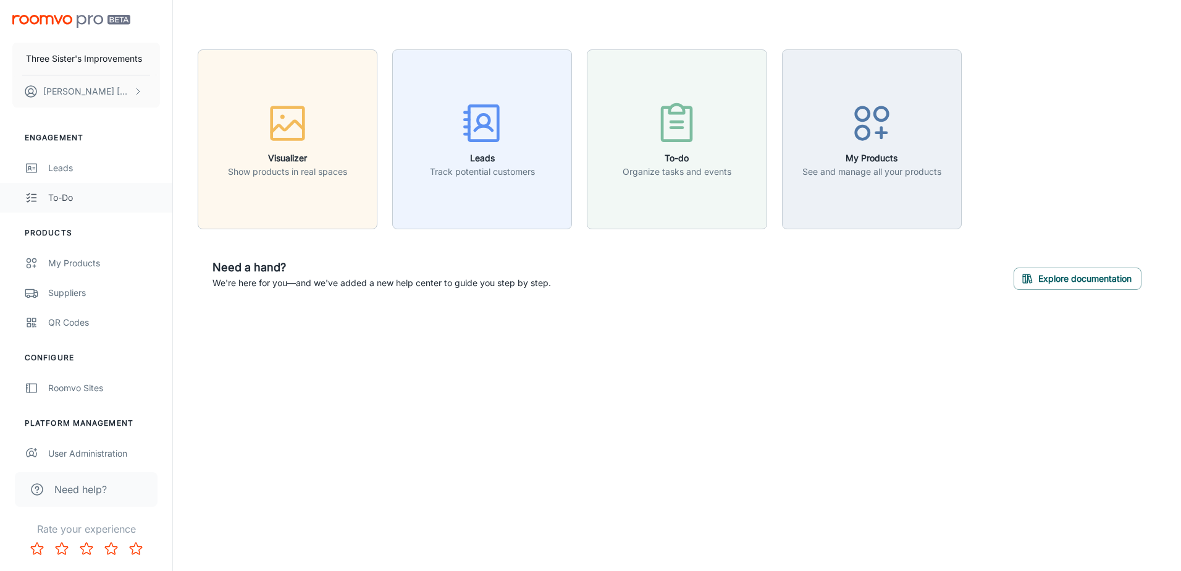
click at [130, 196] on div "To-do" at bounding box center [104, 198] width 112 height 14
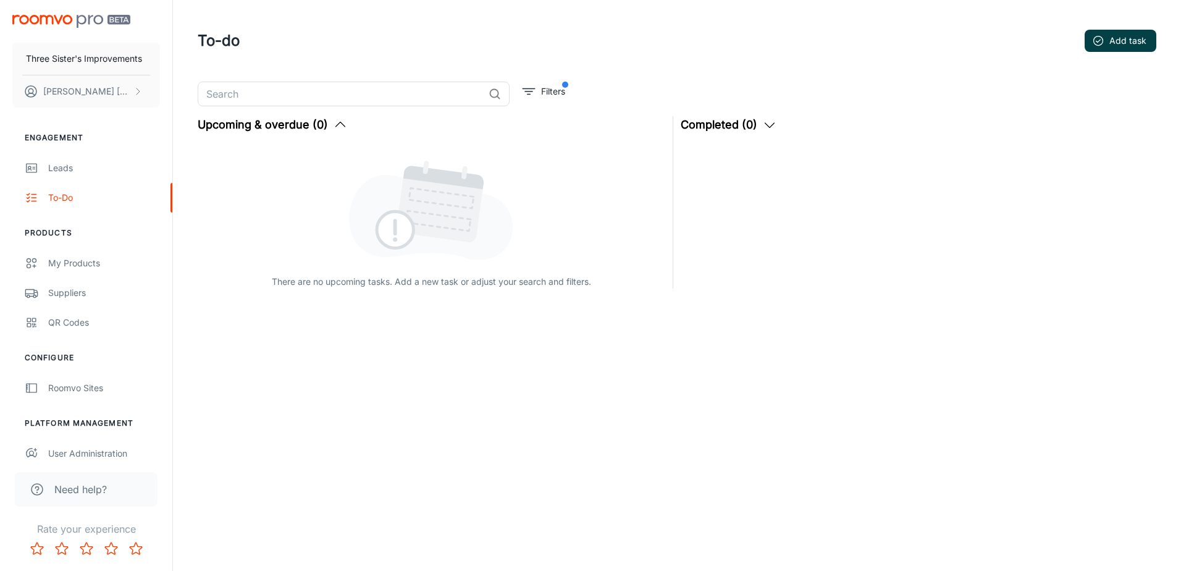
click at [1103, 36] on button "Add task" at bounding box center [1120, 41] width 72 height 22
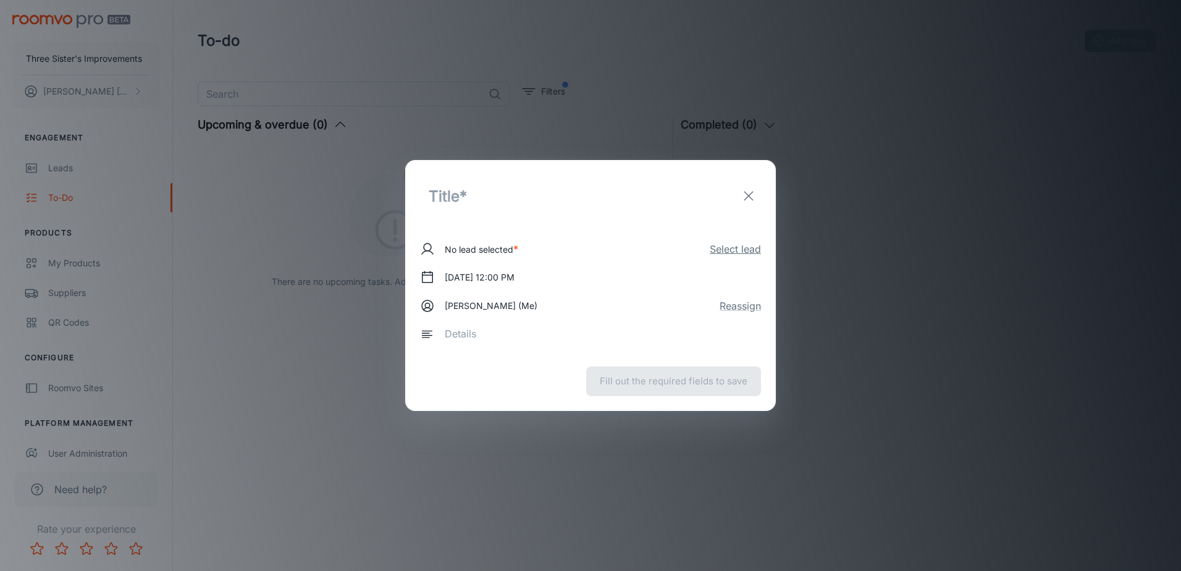
click at [726, 251] on button "Select lead" at bounding box center [734, 248] width 51 height 15
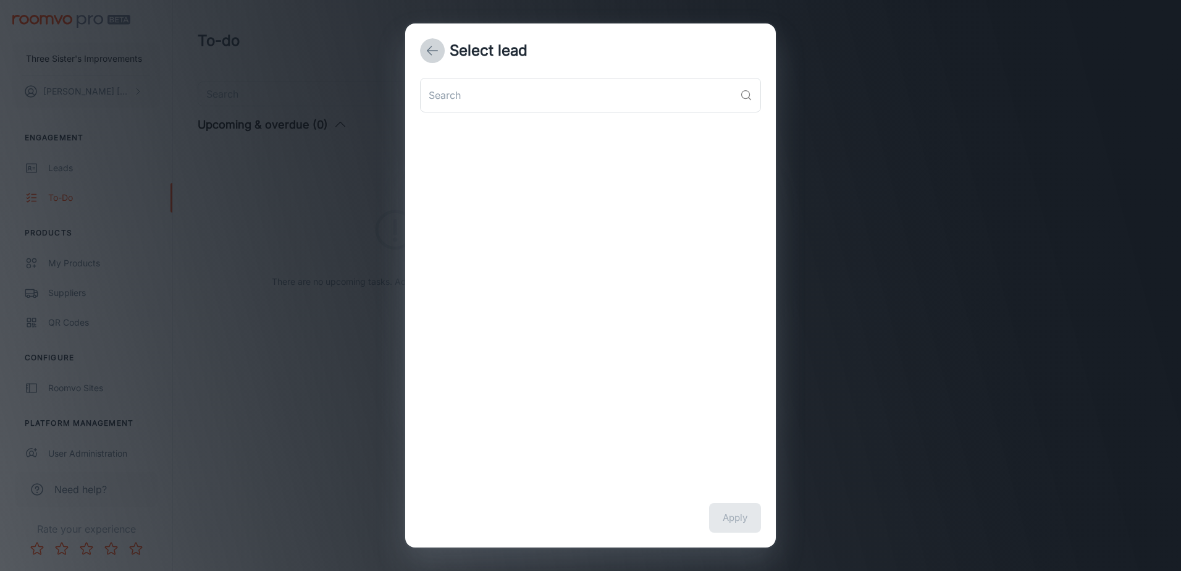
click at [438, 51] on icon "back" at bounding box center [432, 50] width 15 height 15
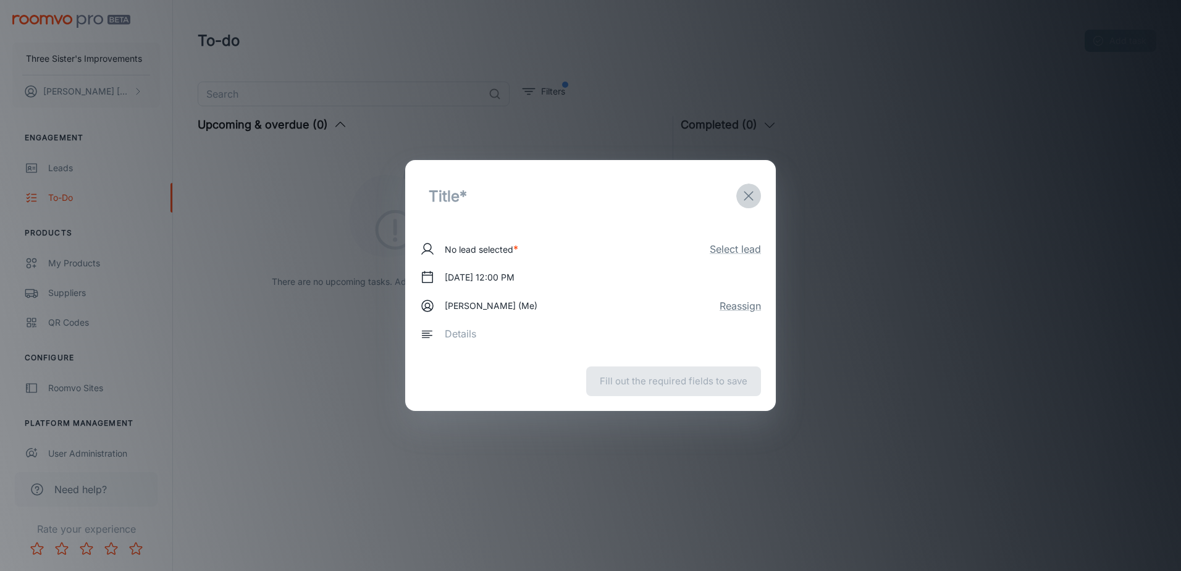
click at [755, 188] on button "exit" at bounding box center [748, 195] width 25 height 25
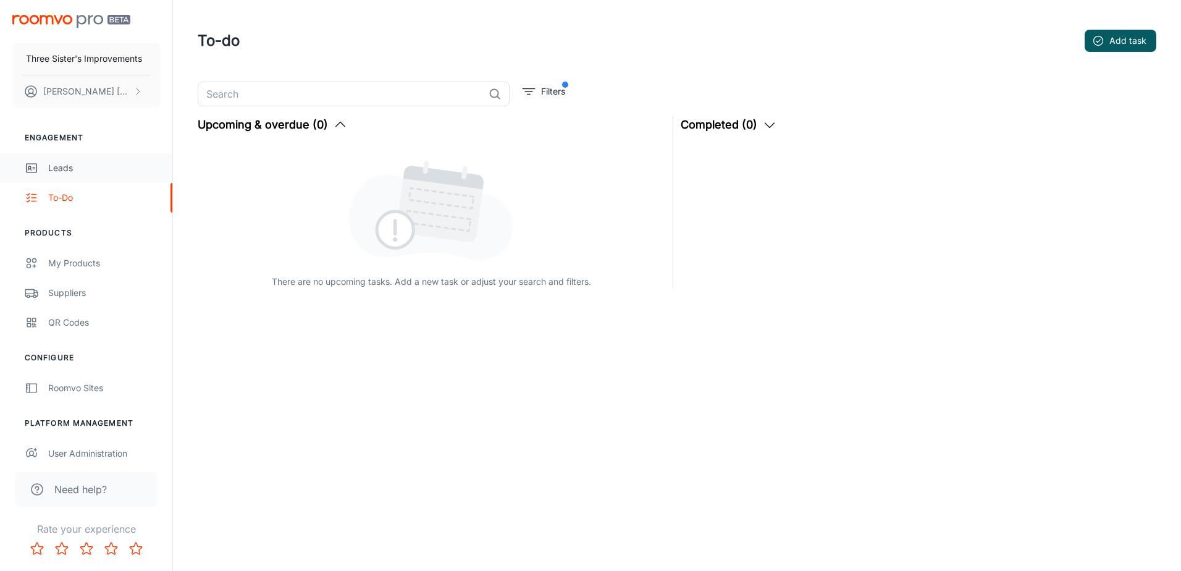
click at [80, 173] on div "Leads" at bounding box center [104, 168] width 112 height 14
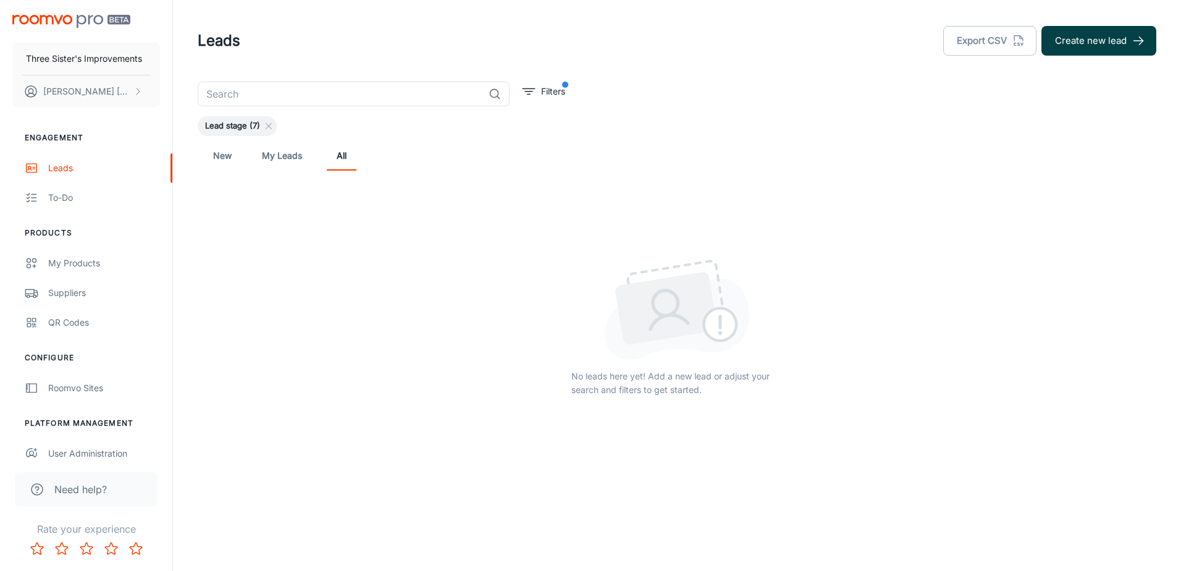
click at [1116, 51] on button "Create new lead" at bounding box center [1098, 41] width 115 height 30
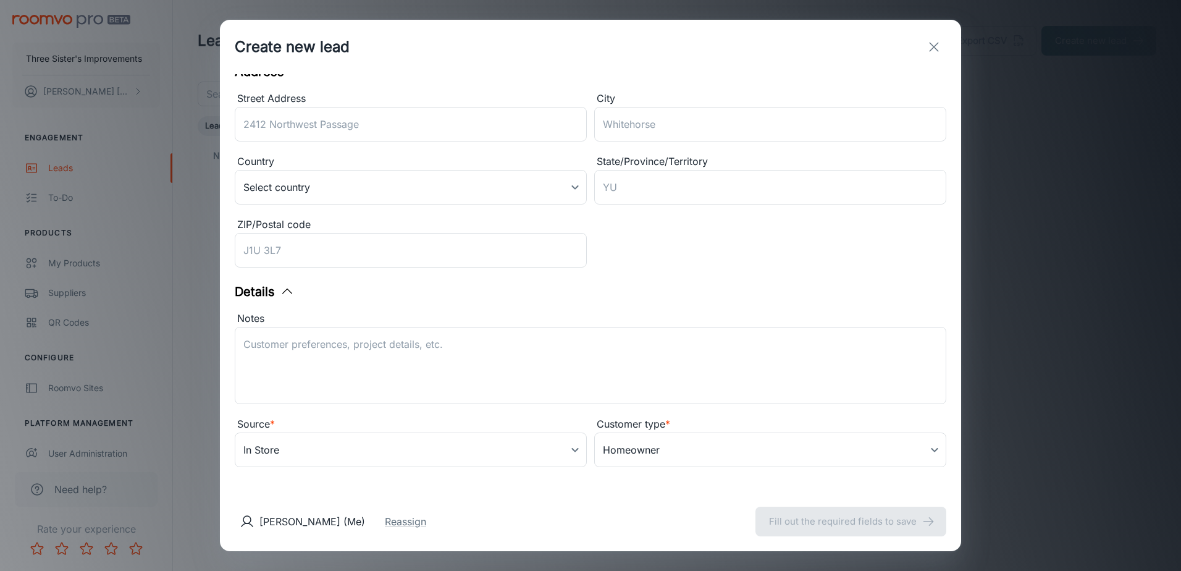
scroll to position [188, 0]
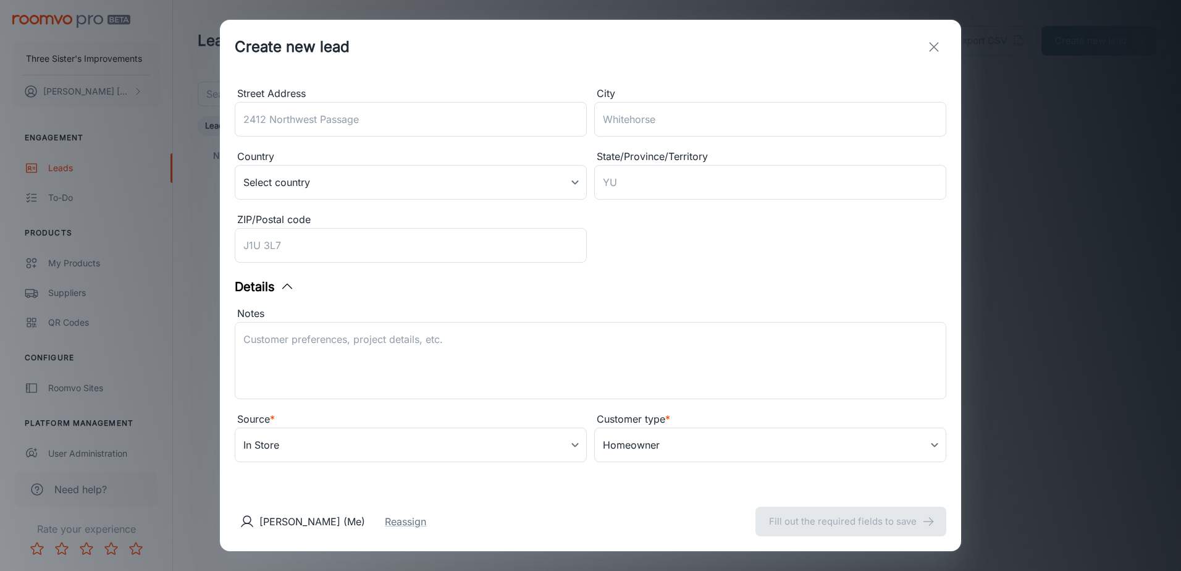
click at [945, 43] on button "exit" at bounding box center [933, 47] width 25 height 25
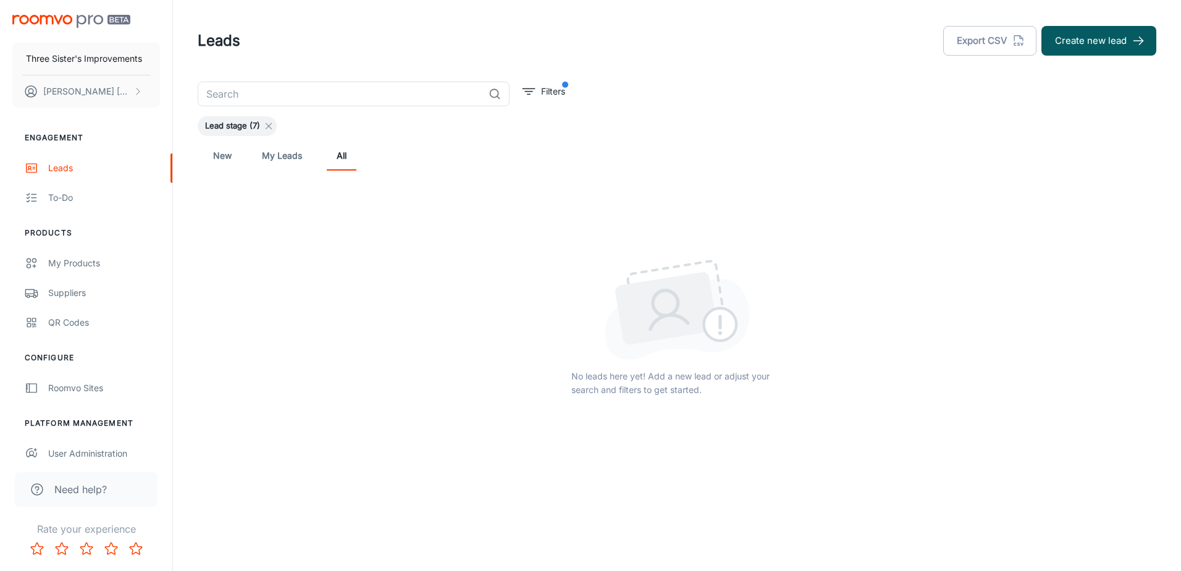
click at [269, 125] on line at bounding box center [269, 126] width 6 height 6
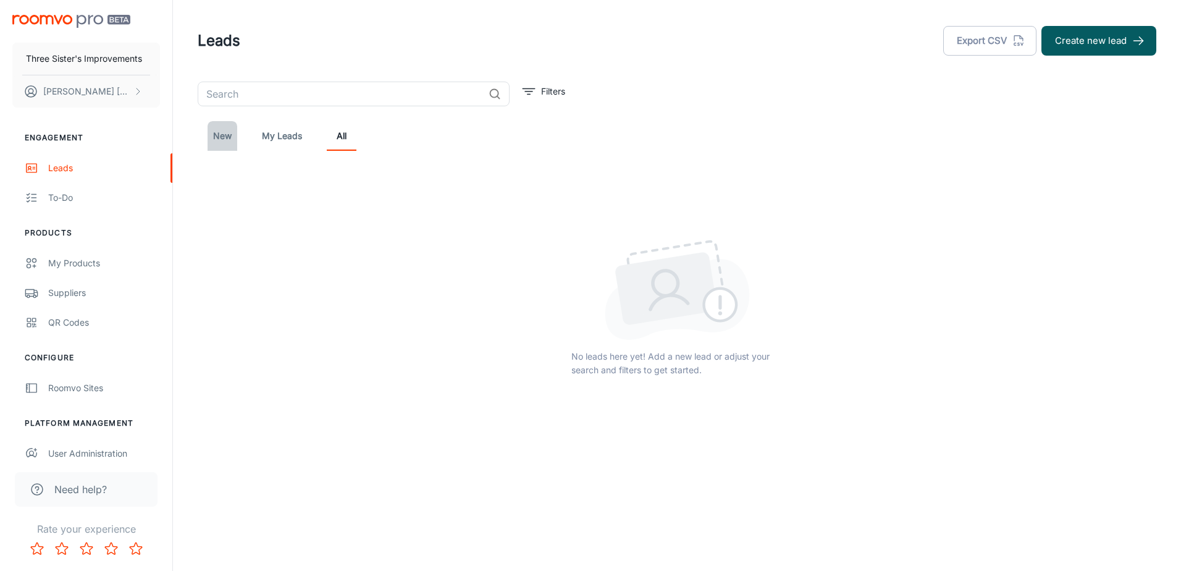
click at [235, 143] on link "New" at bounding box center [222, 136] width 30 height 30
click at [132, 203] on div "To-do" at bounding box center [104, 198] width 112 height 14
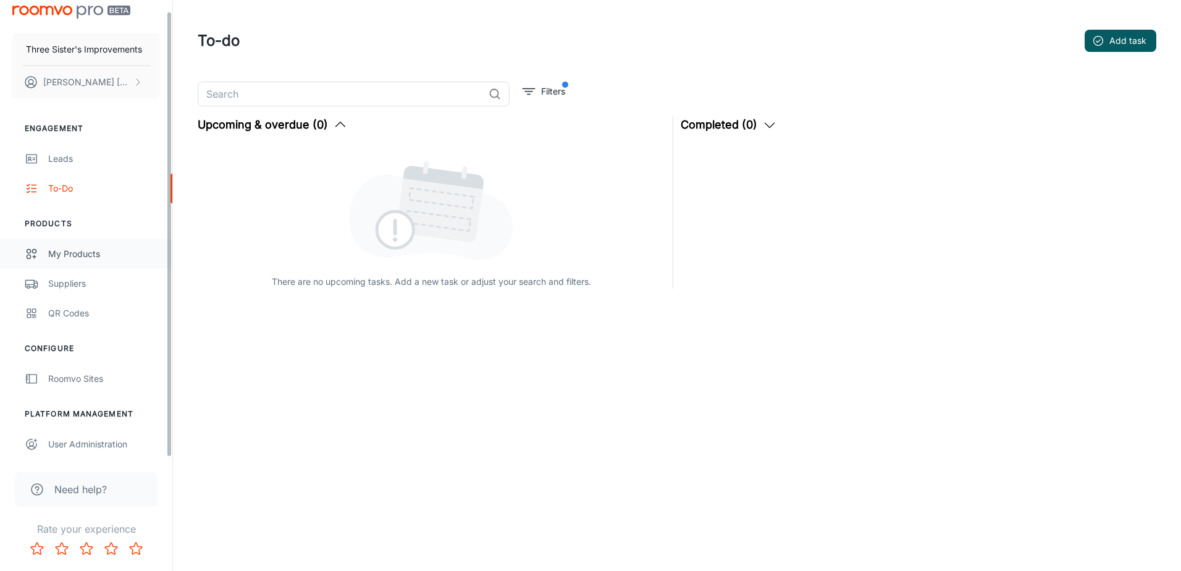
scroll to position [11, 0]
click at [114, 385] on link "Roomvo Sites" at bounding box center [86, 377] width 172 height 30
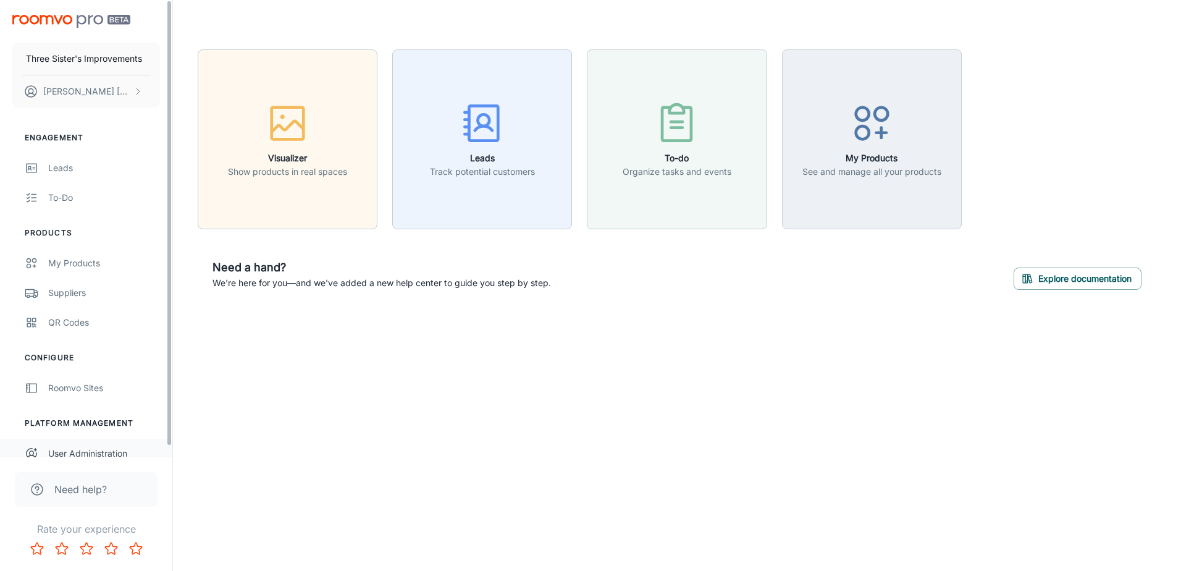
click at [112, 456] on div "User Administration" at bounding box center [104, 453] width 112 height 14
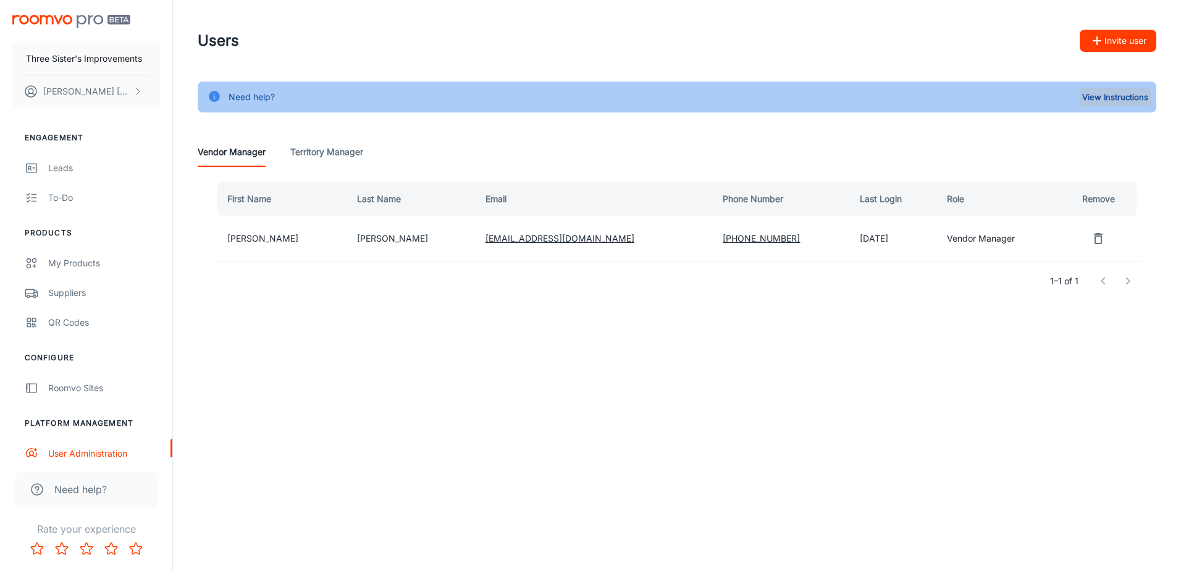
click at [1126, 96] on button "View Instructions" at bounding box center [1115, 97] width 72 height 19
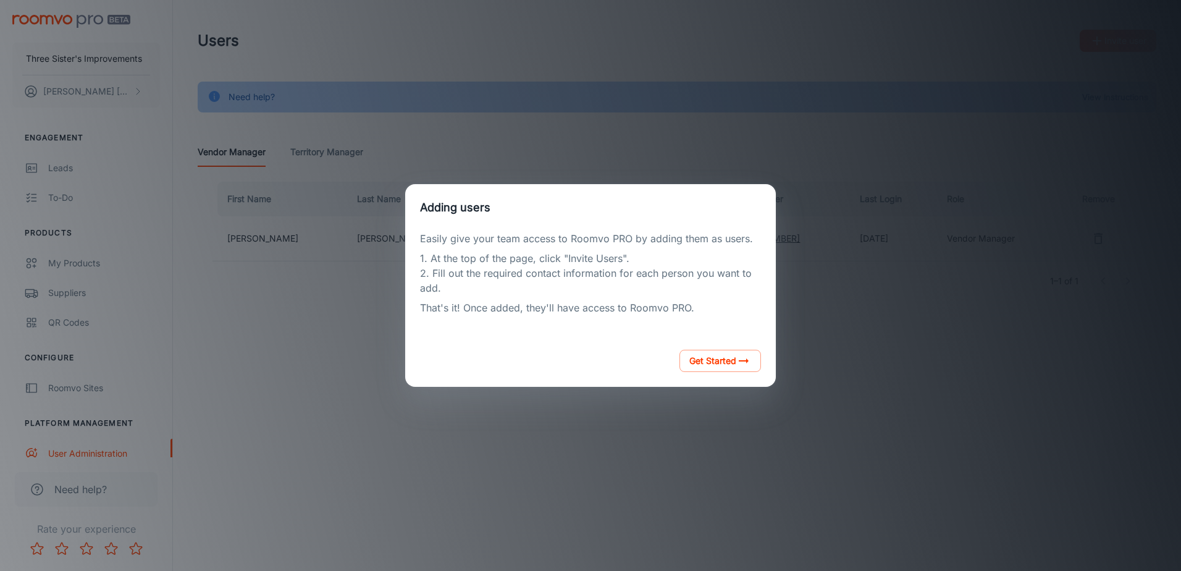
click at [914, 156] on div "Adding users Easily give your team access to Roomvo PRO by adding them as users…" at bounding box center [590, 285] width 1151 height 541
